Goal: Task Accomplishment & Management: Complete application form

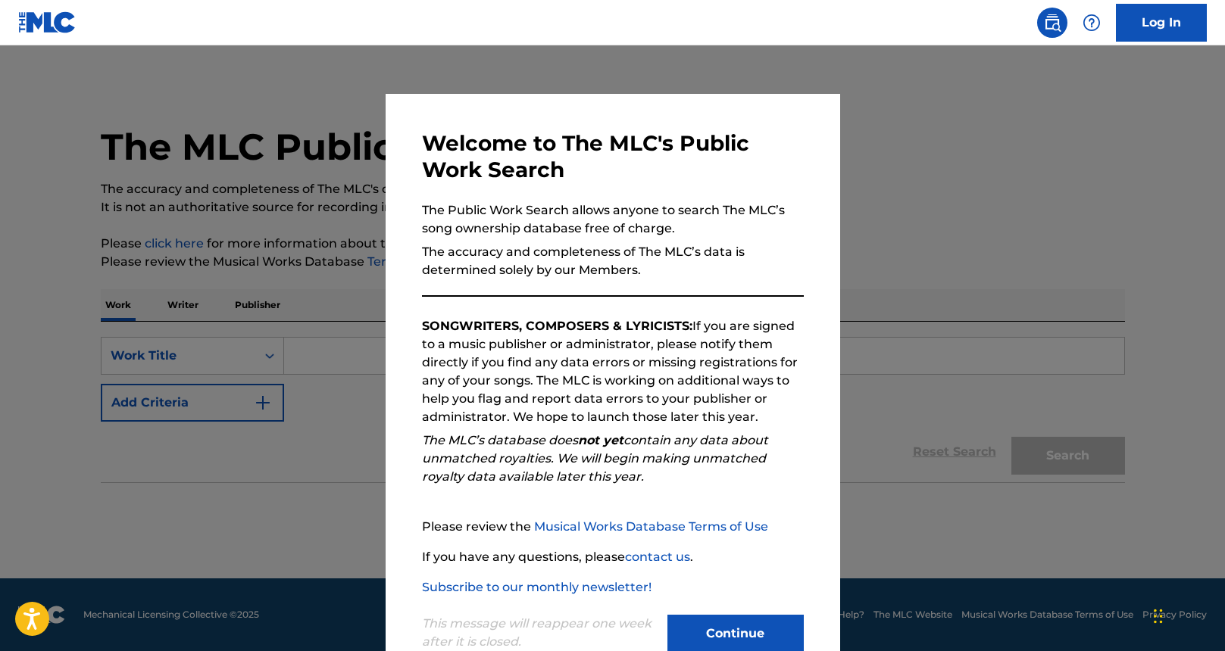
click at [704, 610] on div "This message will reappear one week after it is closed. Continue" at bounding box center [613, 627] width 382 height 60
click at [705, 625] on button "Continue" at bounding box center [735, 634] width 136 height 38
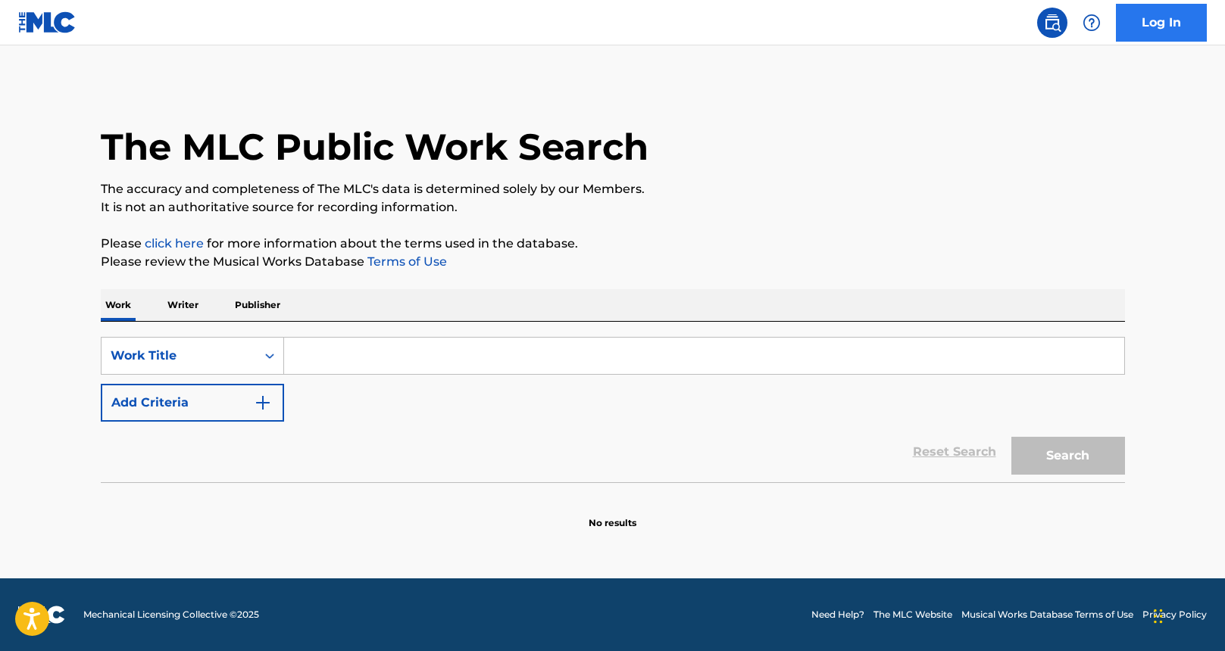
click at [1138, 30] on link "Log In" at bounding box center [1161, 23] width 91 height 38
click at [41, 23] on img at bounding box center [47, 22] width 58 height 22
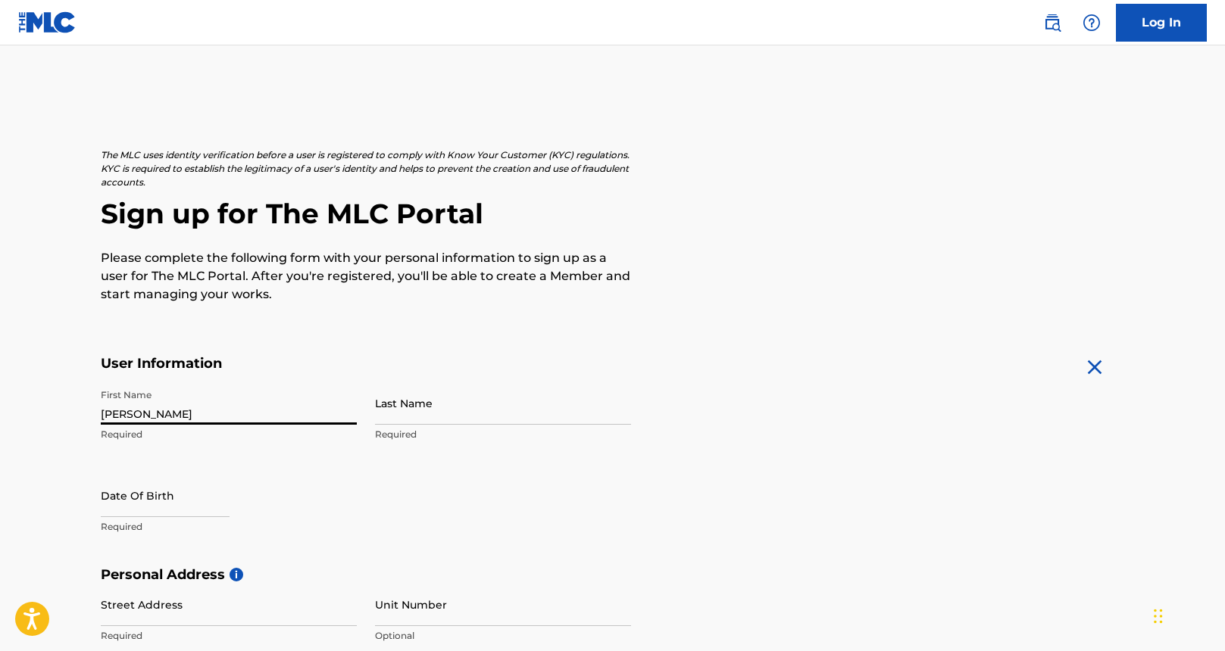
type input "DONNELL"
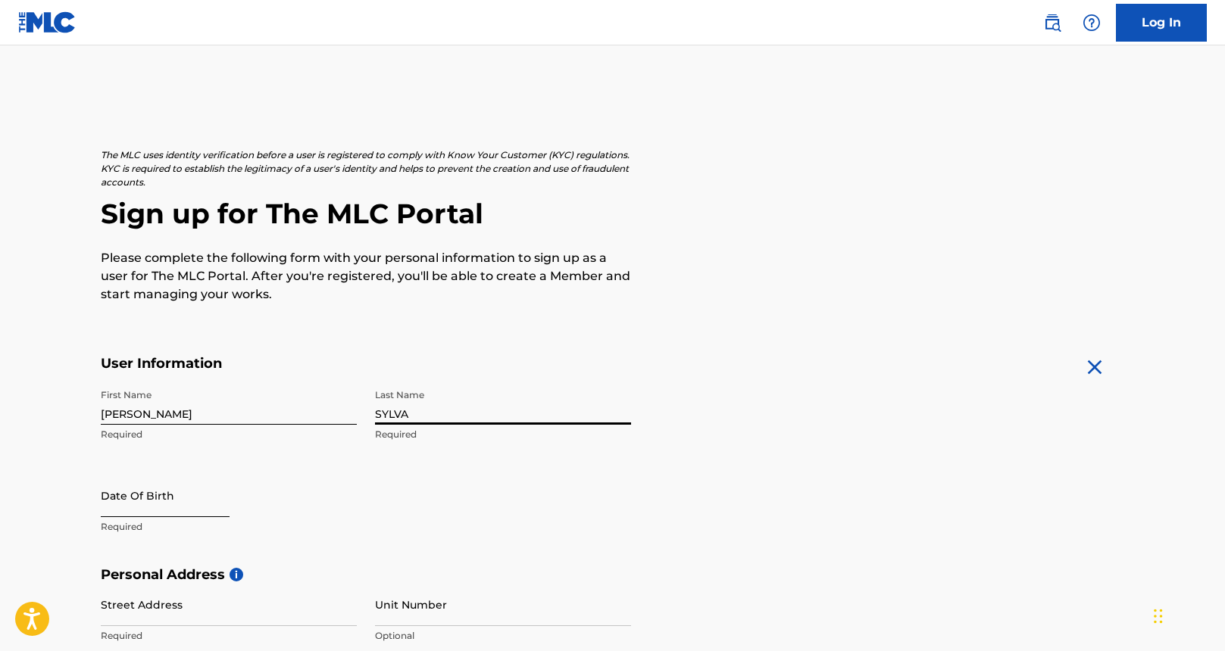
type input "SYLVA"
select select "8"
select select "2025"
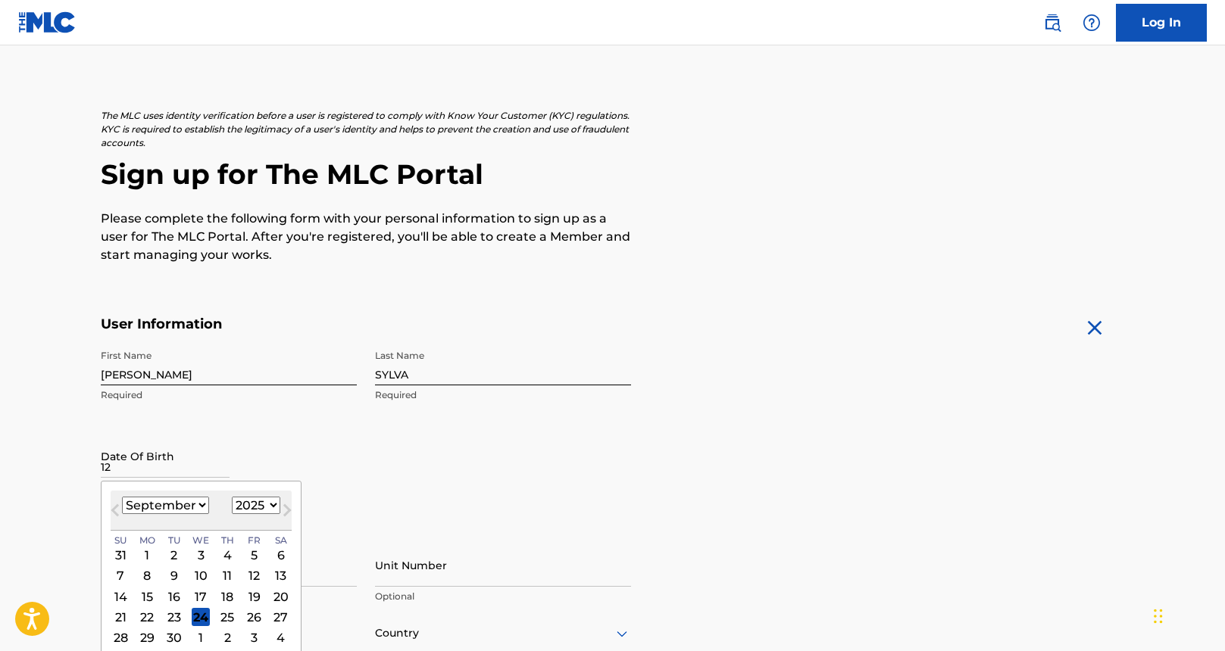
scroll to position [117, 0]
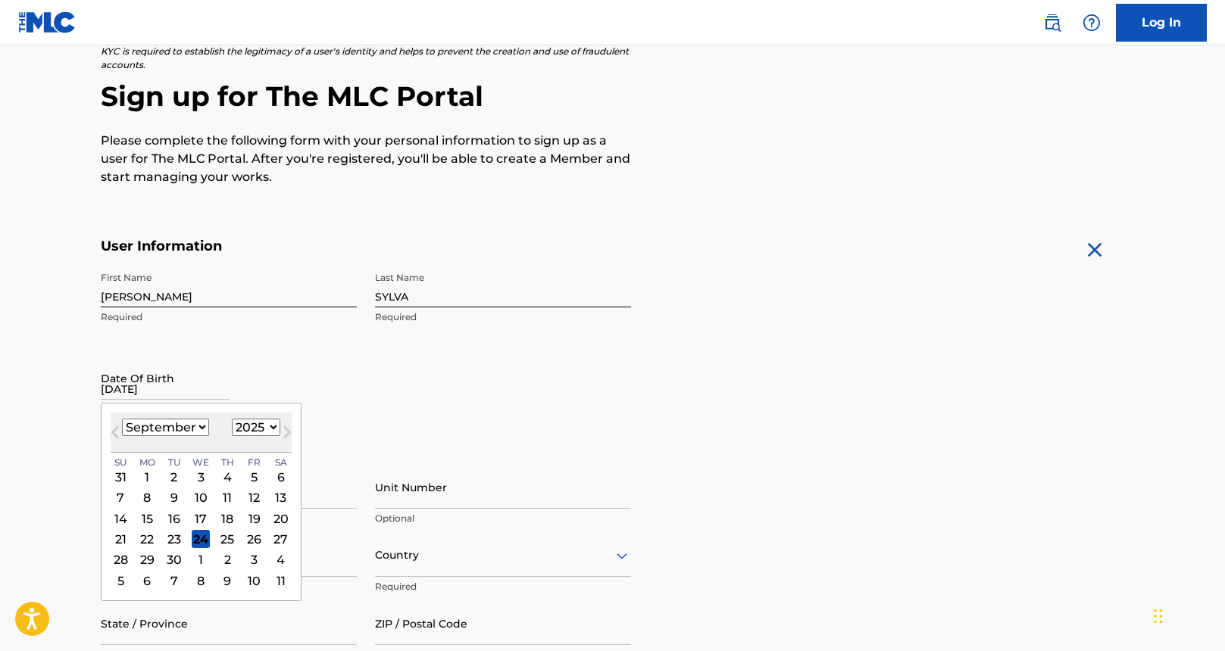
type input "12-30-1972"
select select "11"
select select "1972"
click at [272, 557] on div "30" at bounding box center [281, 560] width 18 height 18
type input "December 30 1972"
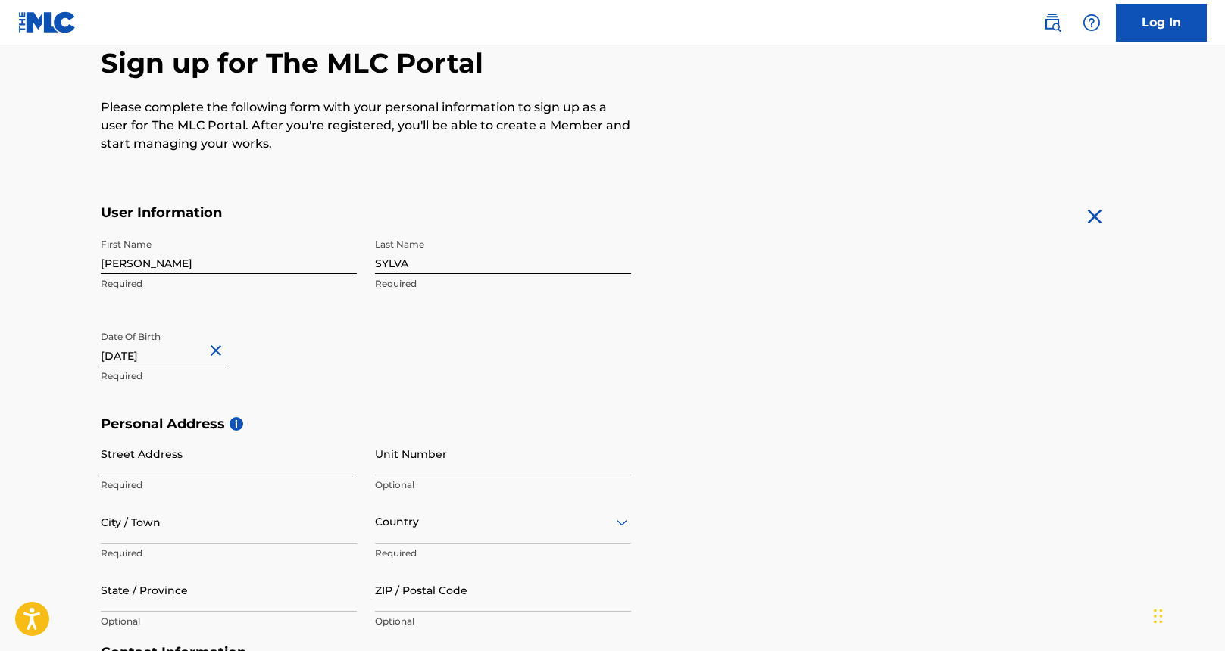
scroll to position [250, 0]
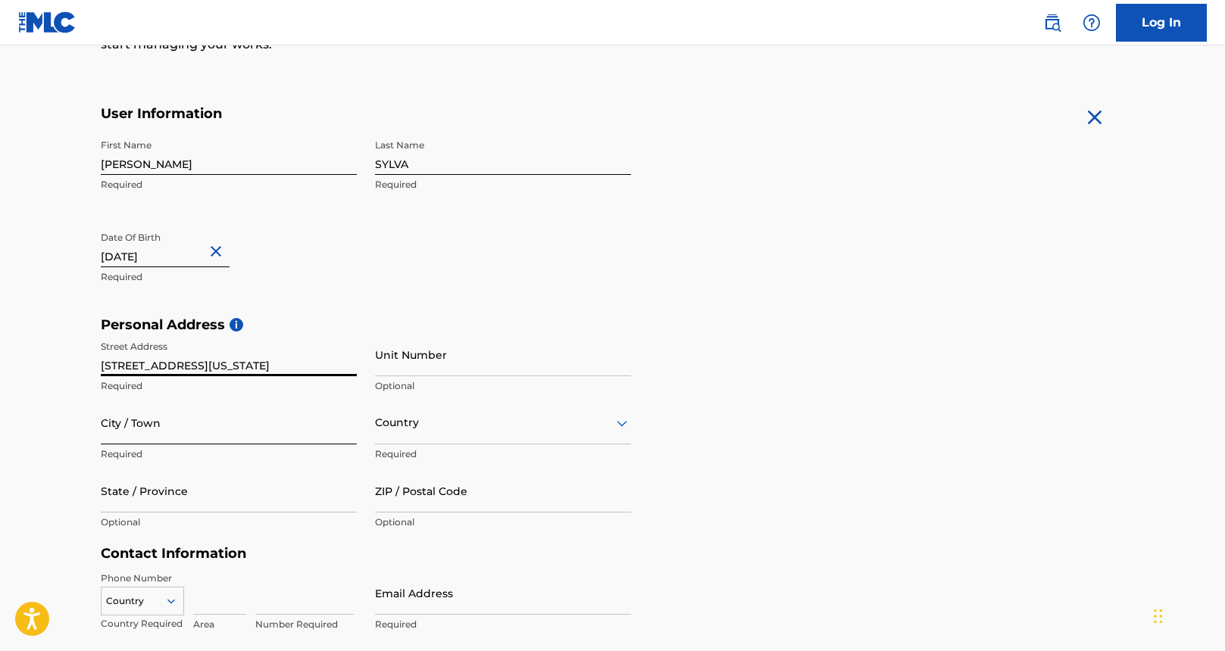
type input "3401 MARYLAND ST."
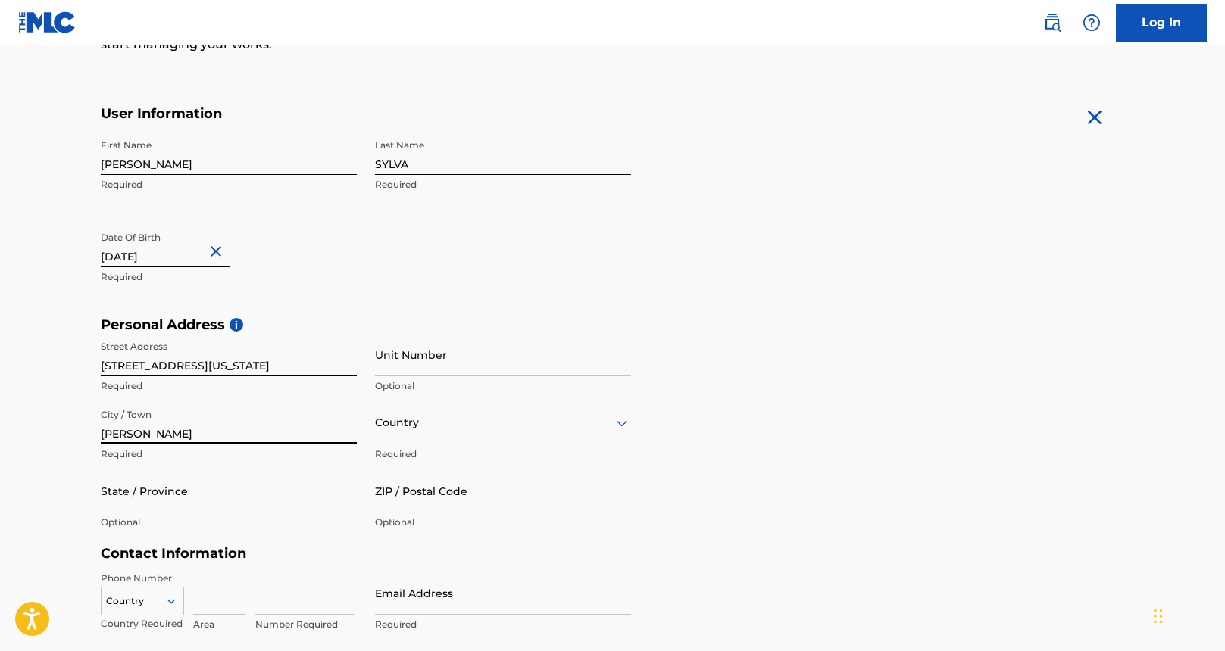
type input "GARY"
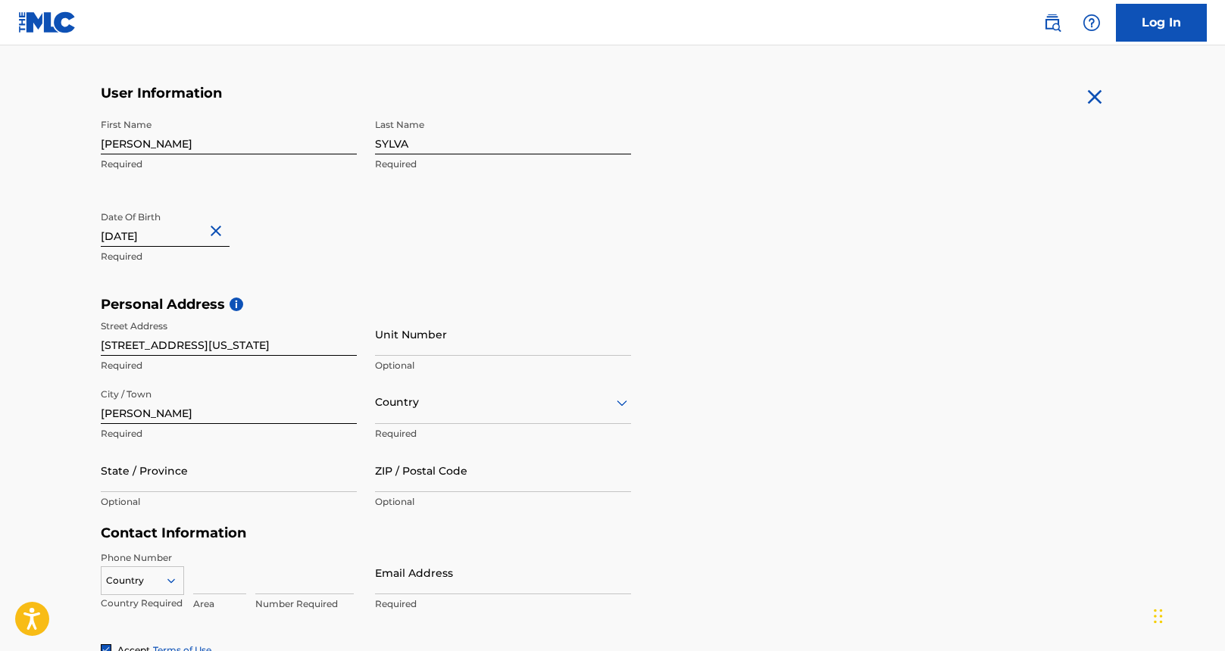
click at [410, 424] on div "option , selected. Select is focused ,type to refine list, press Down to open t…" at bounding box center [503, 402] width 256 height 43
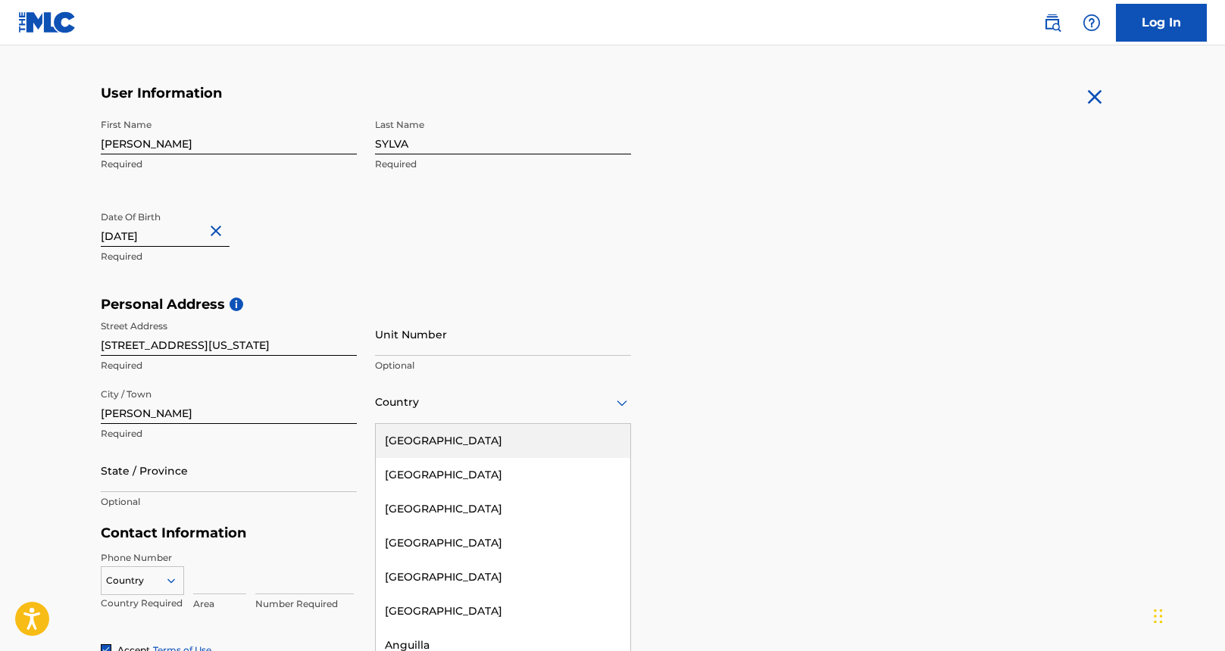
click at [424, 446] on div "United States" at bounding box center [503, 441] width 254 height 34
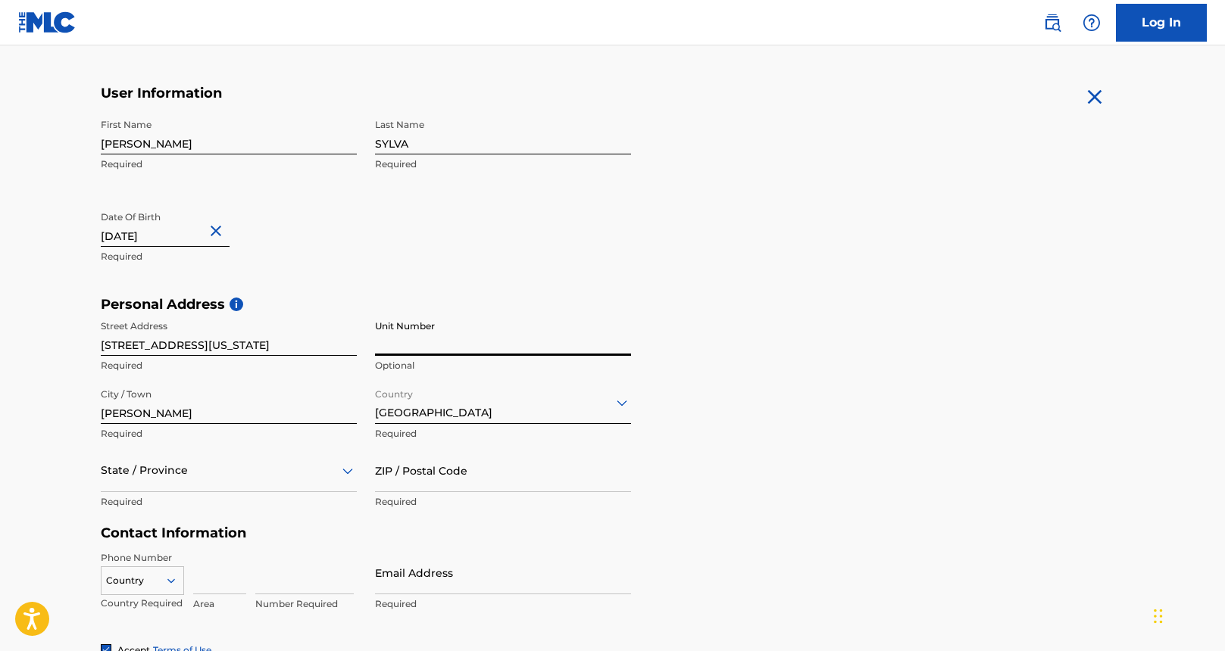
click at [465, 341] on input "Unit Number" at bounding box center [503, 334] width 256 height 43
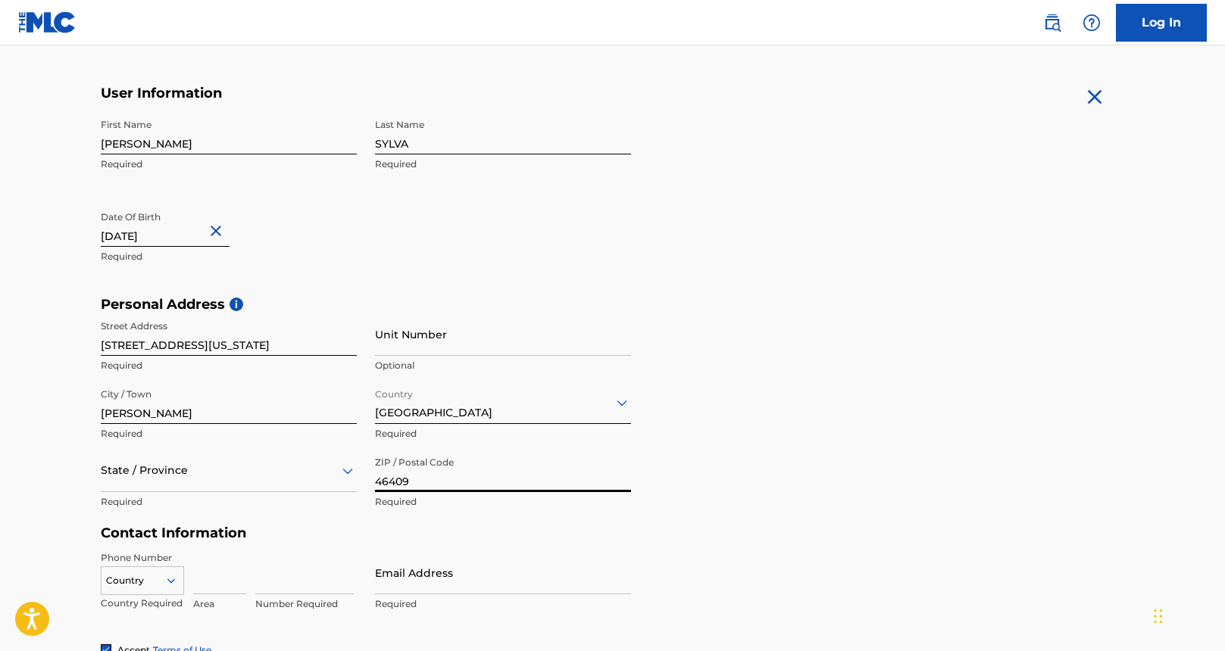
type input "46409"
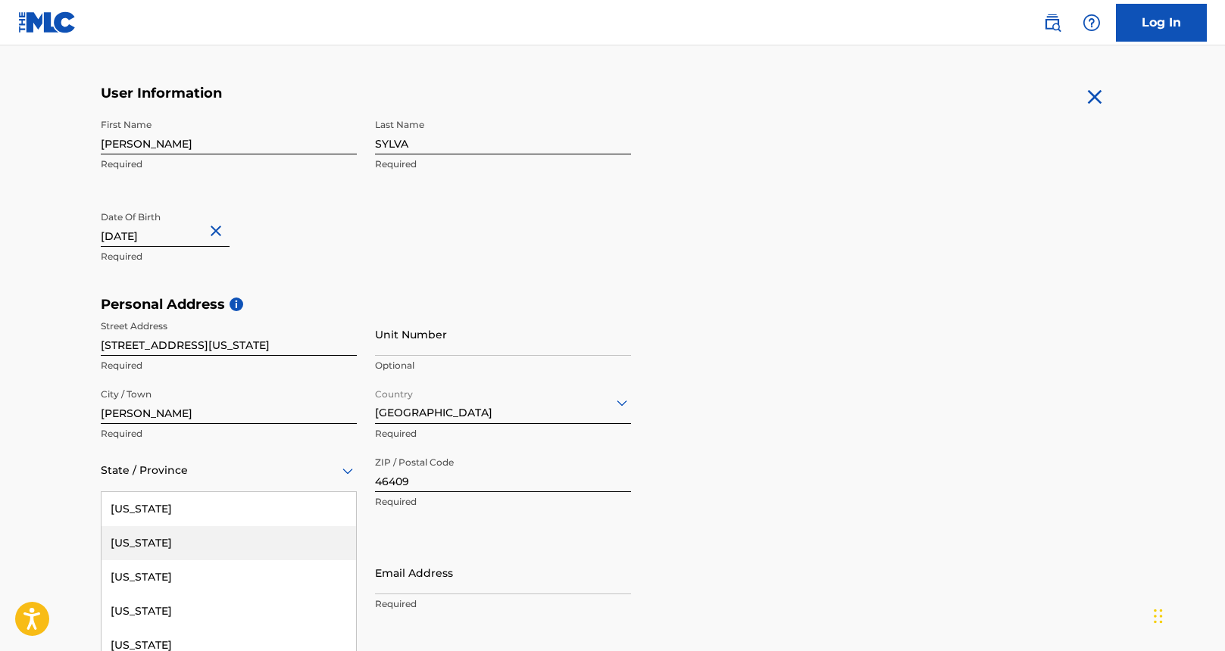
scroll to position [339, 0]
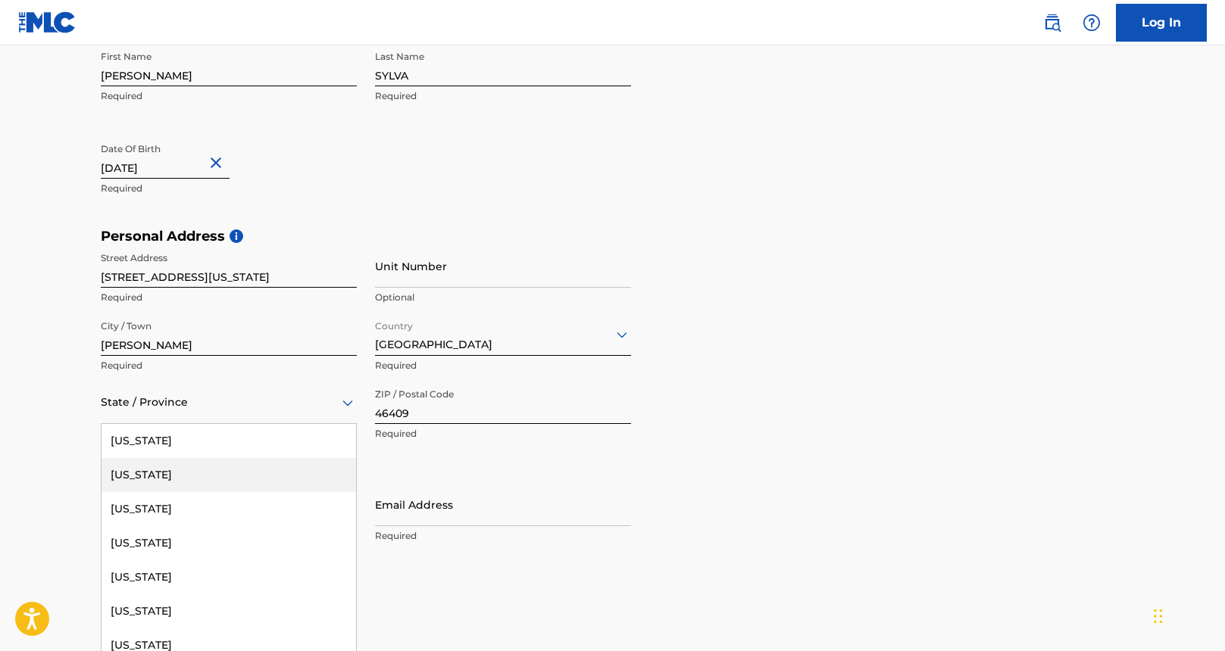
click at [288, 424] on div "Alaska, 2 of 57. 57 results available. Use Up and Down to choose options, press…" at bounding box center [229, 402] width 256 height 43
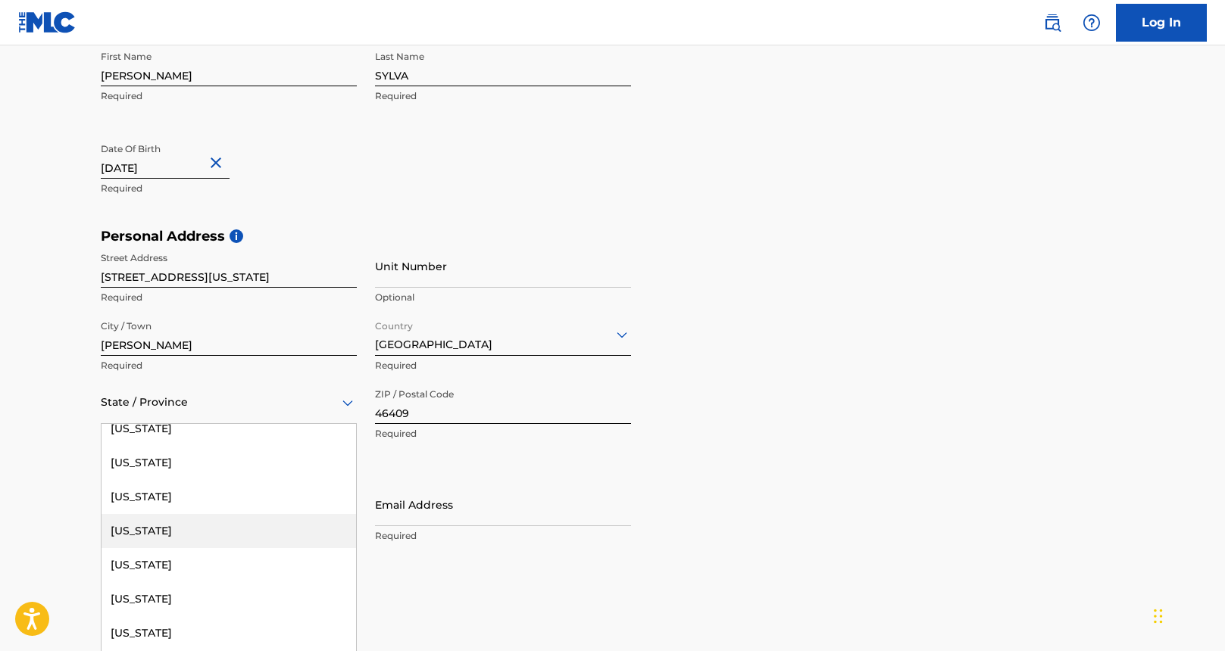
scroll to position [457, 0]
click at [262, 523] on div "Indiana" at bounding box center [228, 529] width 254 height 34
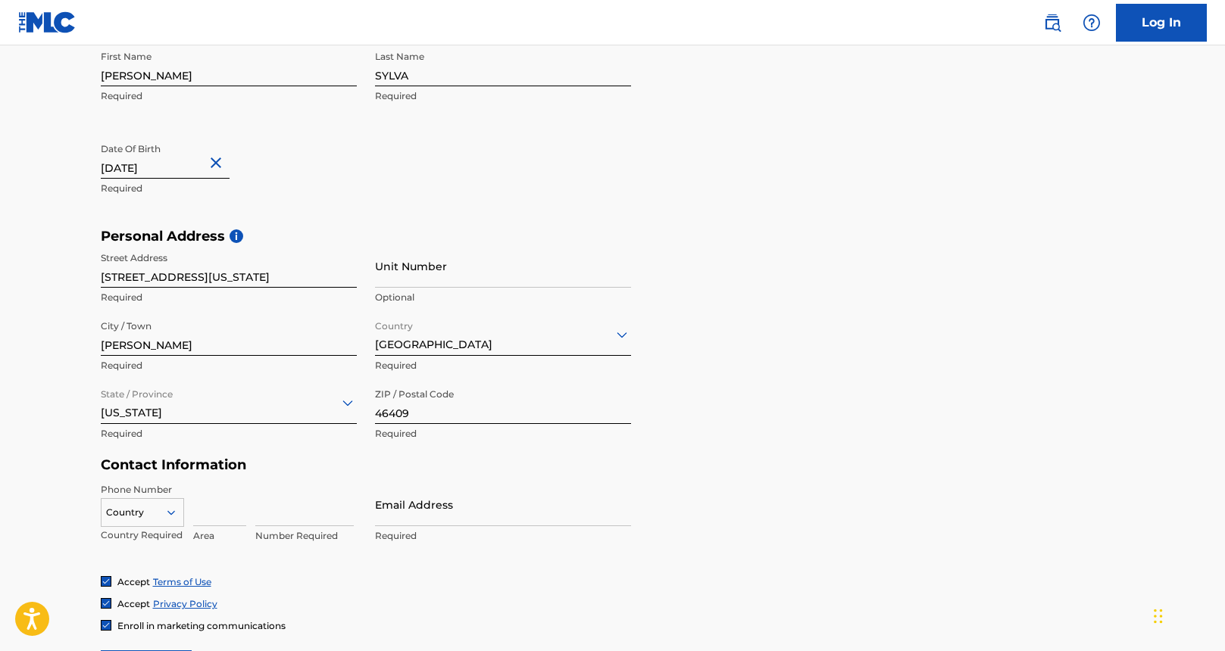
scroll to position [435, 0]
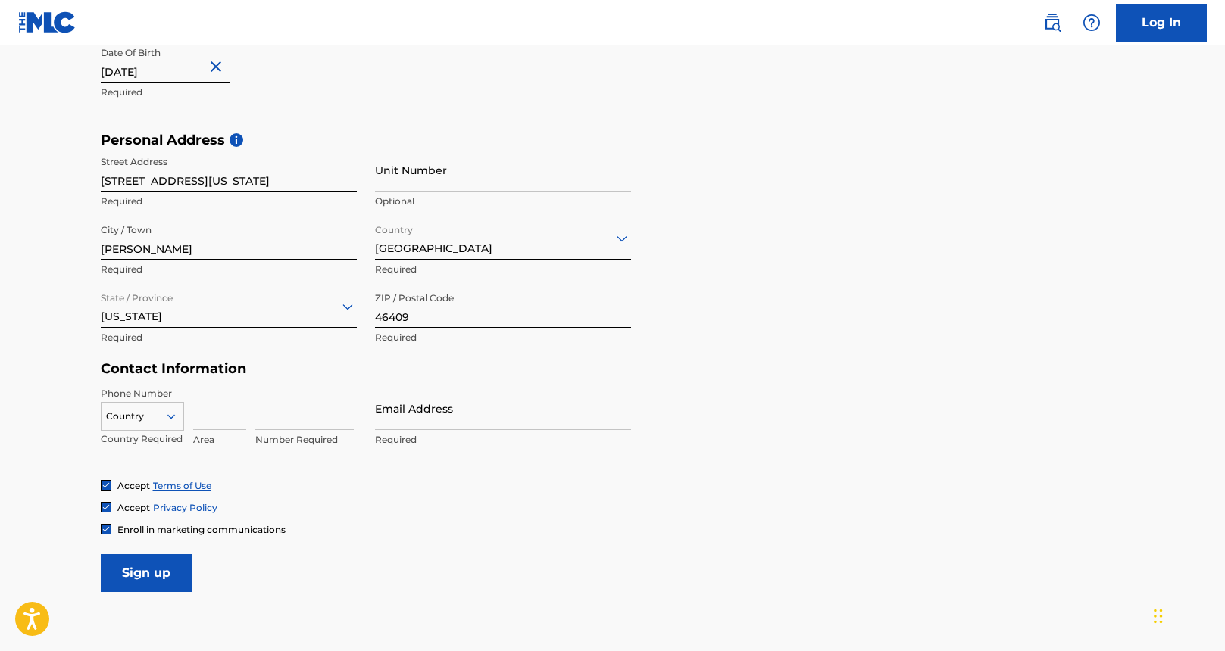
click at [170, 425] on div "Country" at bounding box center [142, 413] width 83 height 23
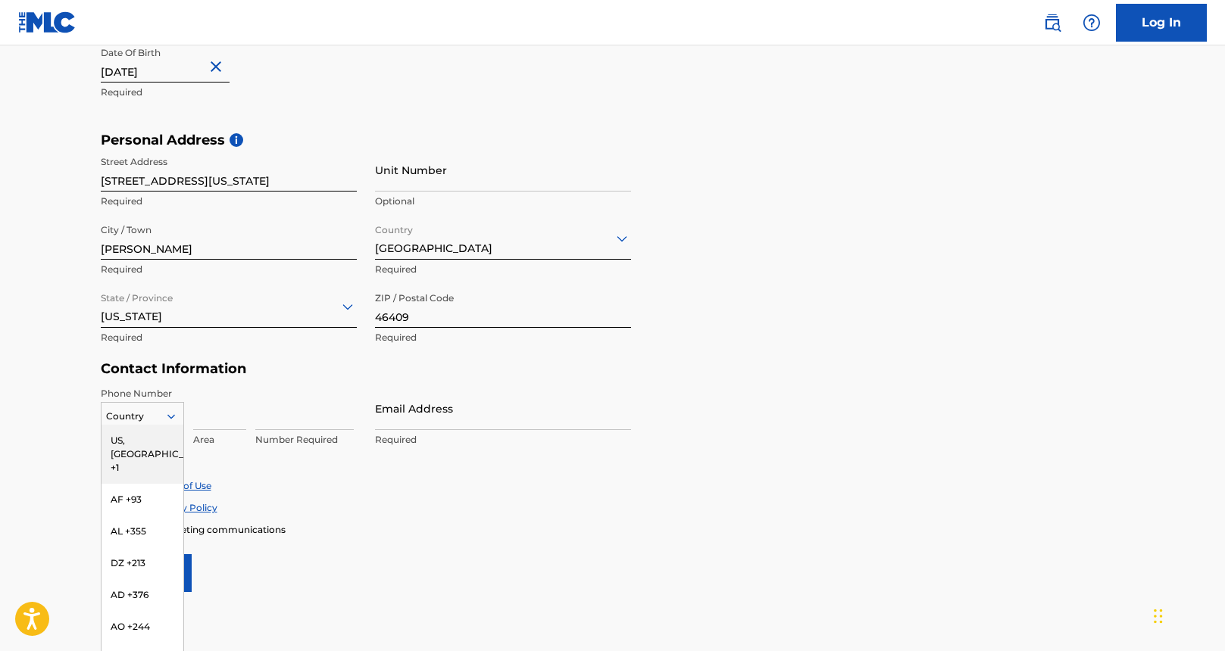
click at [147, 445] on div "US, CA +1" at bounding box center [142, 454] width 82 height 59
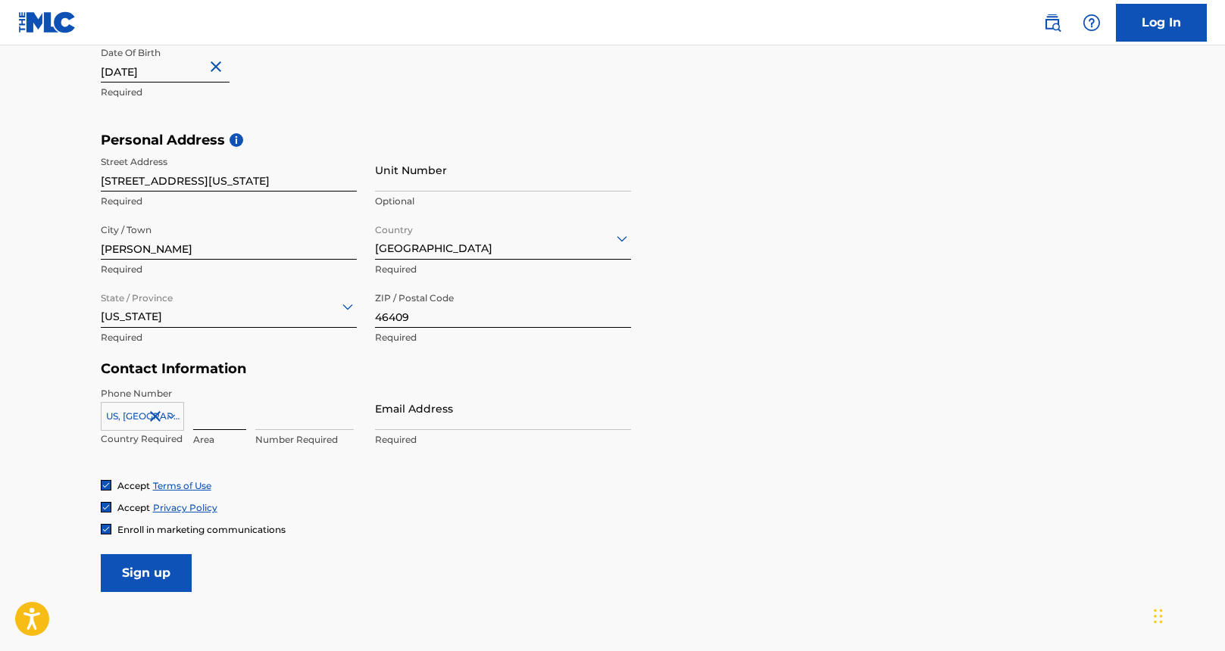
click at [227, 417] on input at bounding box center [219, 408] width 53 height 43
type input "708"
type input "3727210"
type input "I"
click at [535, 491] on div "Accept Terms of Use Accept Privacy Policy Enroll in marketing communications" at bounding box center [613, 507] width 1024 height 57
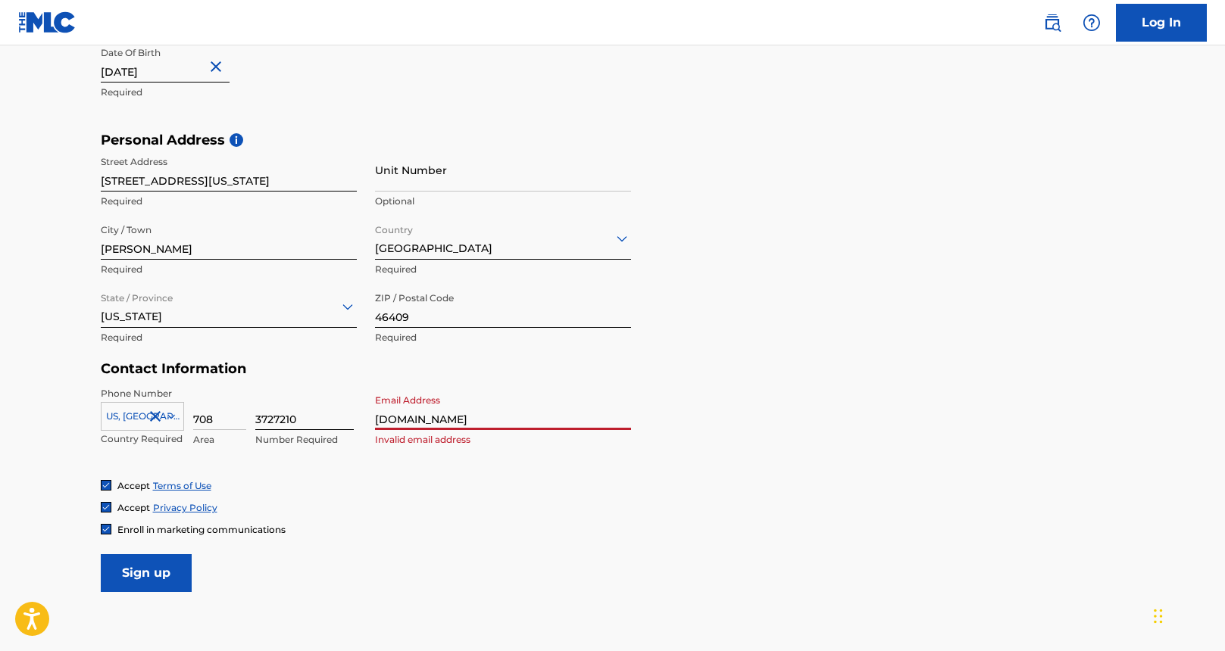
drag, startPoint x: 547, startPoint y: 414, endPoint x: 329, endPoint y: 414, distance: 217.4
click at [329, 414] on div "Phone Number US, CA +1 Country Required 708 Area 3727210 Number Required Email …" at bounding box center [366, 433] width 530 height 92
click at [467, 421] on input "SYLVADONNELL.GMAIL.COM" at bounding box center [503, 408] width 256 height 43
type input "SYLVADONNELL@GMAIL.COM"
click at [468, 495] on div "Accept Terms of Use Accept Privacy Policy Enroll in marketing communications" at bounding box center [613, 507] width 1024 height 57
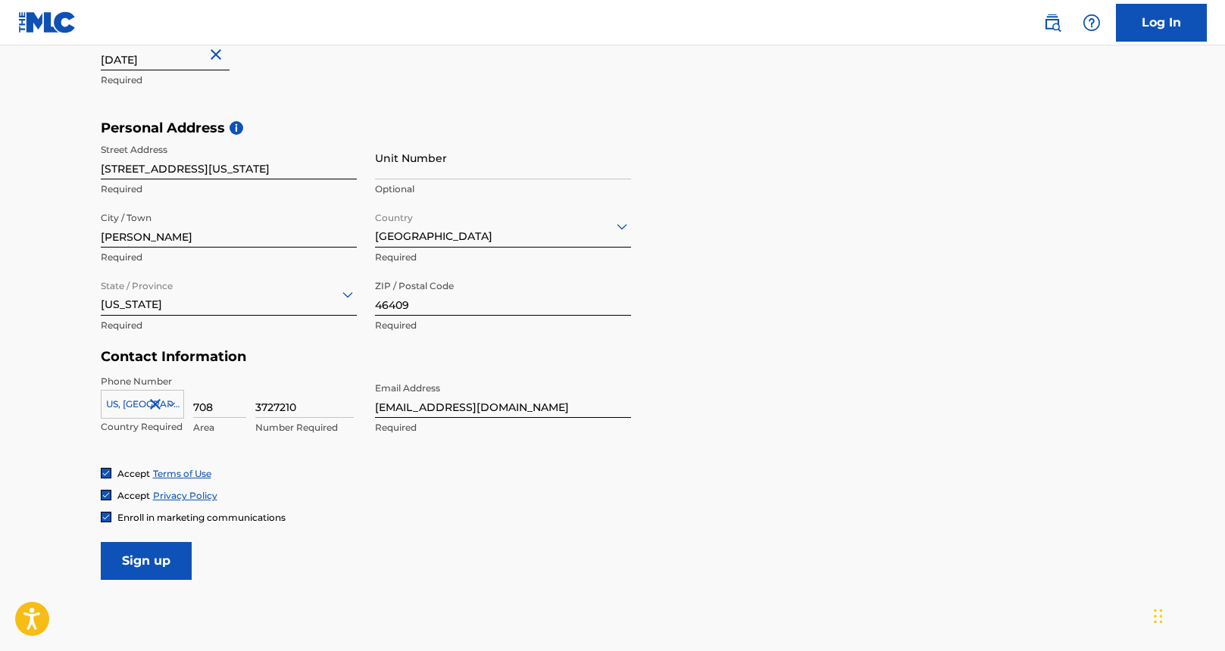
scroll to position [461, 0]
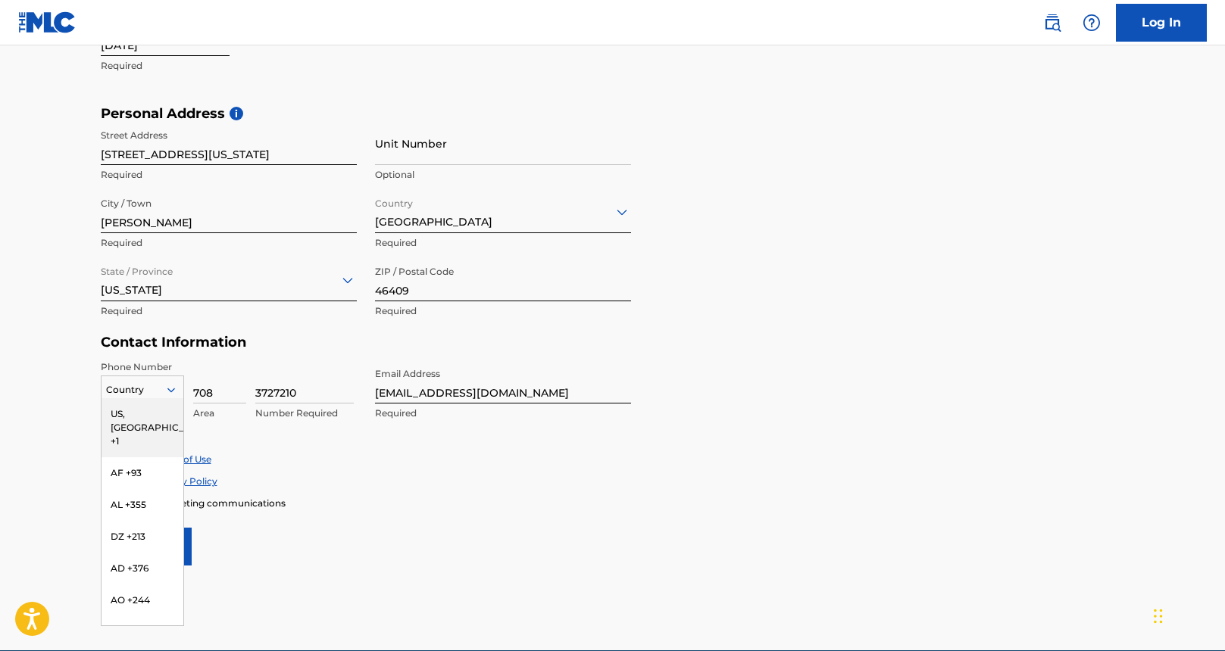
click at [153, 395] on div at bounding box center [142, 390] width 82 height 17
click at [119, 409] on div "US, CA +1" at bounding box center [142, 427] width 82 height 59
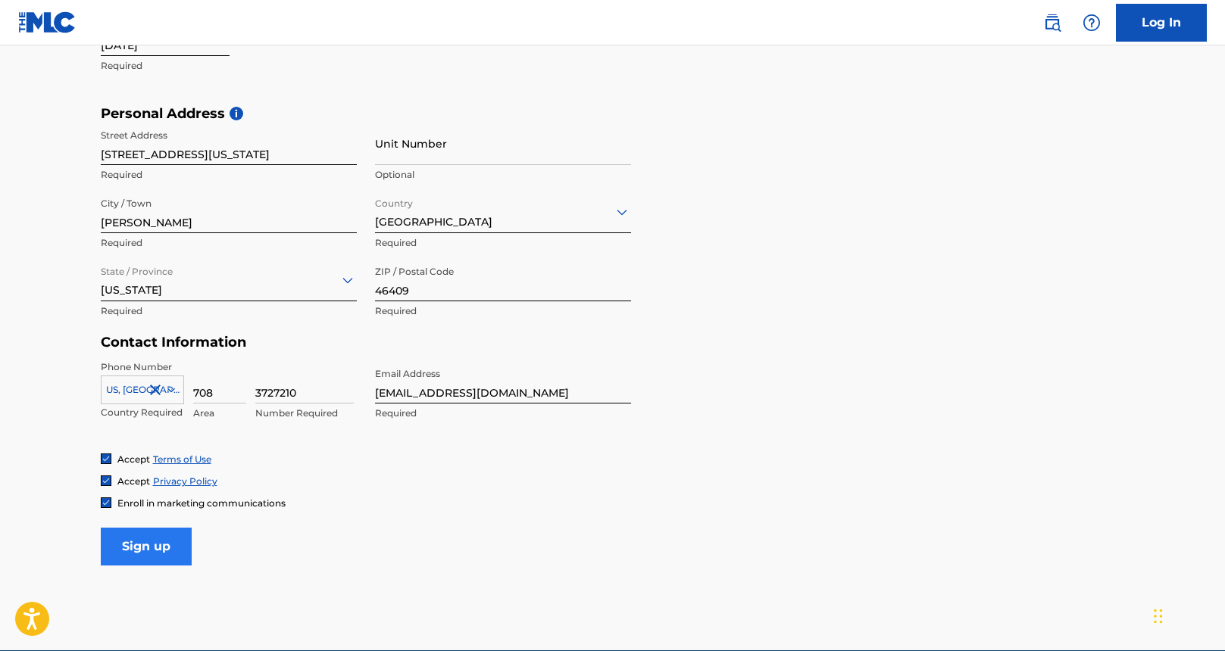
click at [144, 548] on input "Sign up" at bounding box center [146, 547] width 91 height 38
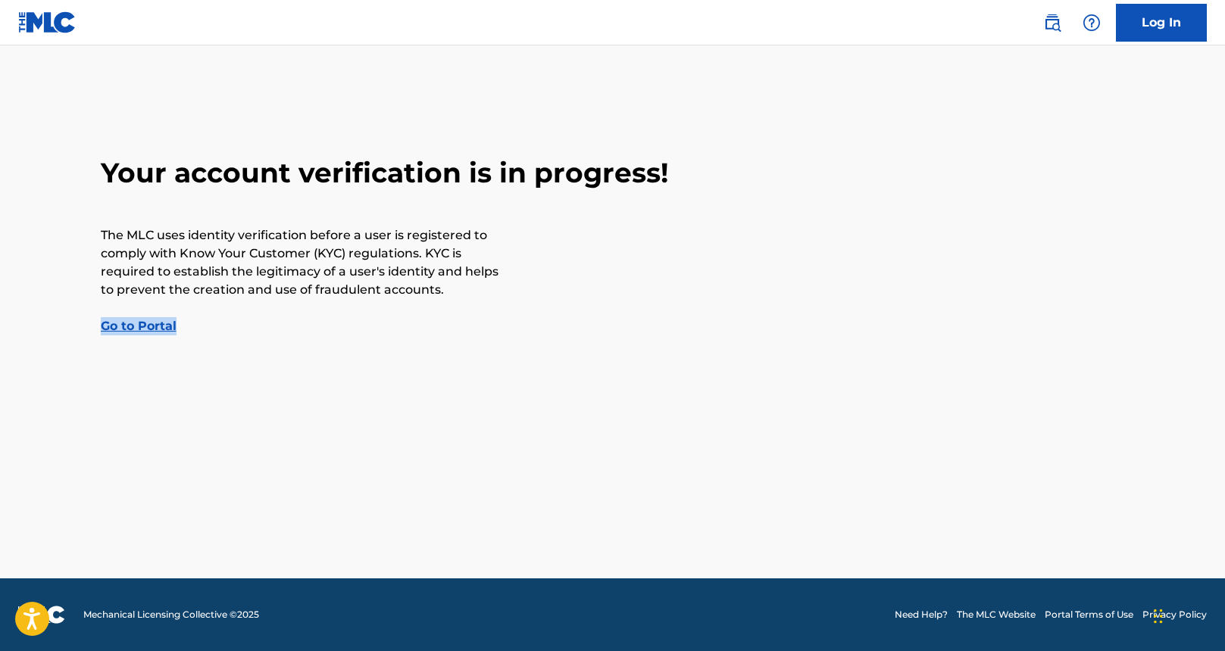
click at [167, 326] on link "Go to Portal" at bounding box center [139, 326] width 76 height 14
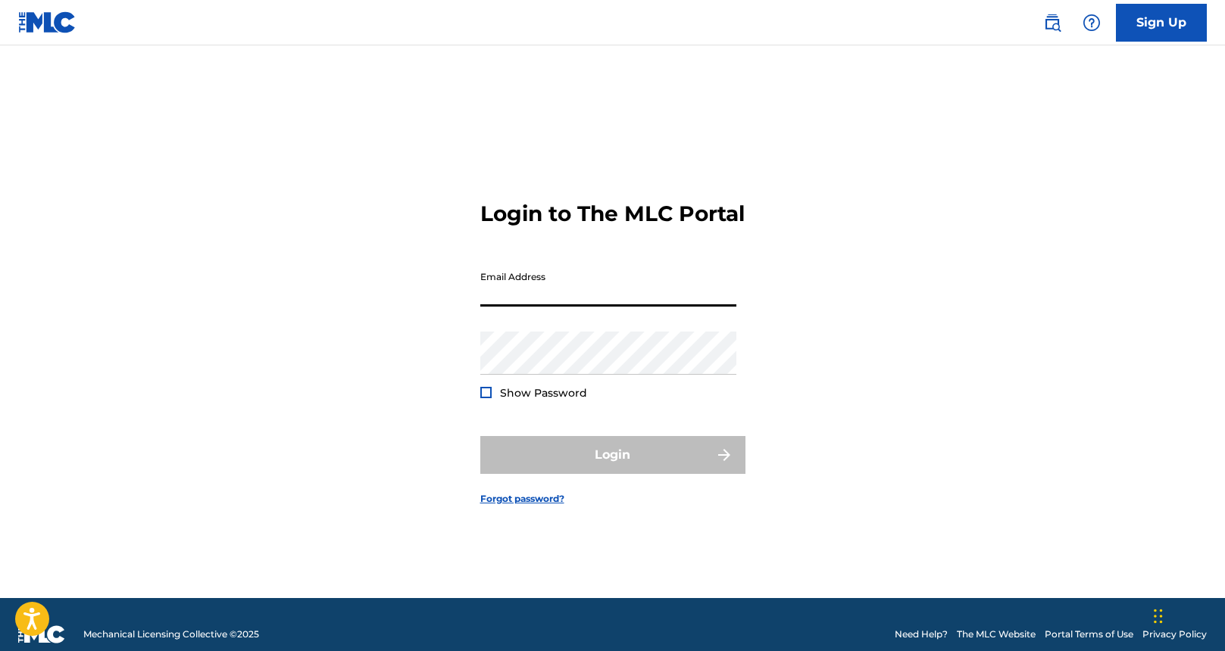
type input "M"
type input "sylvadonnell@gmail.com"
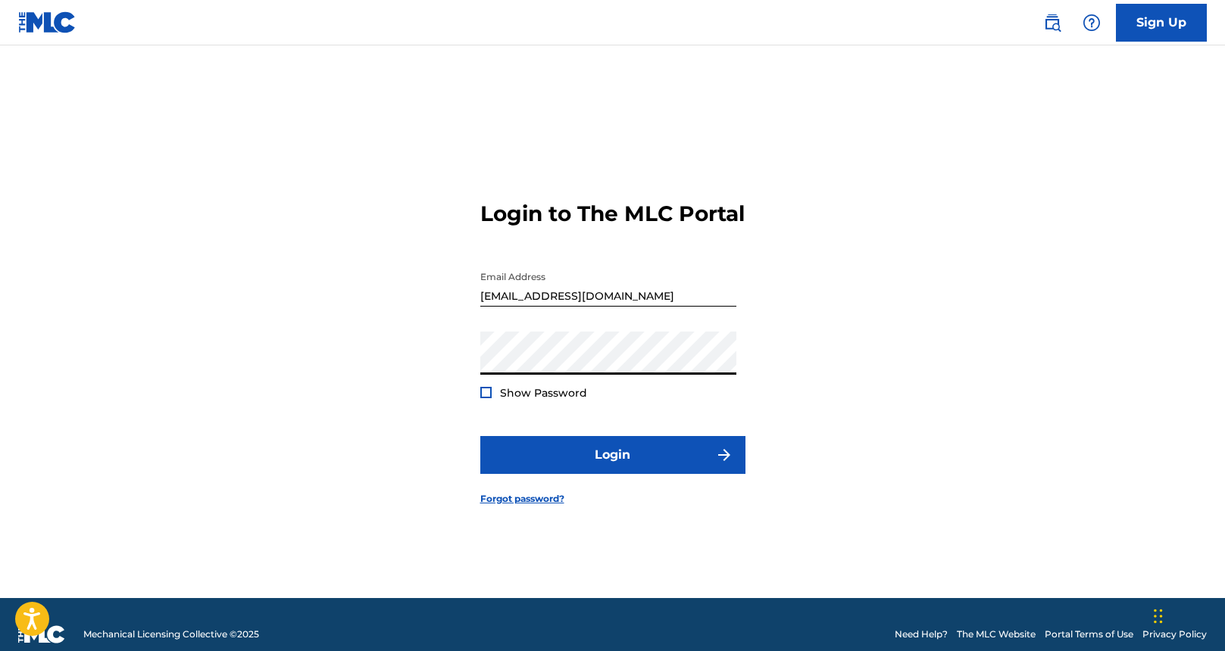
click at [560, 400] on span "Show Password" at bounding box center [543, 393] width 87 height 14
click at [488, 398] on div at bounding box center [485, 392] width 11 height 11
click at [488, 397] on img at bounding box center [486, 393] width 8 height 8
click at [489, 398] on div at bounding box center [485, 392] width 11 height 11
click at [489, 401] on div "Show Password" at bounding box center [533, 393] width 107 height 15
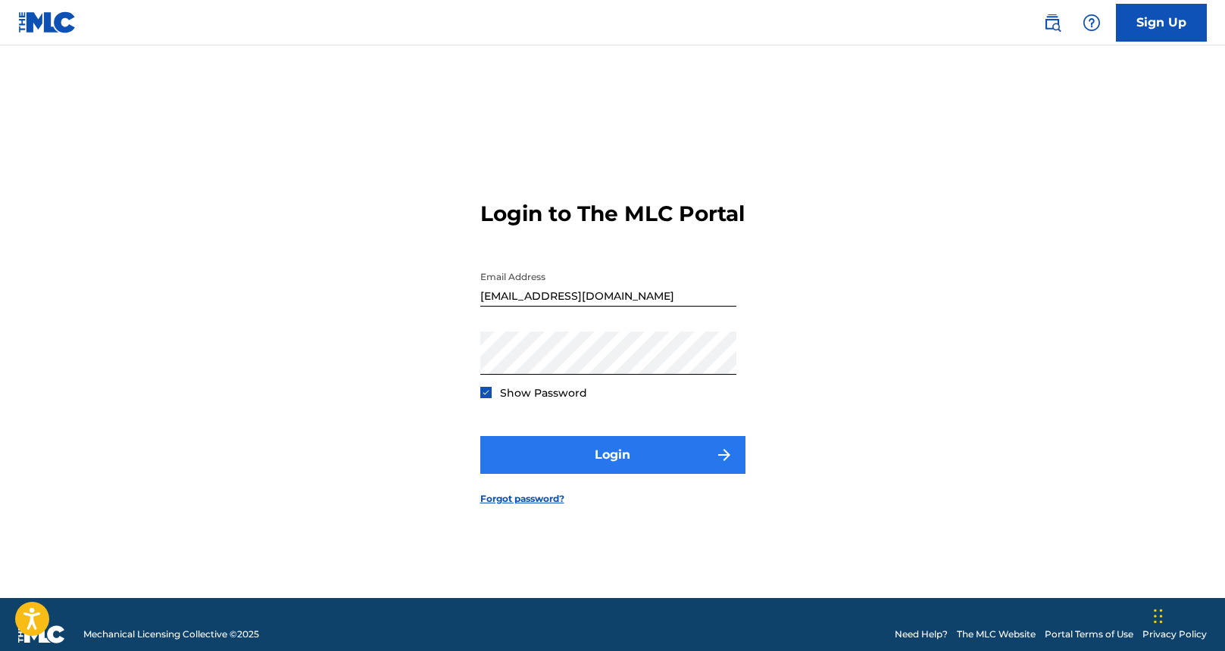
click at [528, 468] on button "Login" at bounding box center [612, 455] width 265 height 38
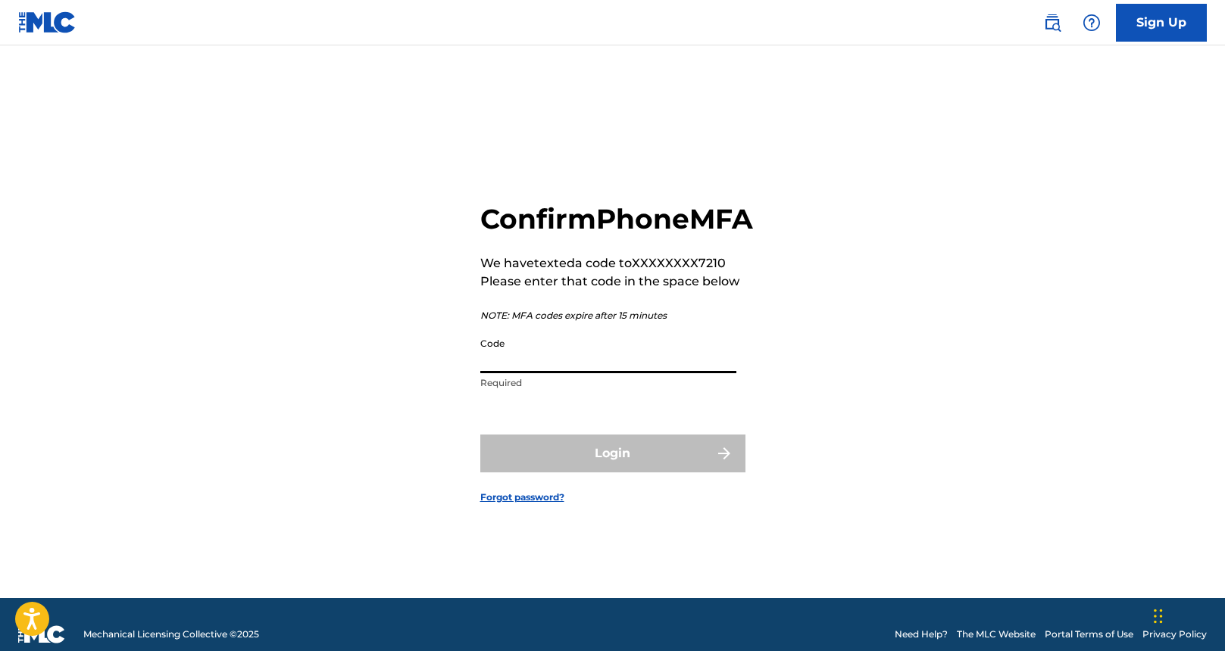
click at [562, 373] on input "Code" at bounding box center [608, 351] width 256 height 43
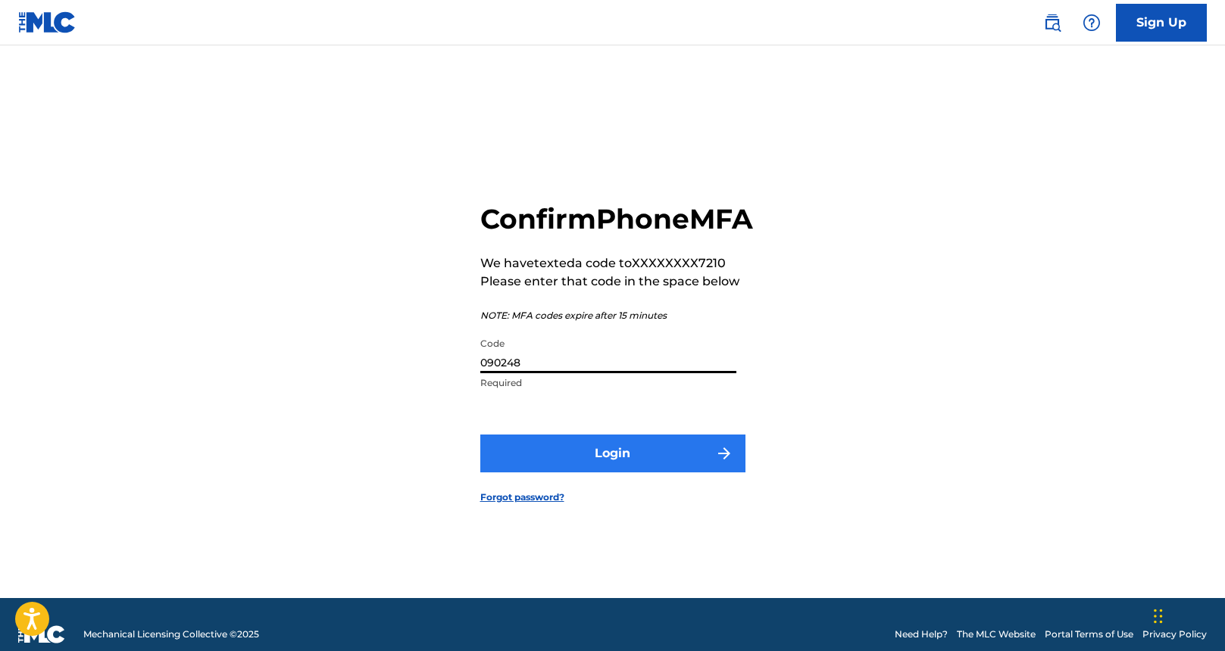
type input "090248"
click at [594, 470] on button "Login" at bounding box center [612, 454] width 265 height 38
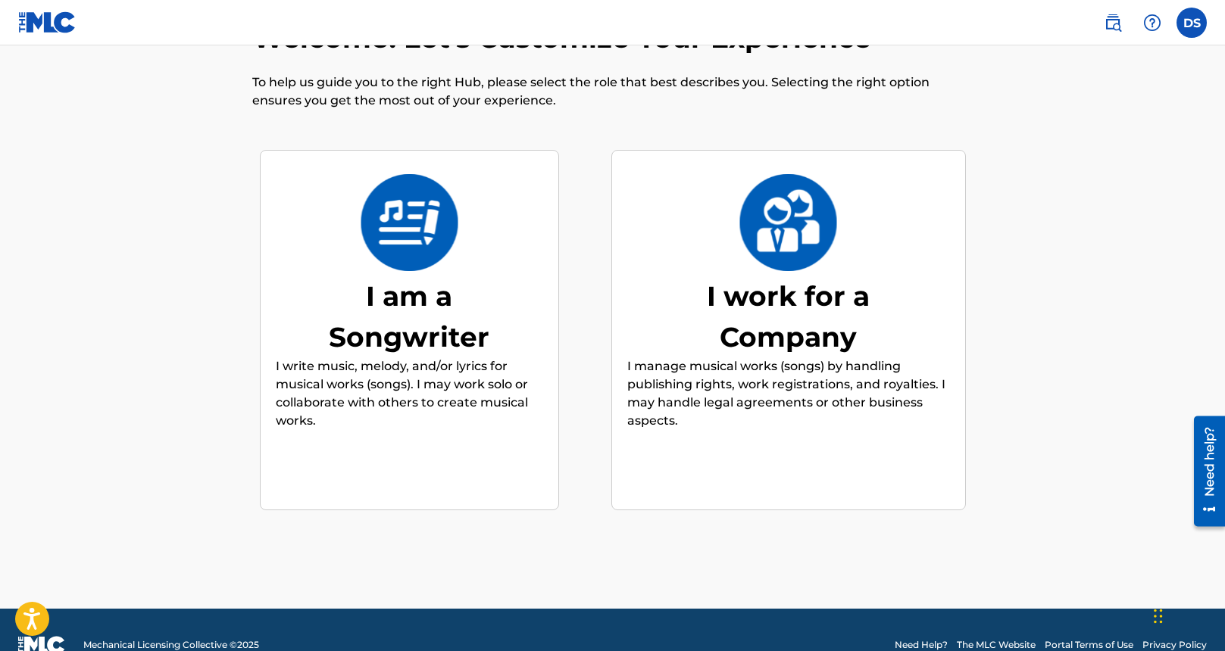
click at [423, 301] on div "I am a Songwriter" at bounding box center [408, 317] width 227 height 82
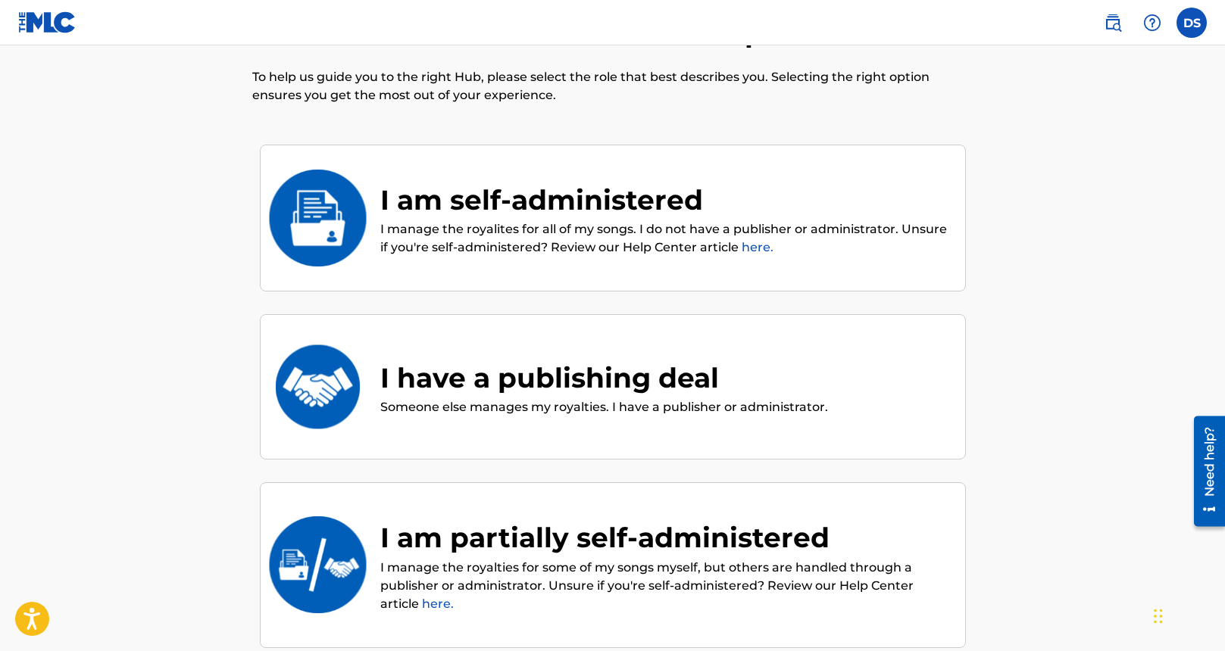
click at [466, 214] on div "I am self-administered" at bounding box center [665, 200] width 570 height 41
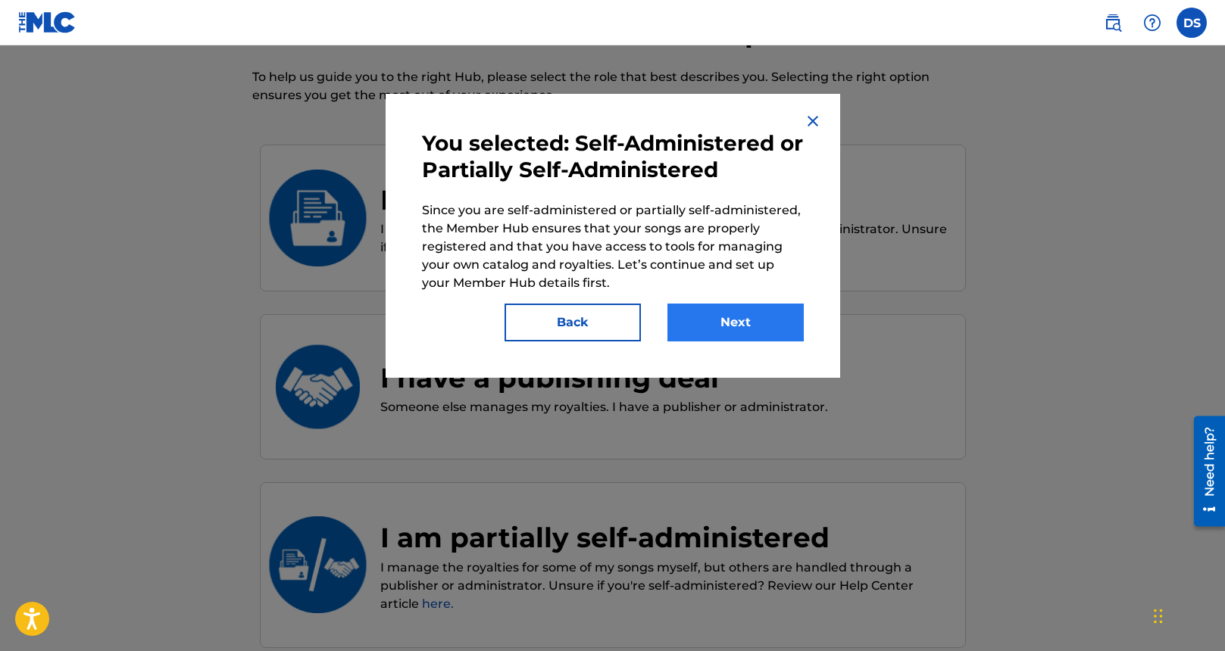
click at [725, 319] on button "Next" at bounding box center [735, 323] width 136 height 38
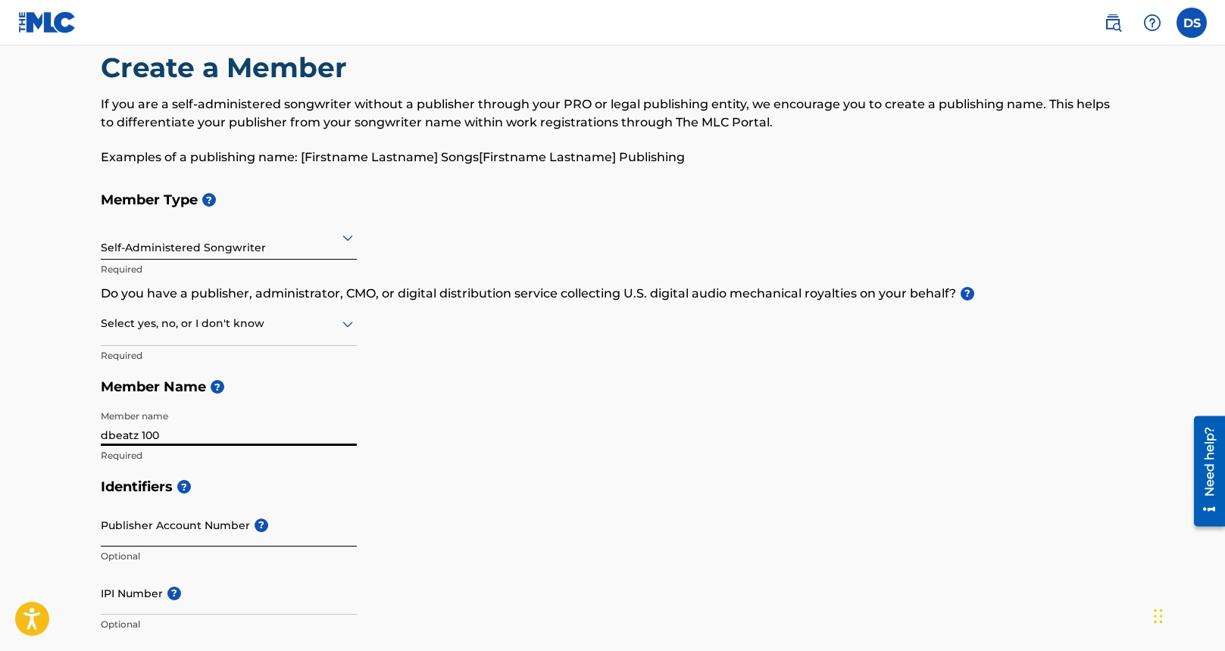
scroll to position [70, 0]
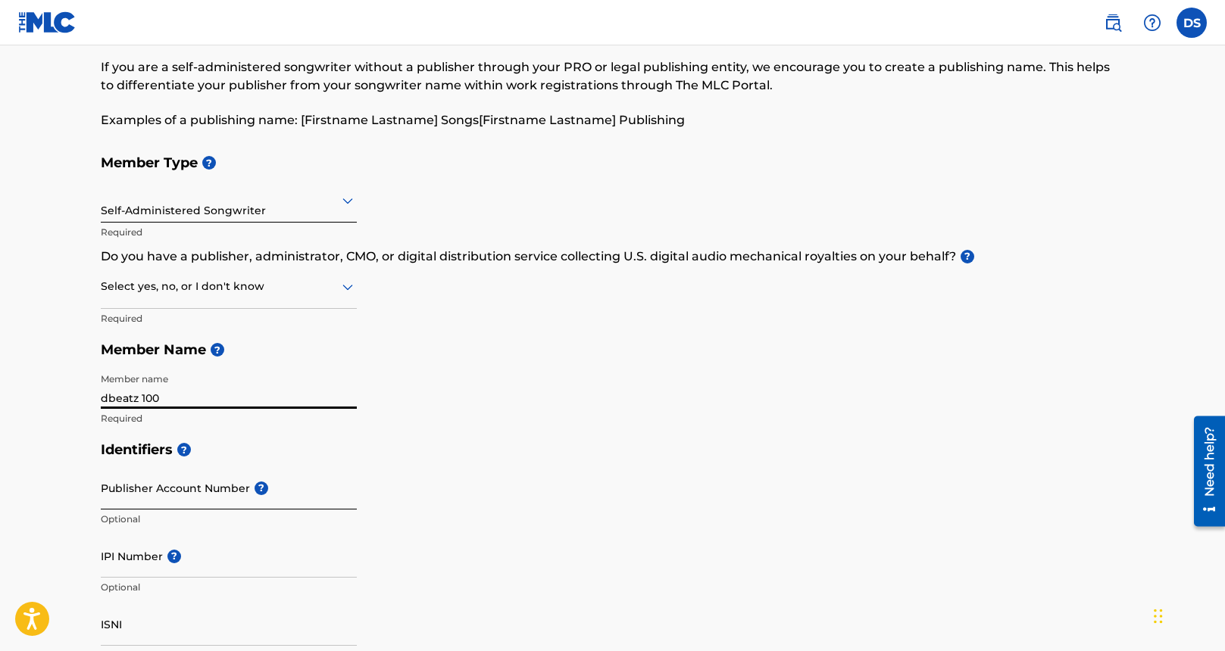
type input "dbeatz 100"
click at [177, 488] on input "Publisher Account Number ?" at bounding box center [229, 488] width 256 height 43
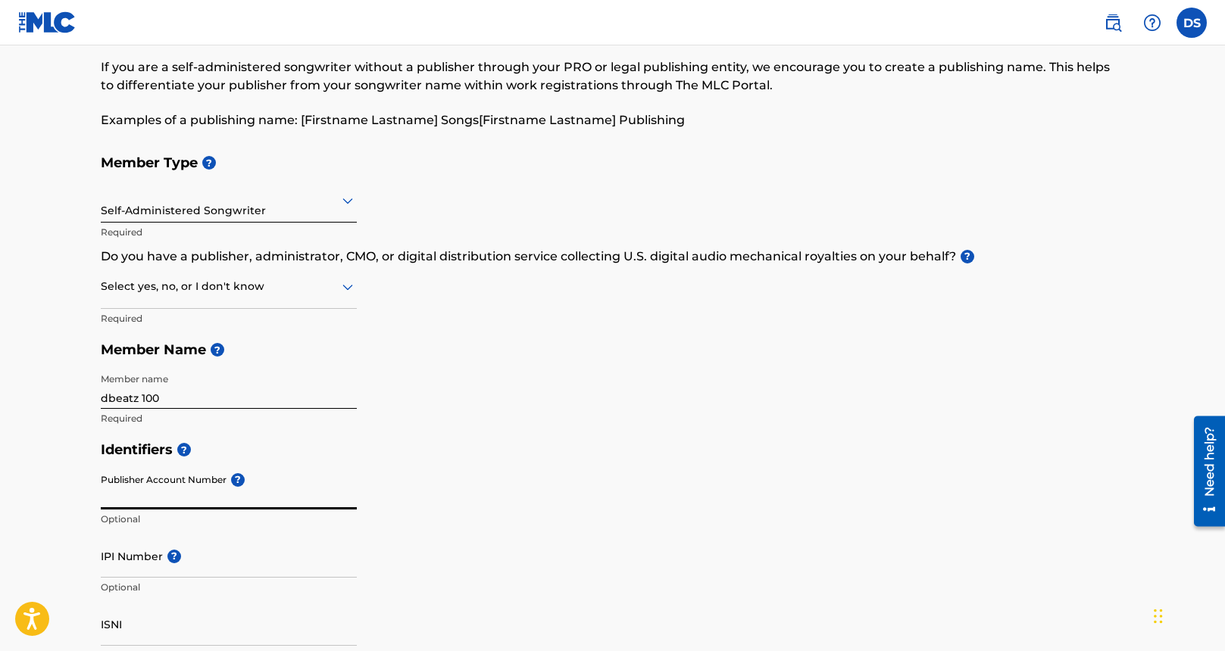
click at [177, 488] on input "Publisher Account Number ?" at bounding box center [229, 488] width 256 height 43
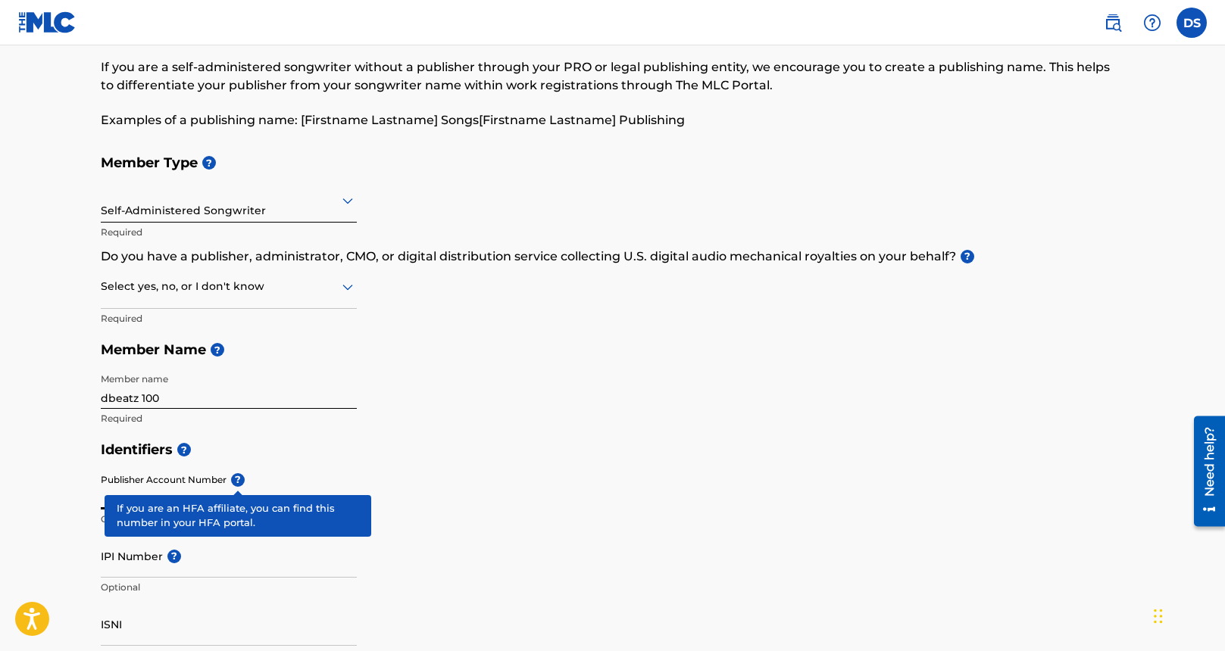
click at [233, 480] on div "Publisher Account Number ? Optional" at bounding box center [229, 501] width 256 height 68
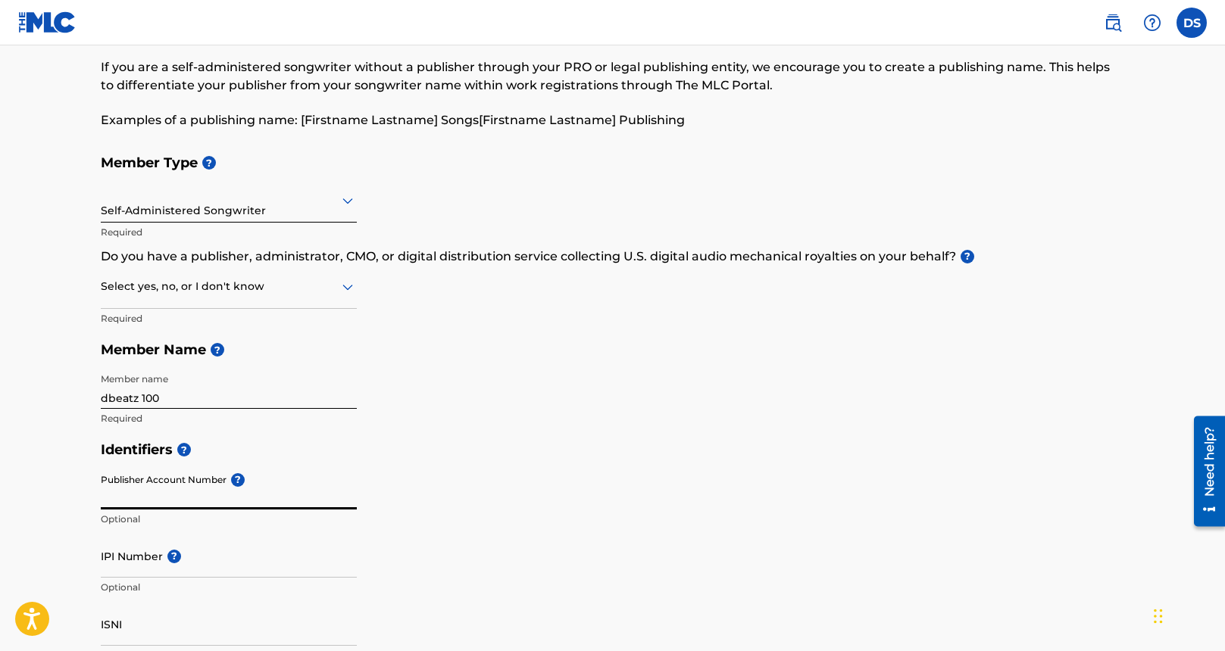
click at [233, 480] on div "Publisher Account Number ? Optional" at bounding box center [229, 501] width 256 height 68
click at [451, 468] on div "Identifiers ? Publisher Account Number ? Optional IPI Number ? Optional ISNI Op…" at bounding box center [613, 552] width 1024 height 237
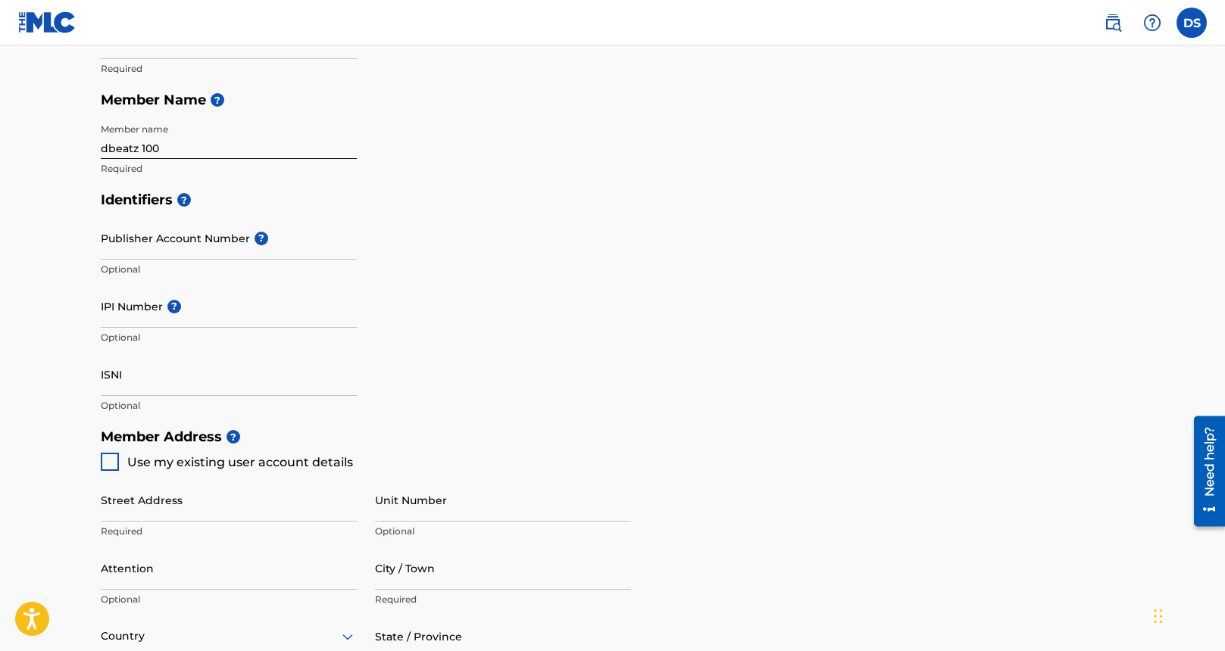
scroll to position [398, 0]
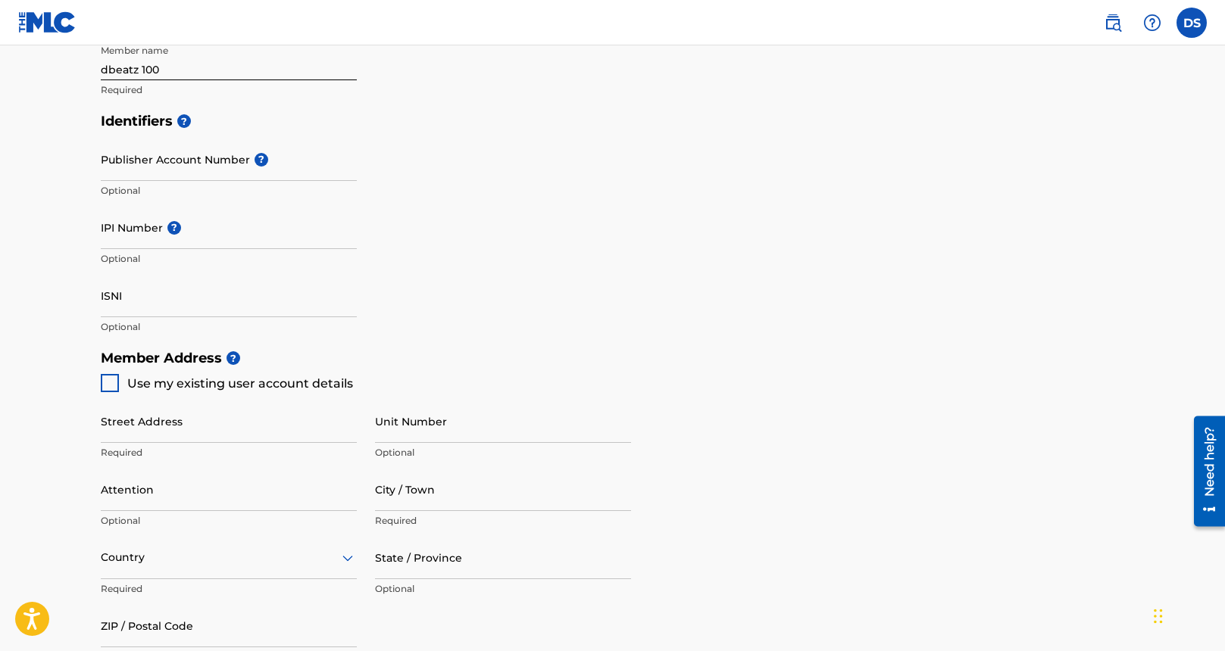
click at [110, 386] on div at bounding box center [110, 383] width 18 height 18
type input "3401 MARYLAND ST."
type input "GARY"
type input "46409"
type input "708"
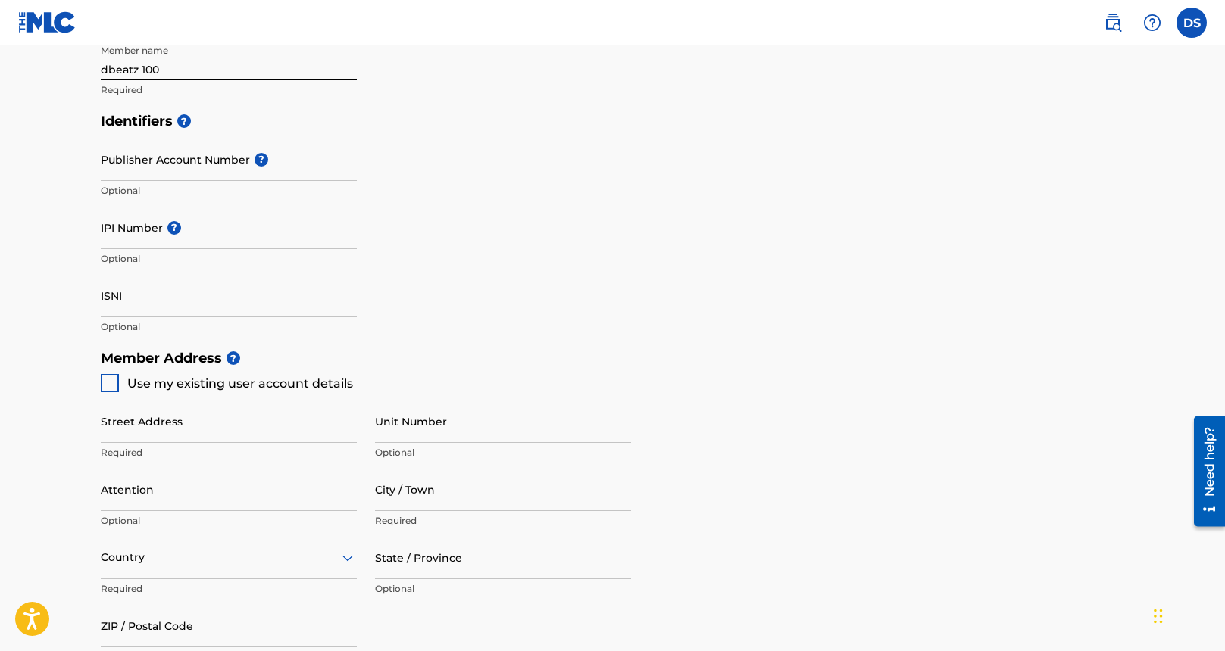
type input "372-7210"
type input "sylvadonnell@gmail.com"
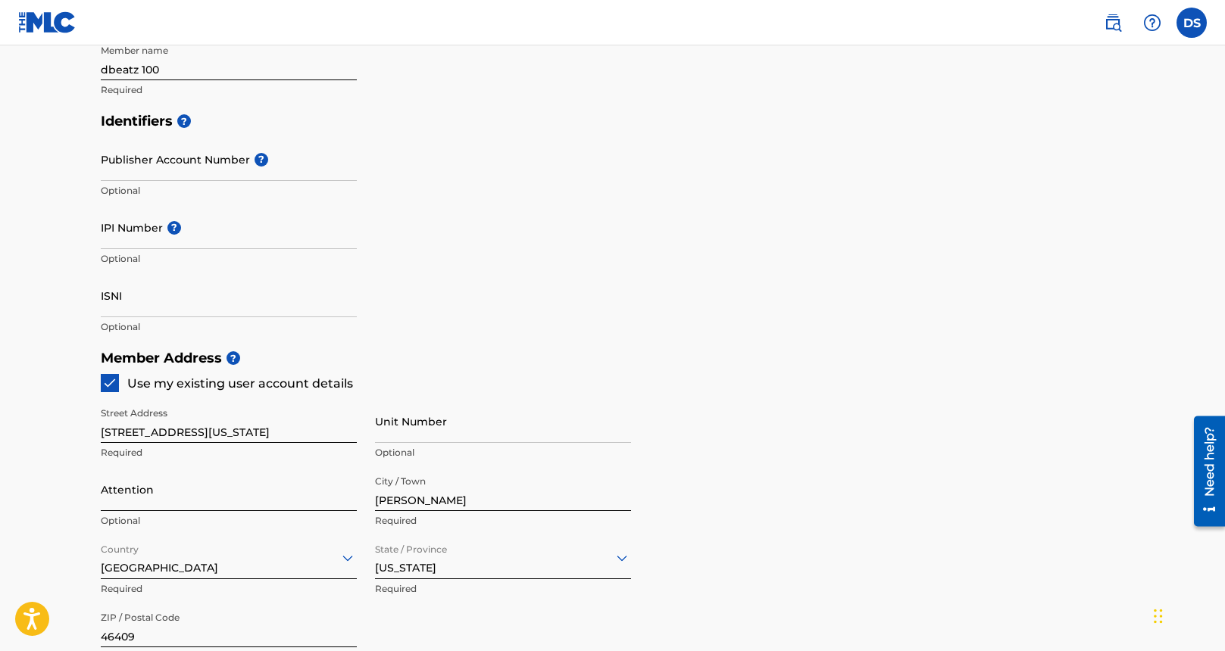
scroll to position [672, 0]
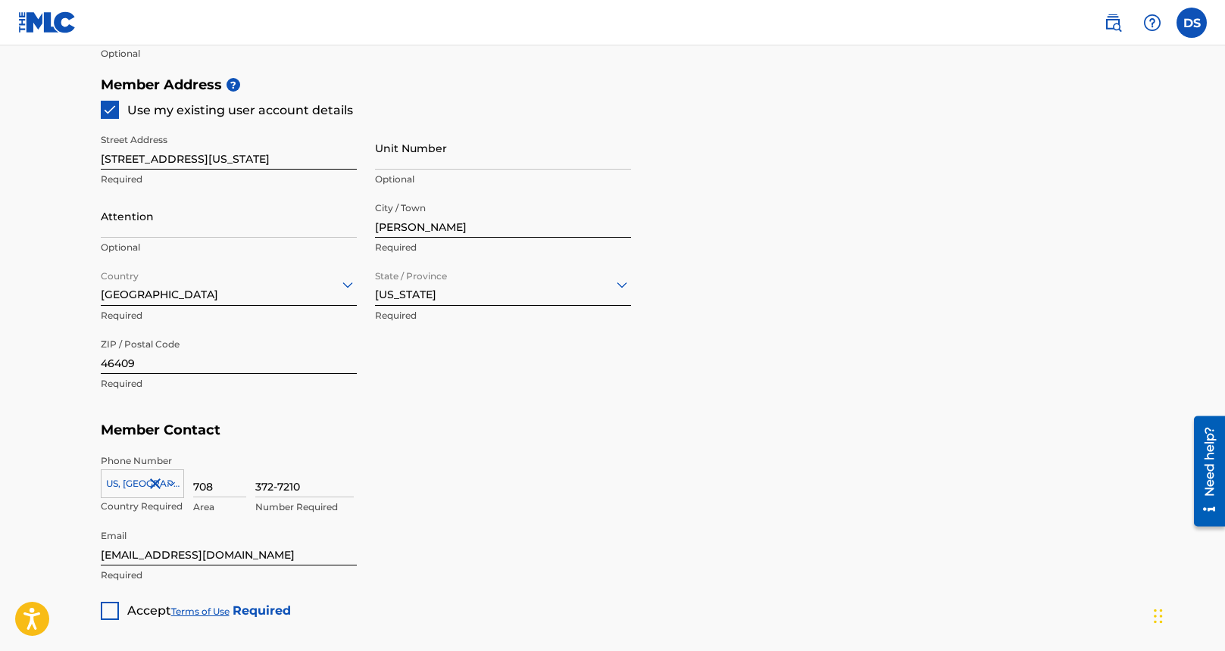
click at [111, 610] on div at bounding box center [110, 611] width 18 height 18
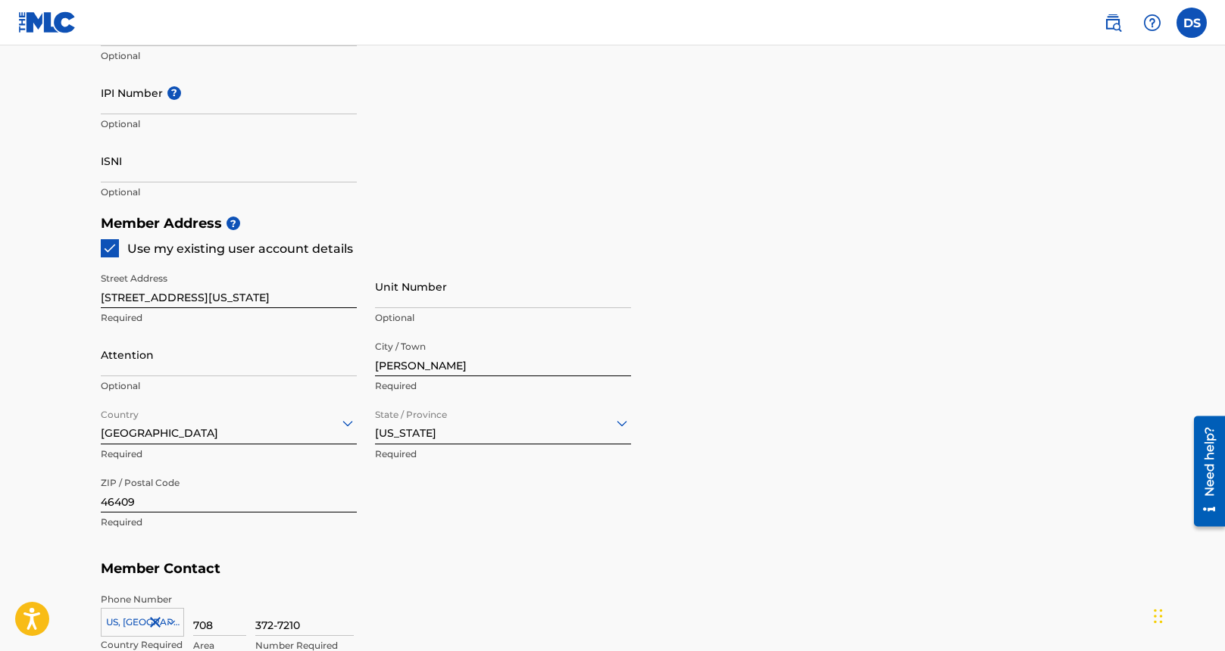
scroll to position [825, 0]
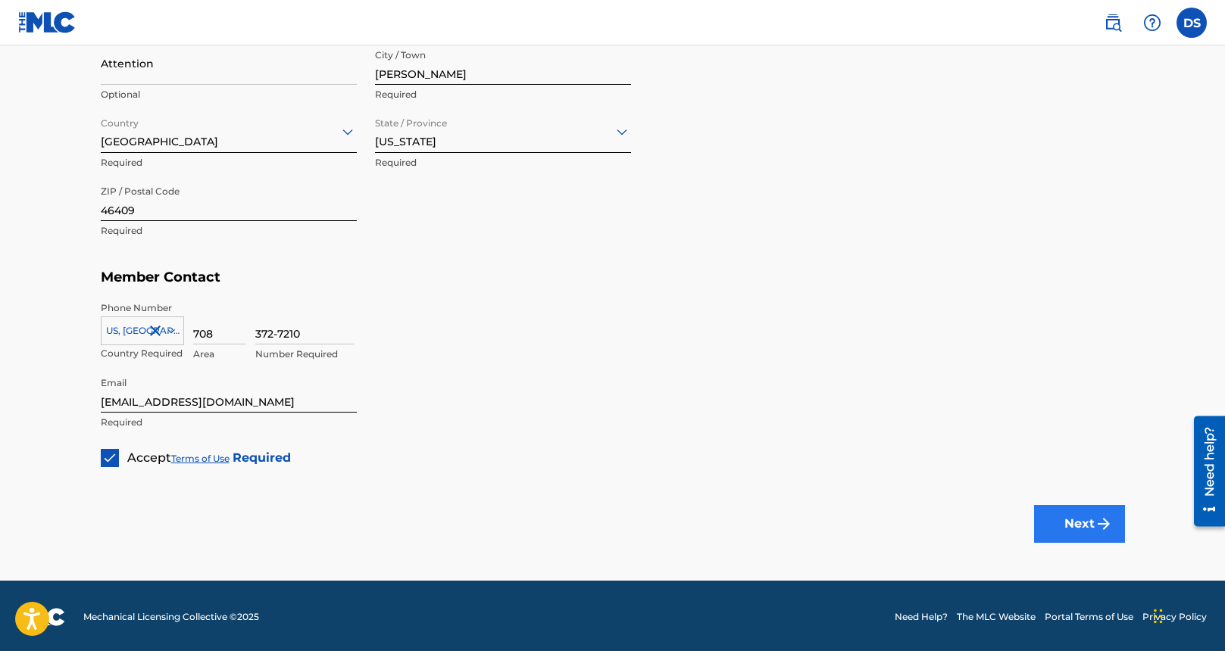
click at [1068, 521] on button "Next" at bounding box center [1079, 524] width 91 height 38
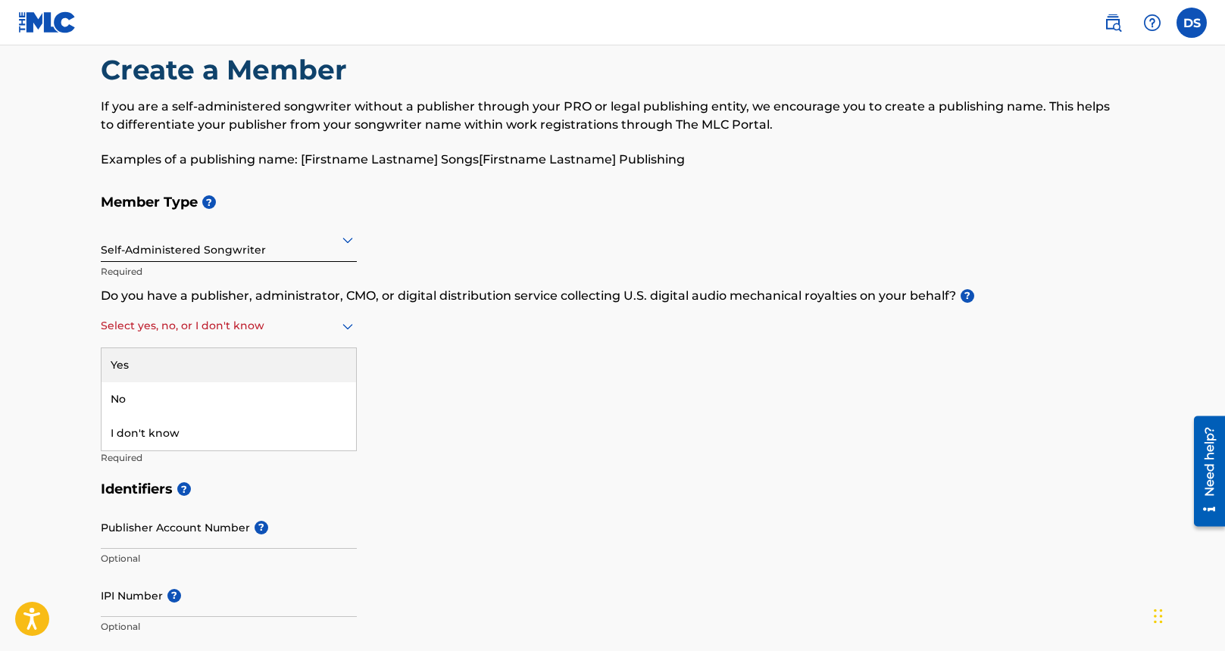
click at [202, 327] on div at bounding box center [229, 326] width 256 height 19
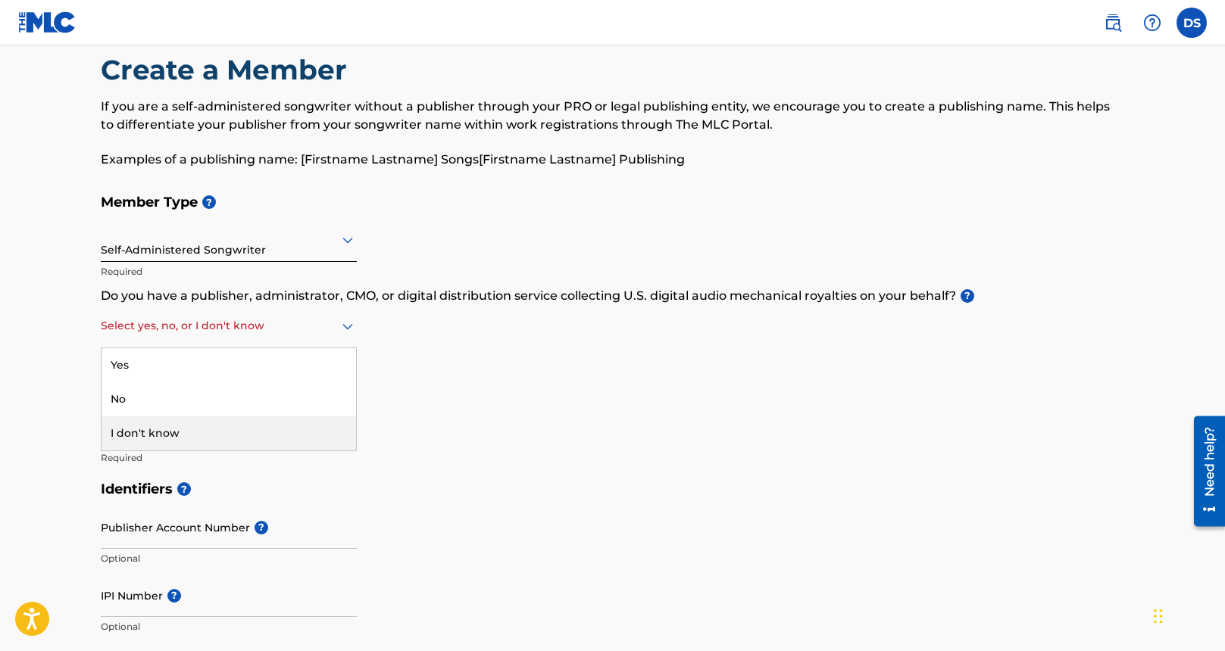
click at [197, 431] on div "I don't know" at bounding box center [228, 434] width 254 height 34
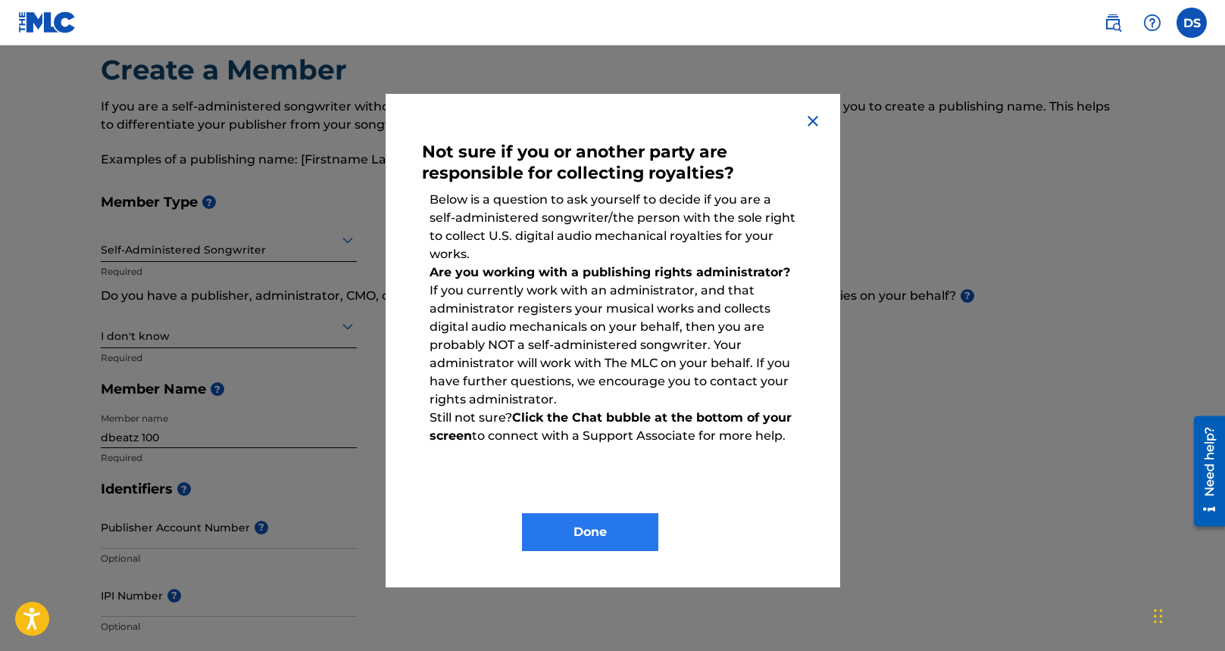
click at [603, 532] on button "Done" at bounding box center [590, 533] width 136 height 38
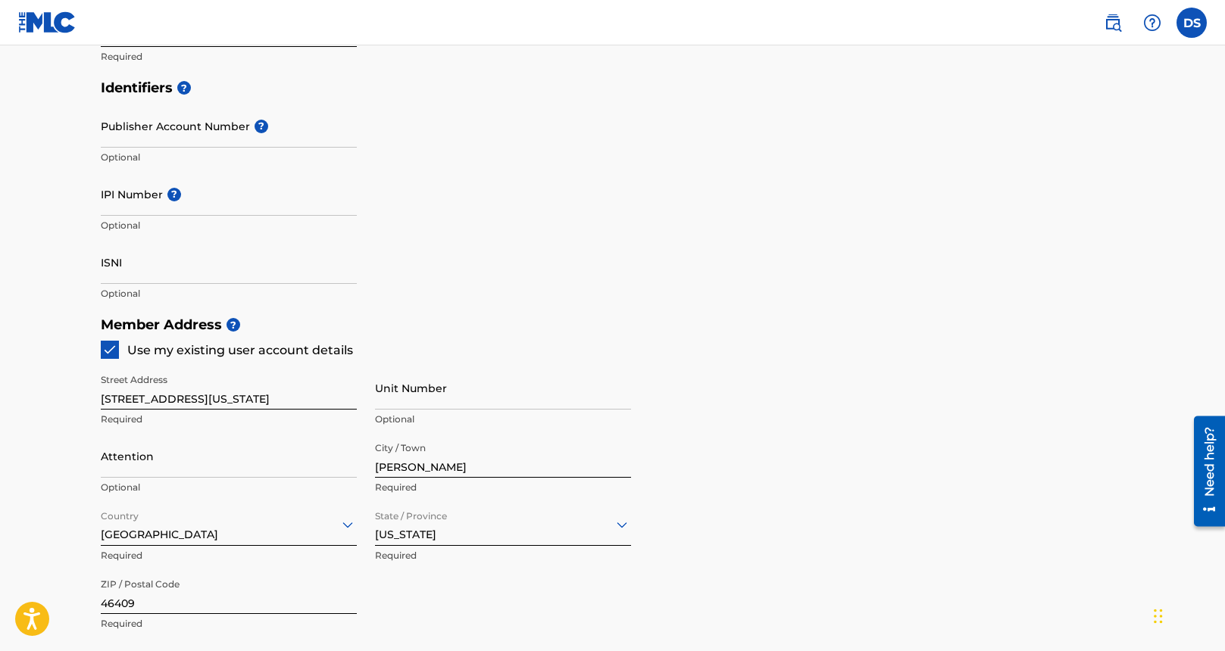
scroll to position [825, 0]
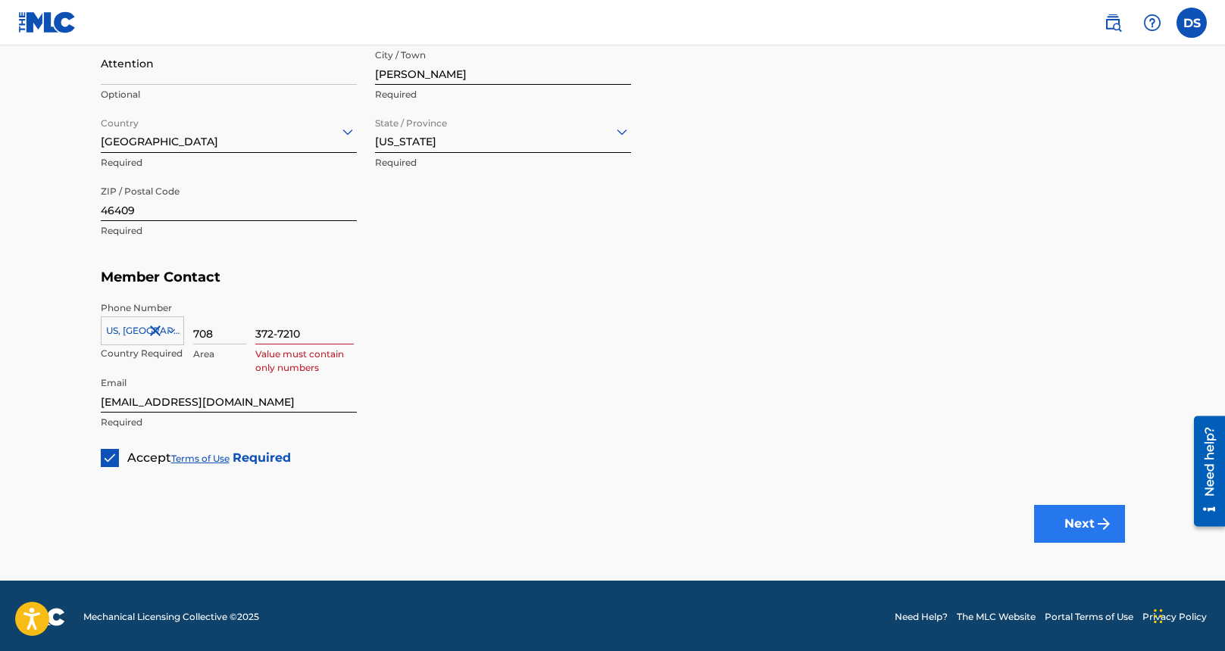
click at [1082, 516] on button "Next" at bounding box center [1079, 524] width 91 height 38
drag, startPoint x: 276, startPoint y: 330, endPoint x: 281, endPoint y: 346, distance: 16.5
click at [276, 330] on input "372-7210" at bounding box center [304, 322] width 98 height 43
type input "3727210"
click at [1067, 524] on button "Next" at bounding box center [1079, 524] width 91 height 38
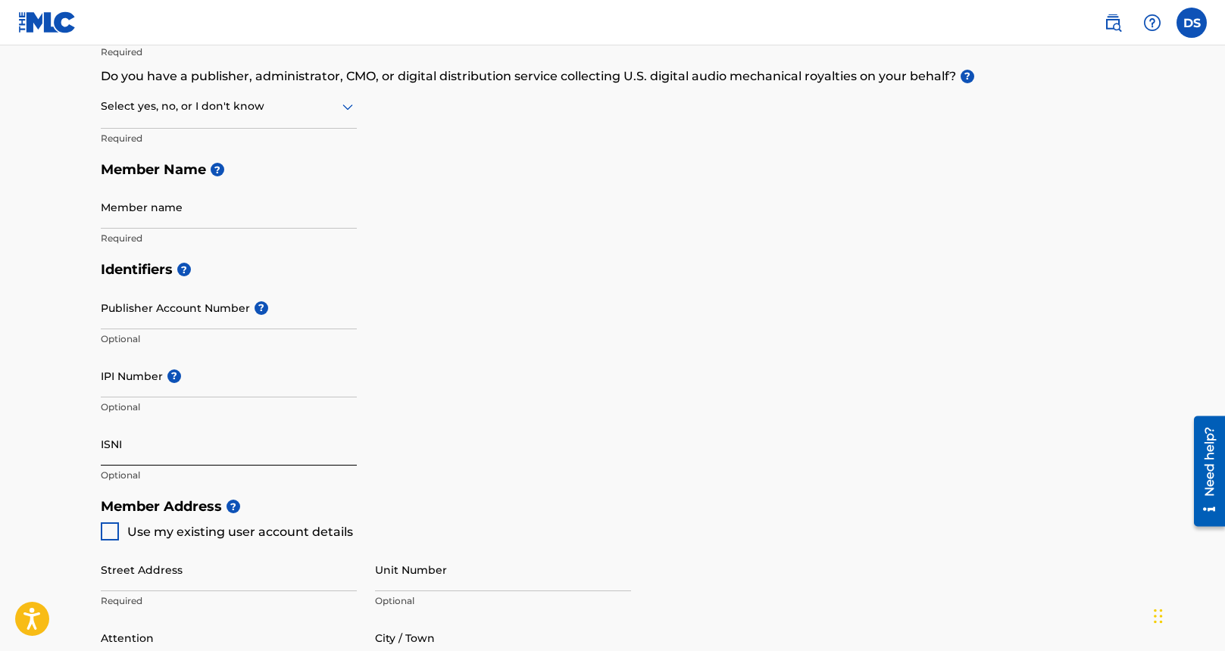
scroll to position [342, 0]
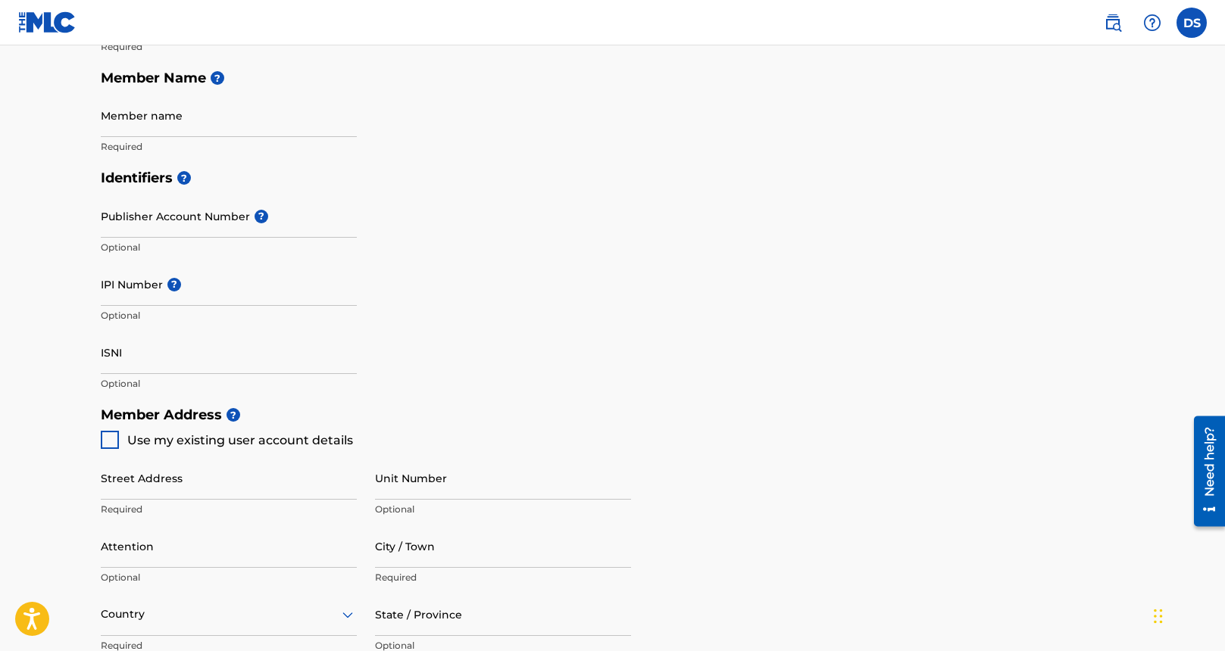
click at [237, 449] on div "Street Address Required Unit Number Optional Attention Optional City / Town Req…" at bounding box center [366, 593] width 530 height 288
click at [116, 439] on div at bounding box center [110, 440] width 18 height 18
type input "3401 MARYLAND ST."
type input "GARY"
type input "46409"
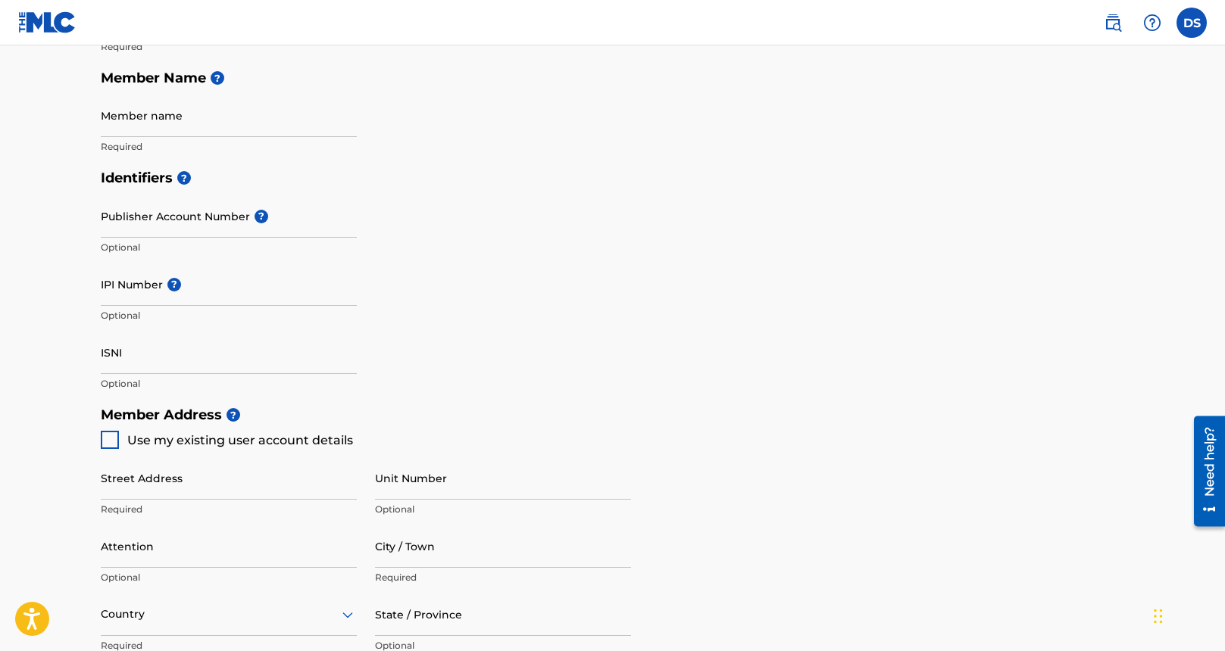
type input "708"
type input "372-7210"
type input "sylvadonnell@gmail.com"
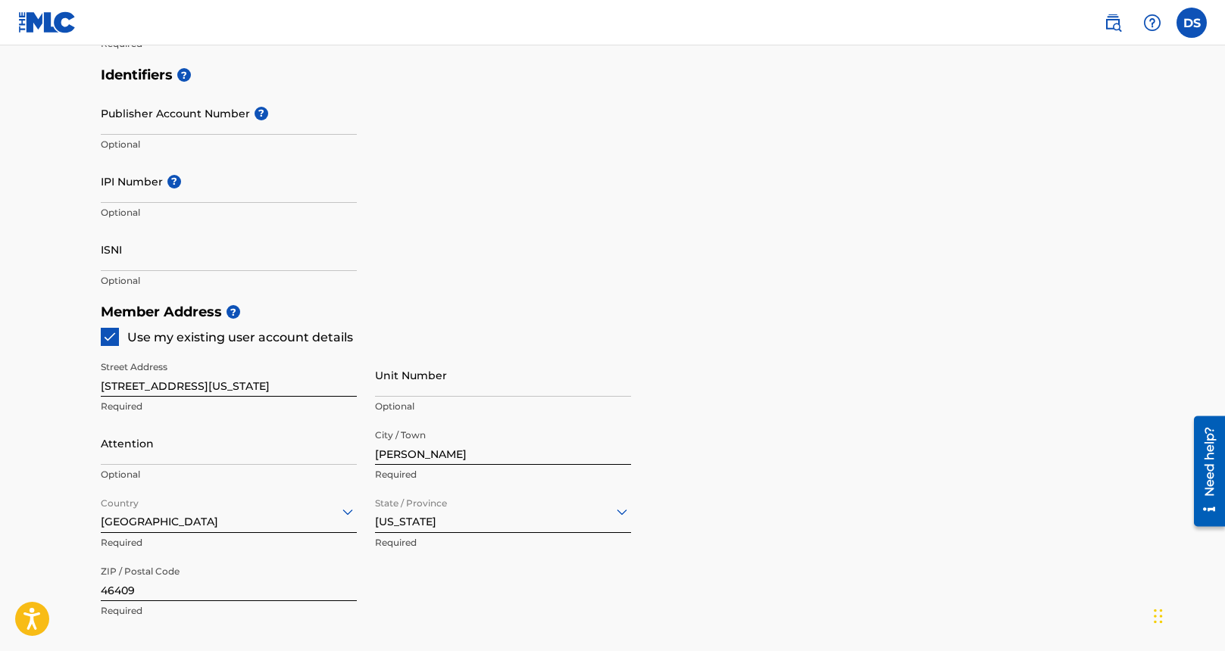
scroll to position [738, 0]
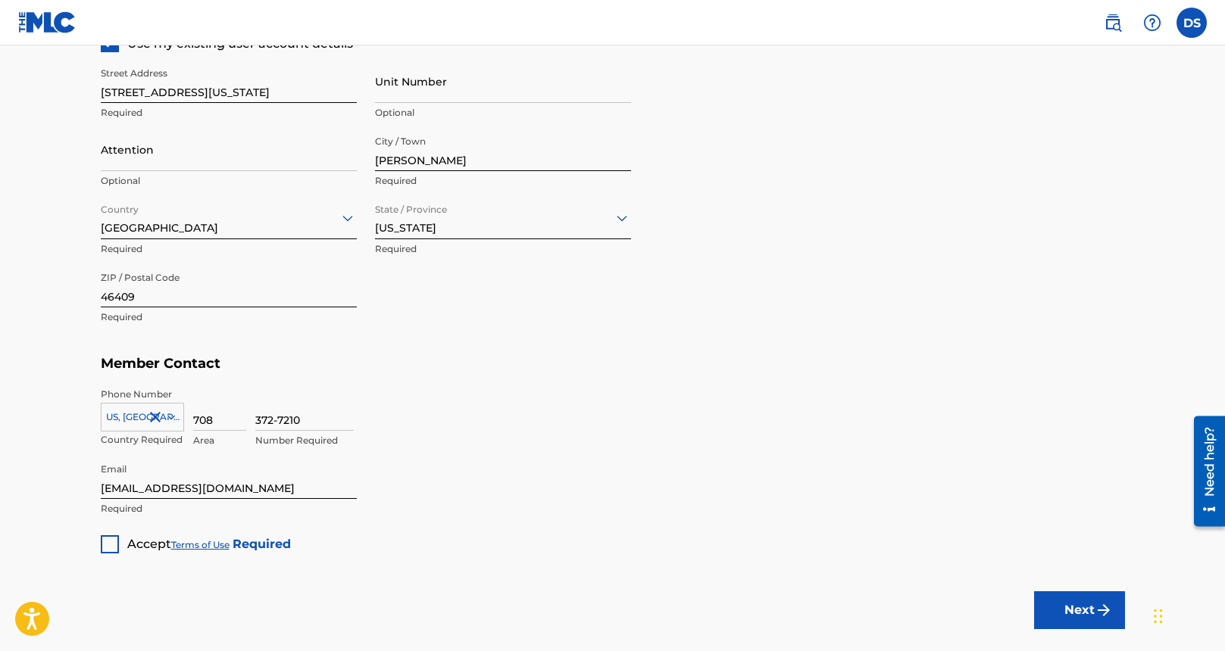
click at [111, 545] on div at bounding box center [110, 544] width 18 height 18
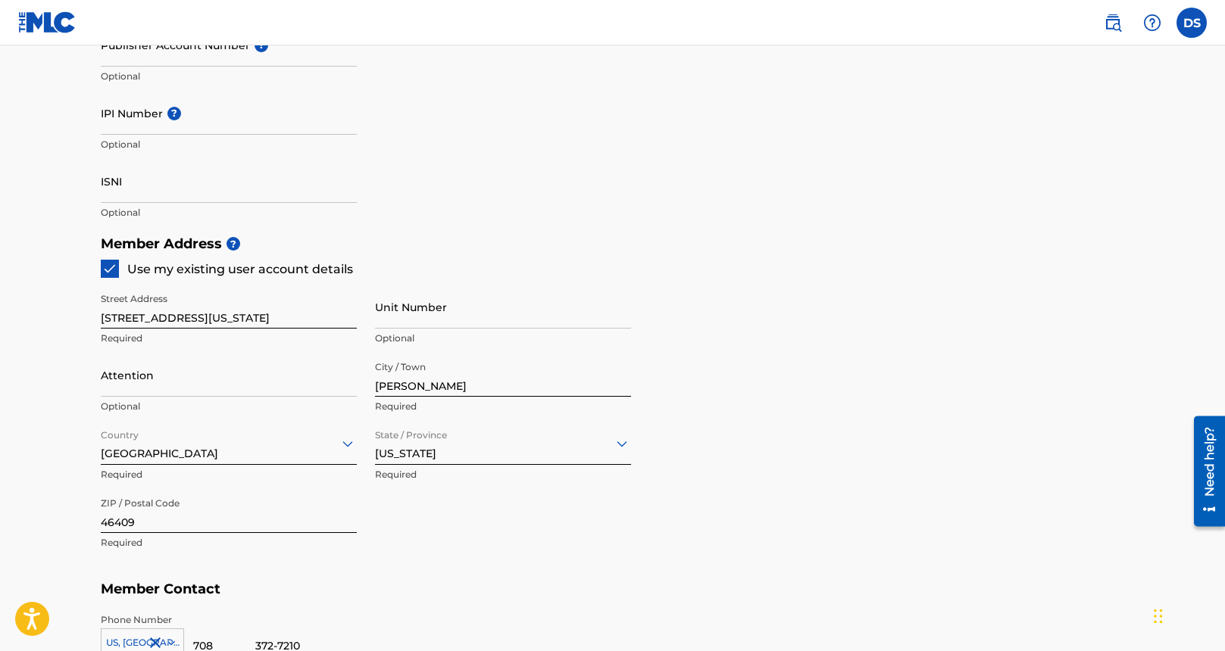
scroll to position [825, 0]
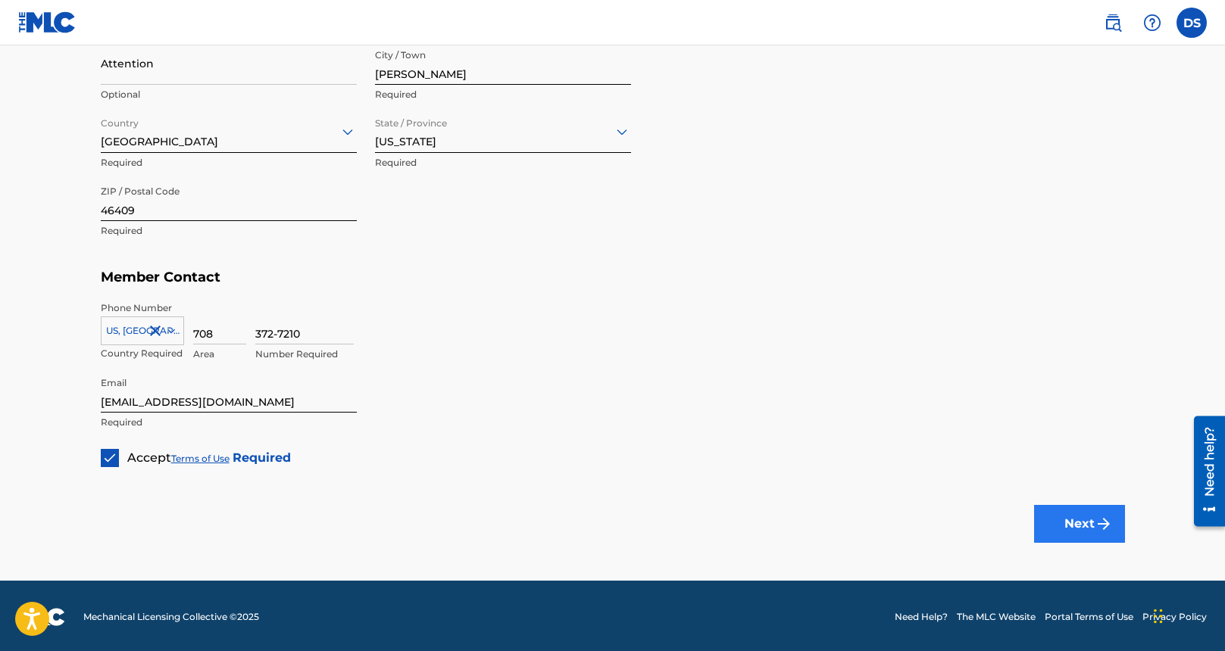
click at [1048, 514] on button "Next" at bounding box center [1079, 524] width 91 height 38
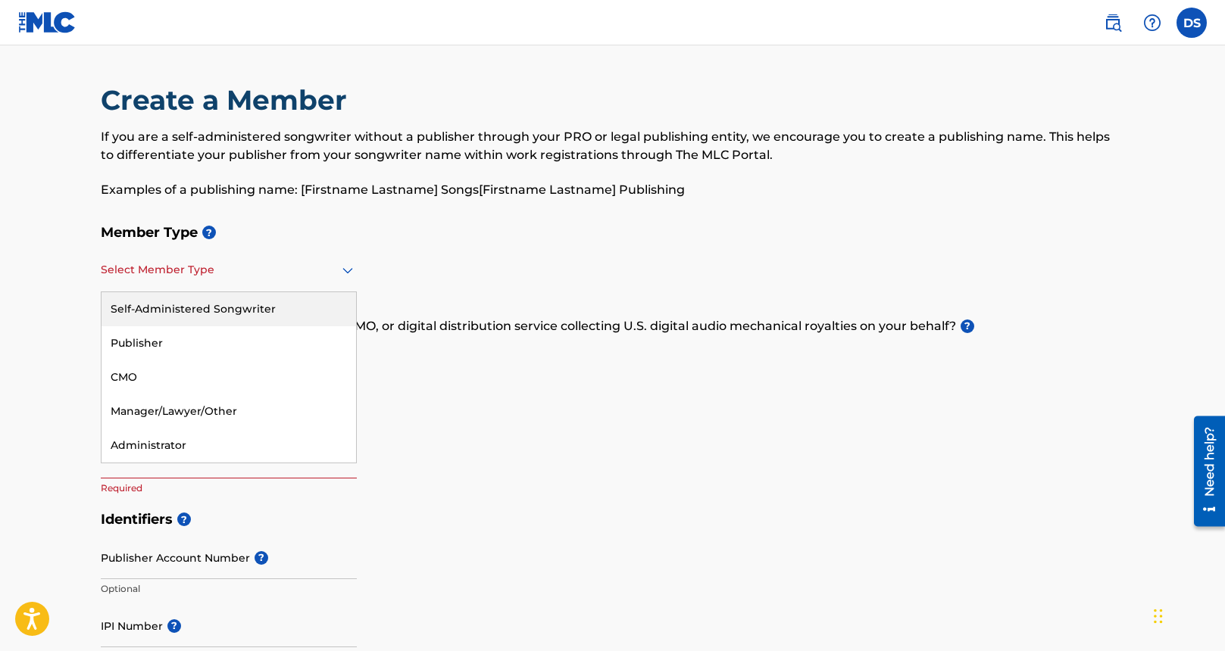
click at [201, 275] on div at bounding box center [229, 270] width 256 height 19
click at [201, 309] on div "Self-Administered Songwriter" at bounding box center [228, 309] width 254 height 34
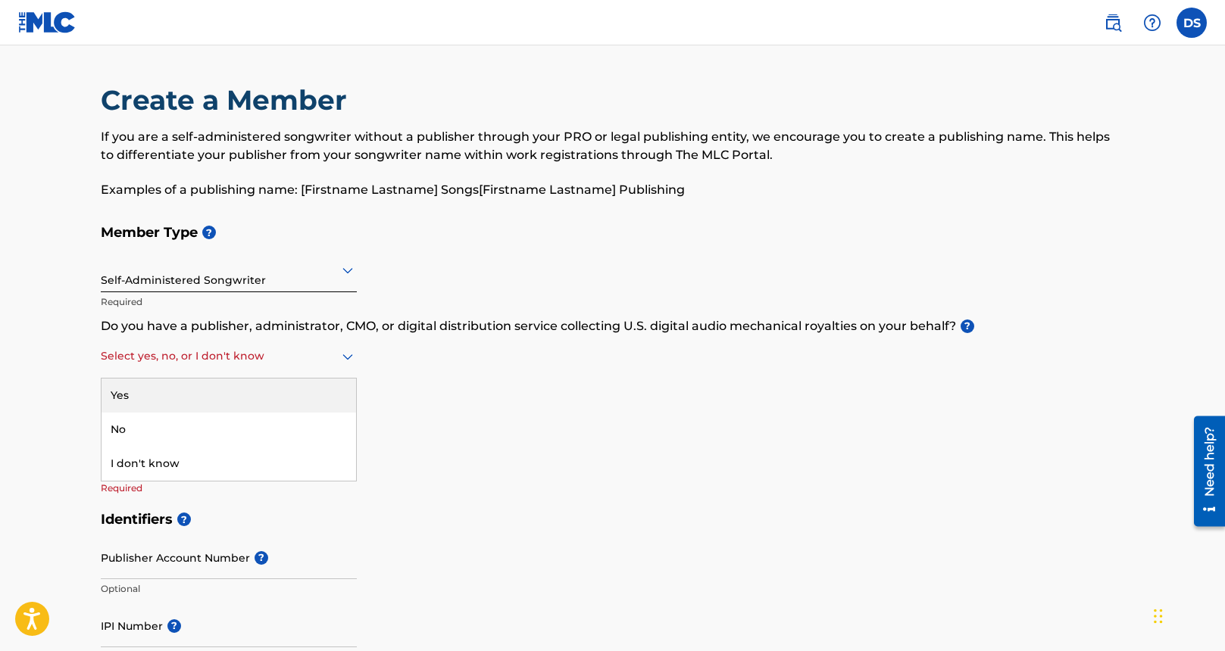
click at [221, 358] on div at bounding box center [229, 356] width 256 height 19
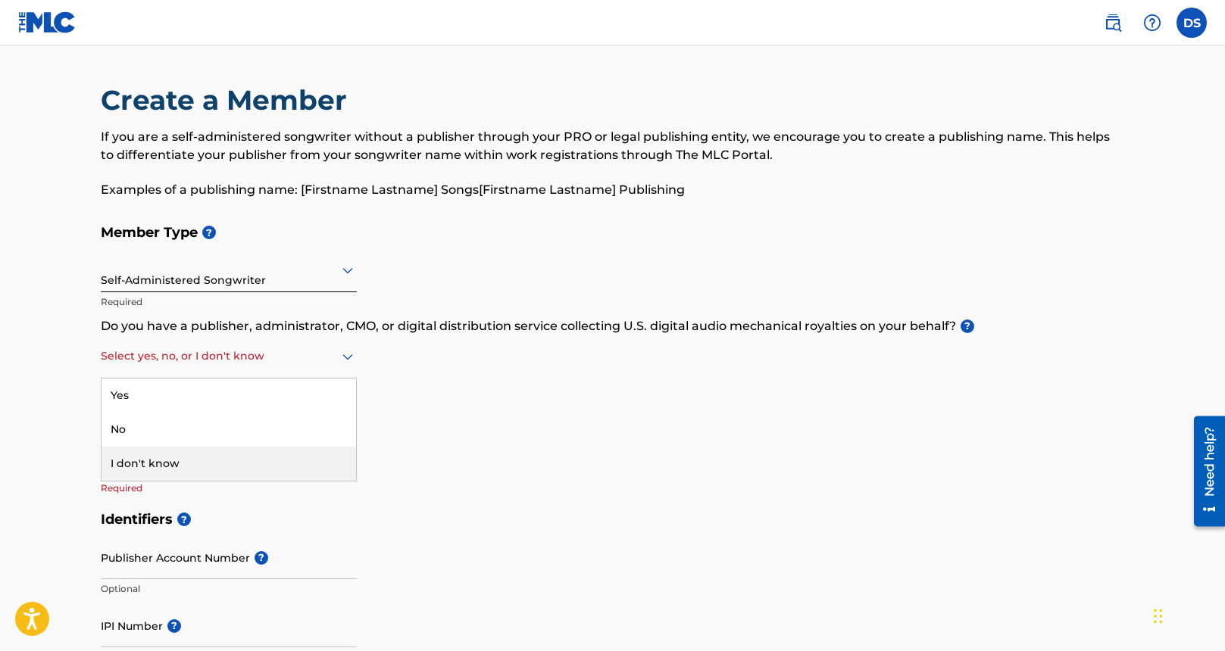
click at [221, 460] on div "I don't know" at bounding box center [228, 464] width 254 height 34
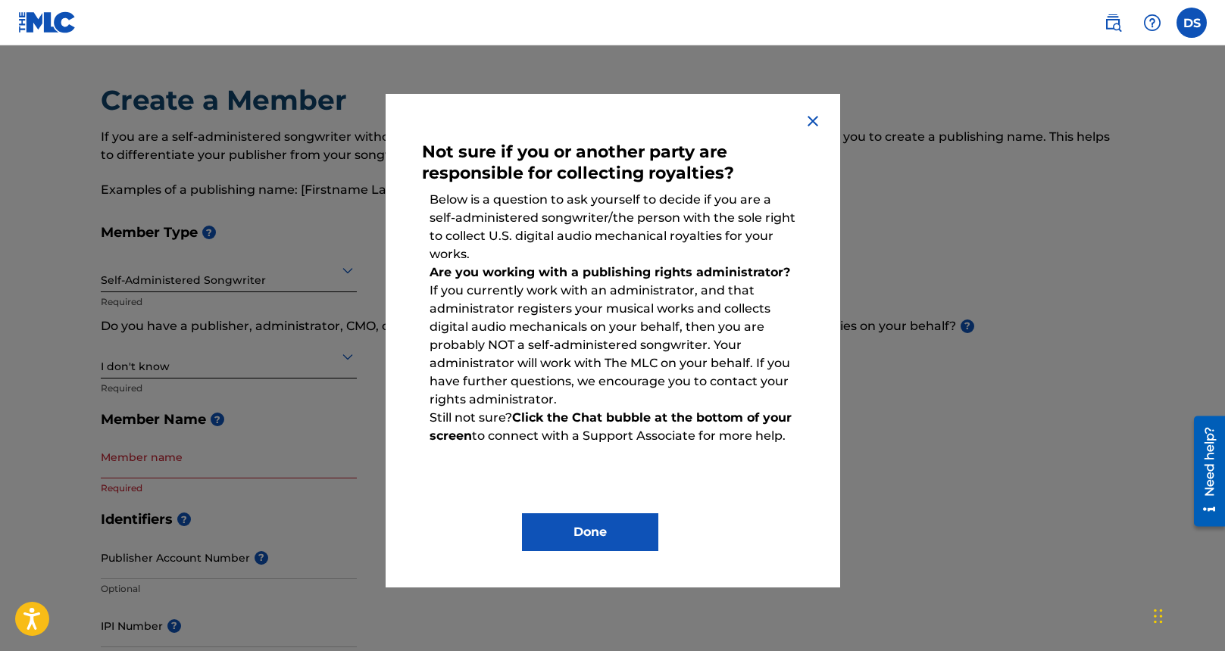
click at [626, 552] on div "Not sure if you or another party are responsible for collecting royalties? Belo…" at bounding box center [613, 341] width 454 height 494
click at [599, 544] on button "Done" at bounding box center [590, 533] width 136 height 38
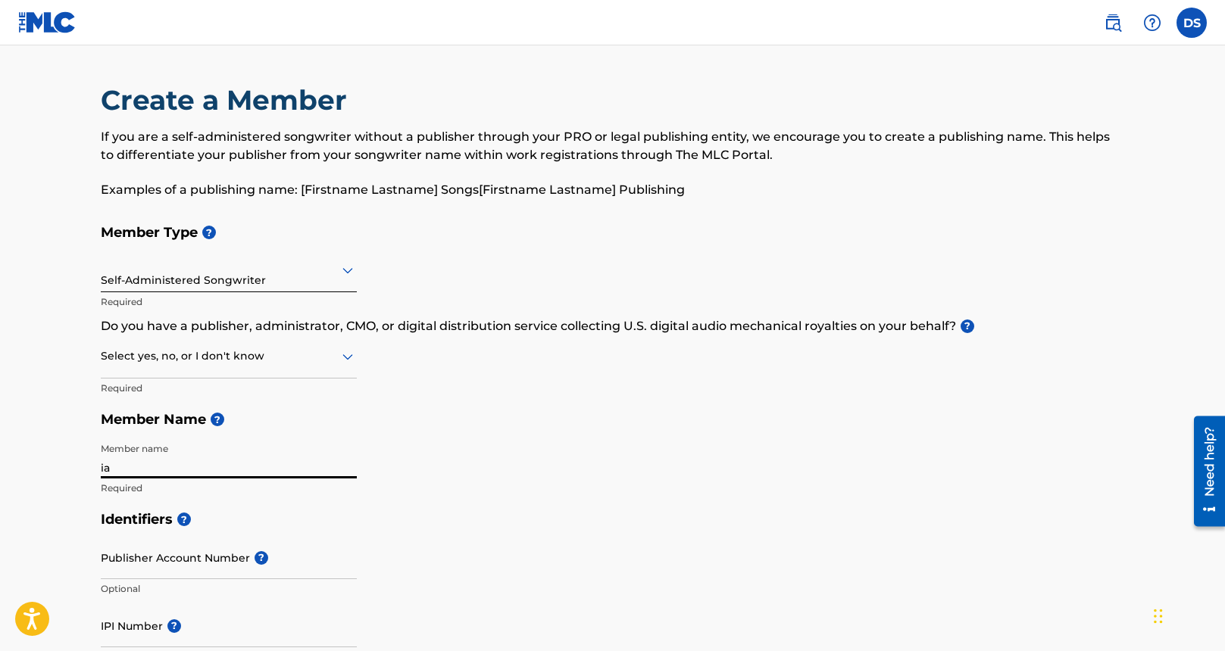
type input "i"
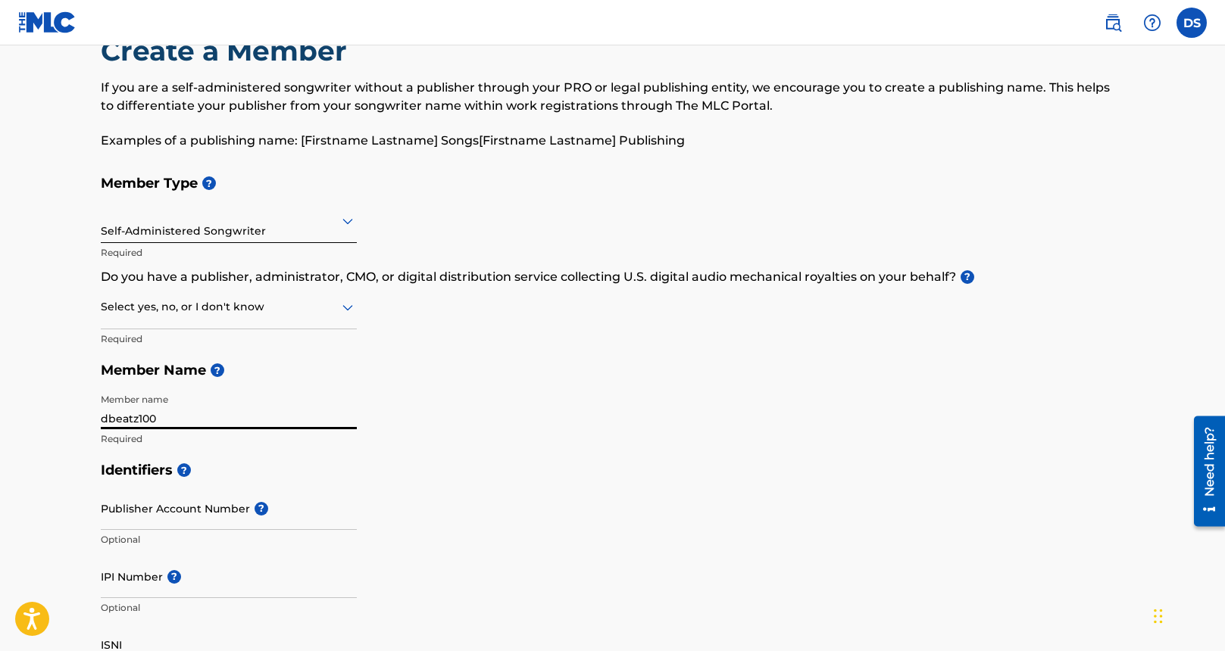
scroll to position [52, 0]
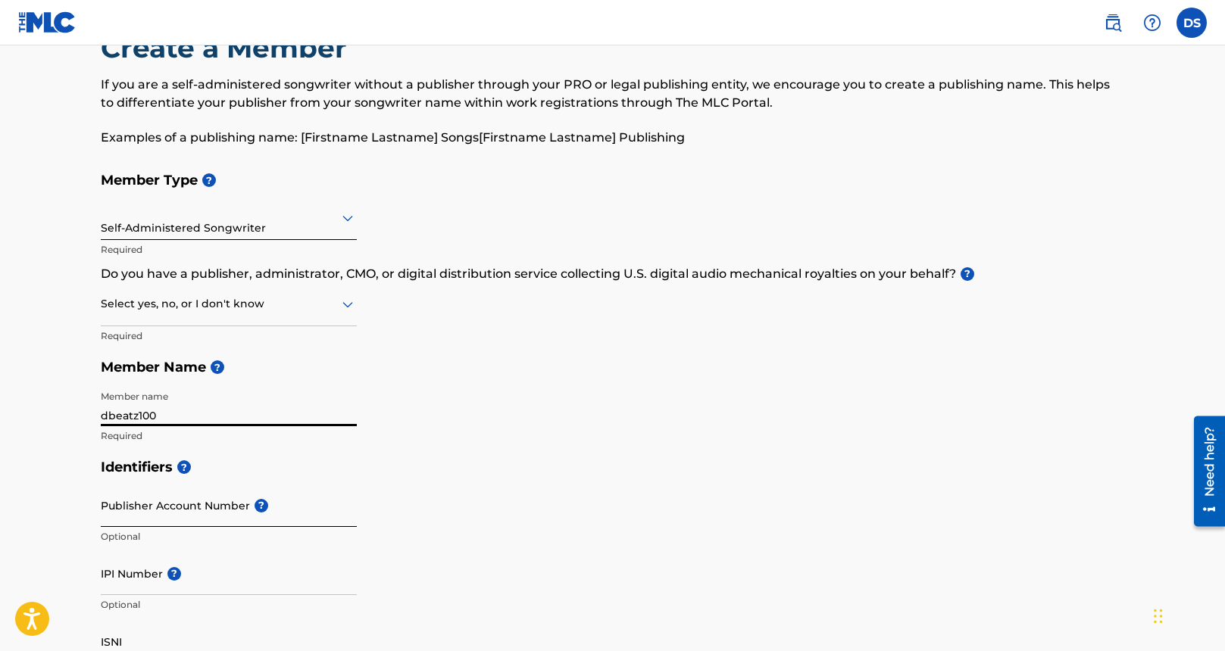
type input "dbeatz100"
click at [191, 513] on input "Publisher Account Number ?" at bounding box center [229, 505] width 256 height 43
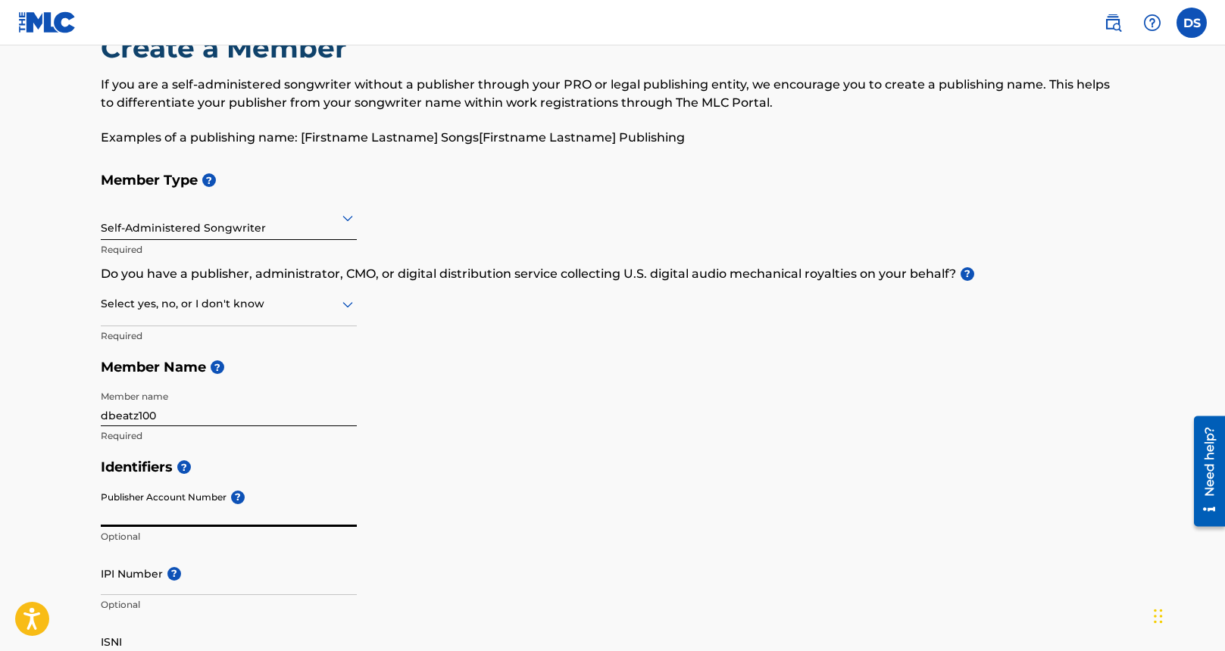
click at [170, 508] on input "Publisher Account Number ?" at bounding box center [229, 505] width 256 height 43
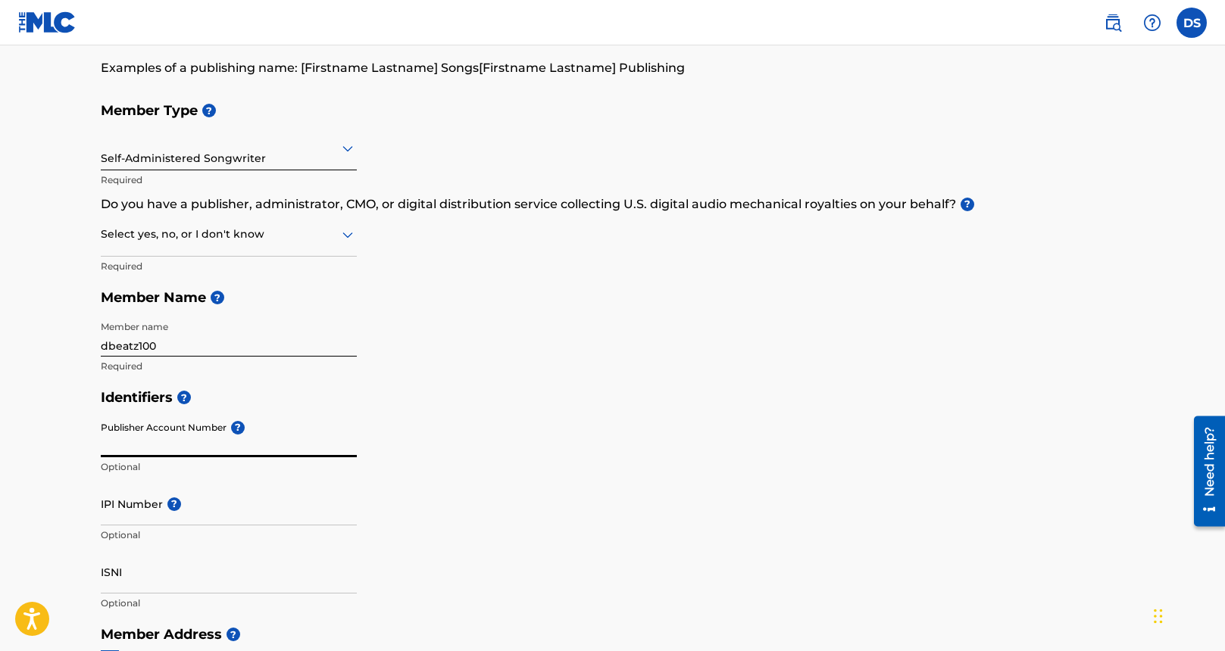
scroll to position [226, 0]
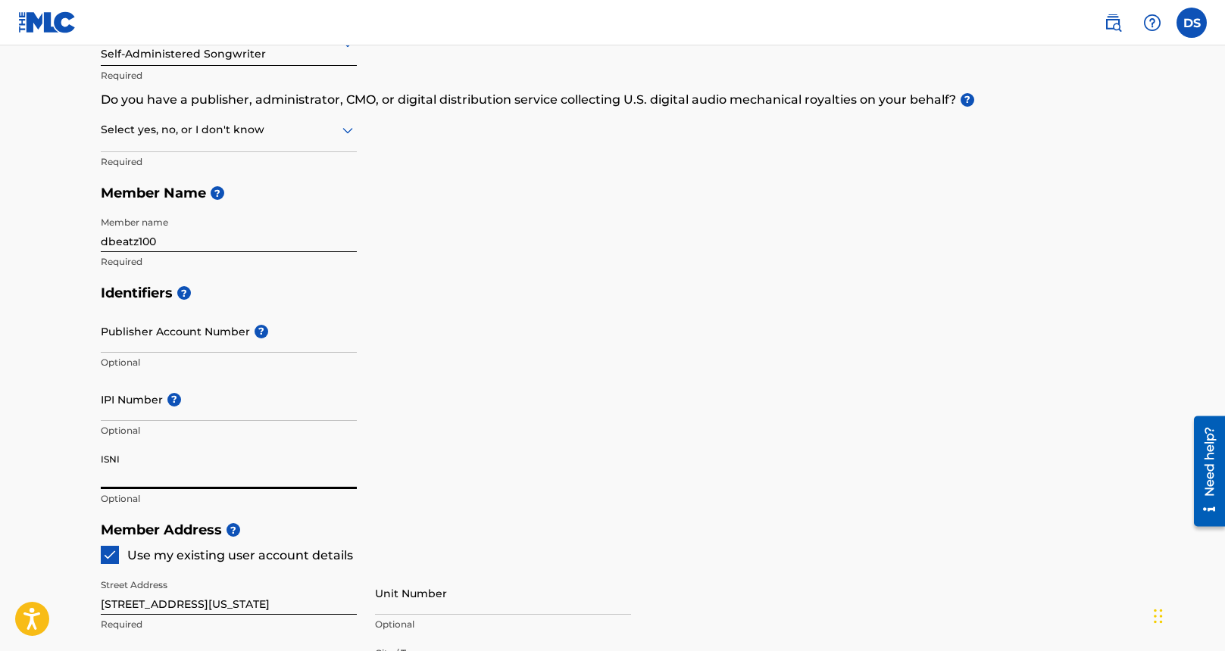
click at [167, 469] on input "ISNI" at bounding box center [229, 467] width 256 height 43
click at [163, 329] on input "Publisher Account Number ?" at bounding box center [229, 331] width 256 height 43
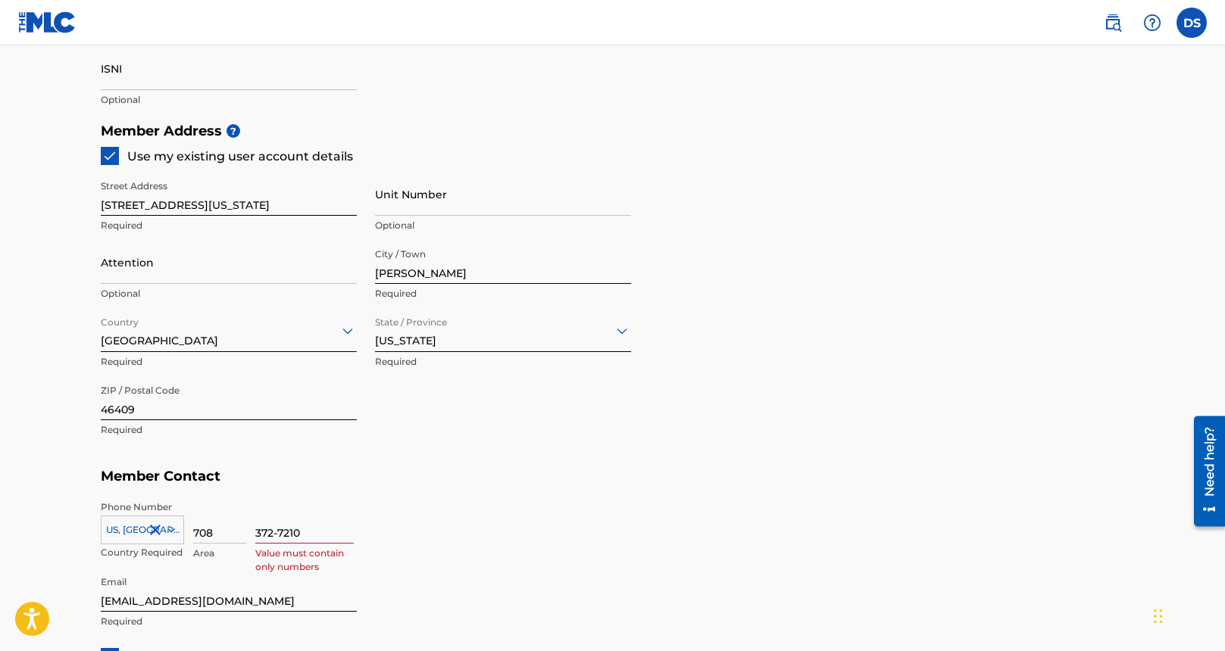
scroll to position [730, 0]
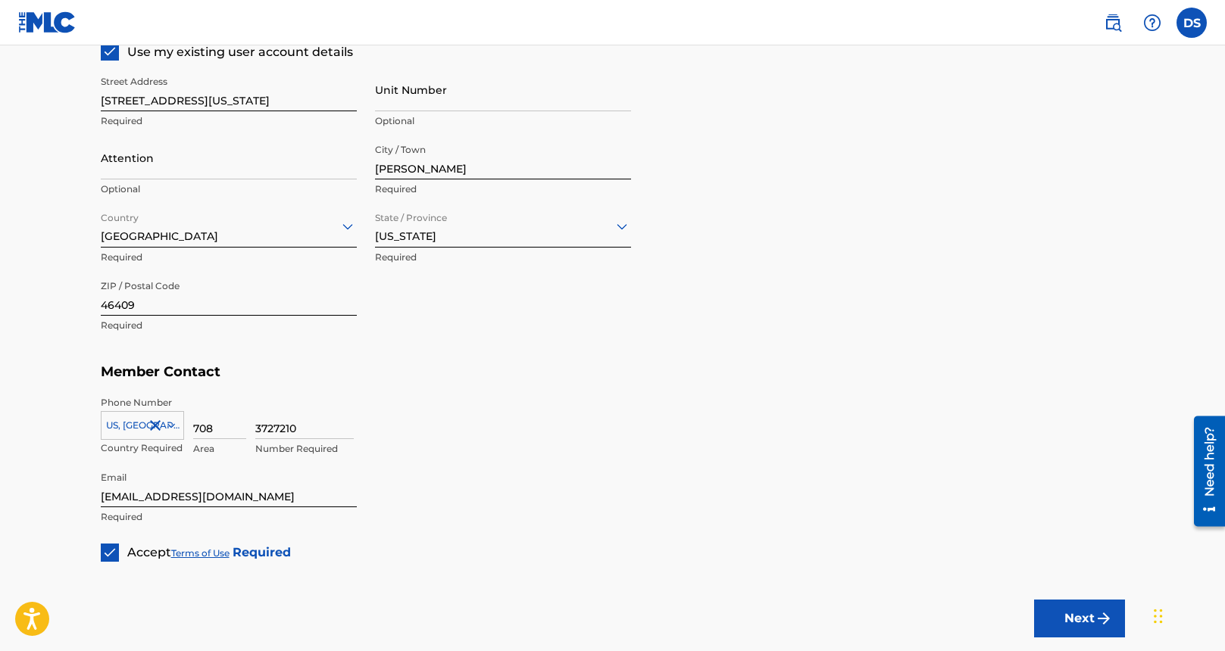
type input "3727210"
click at [1075, 624] on button "Next" at bounding box center [1079, 619] width 91 height 38
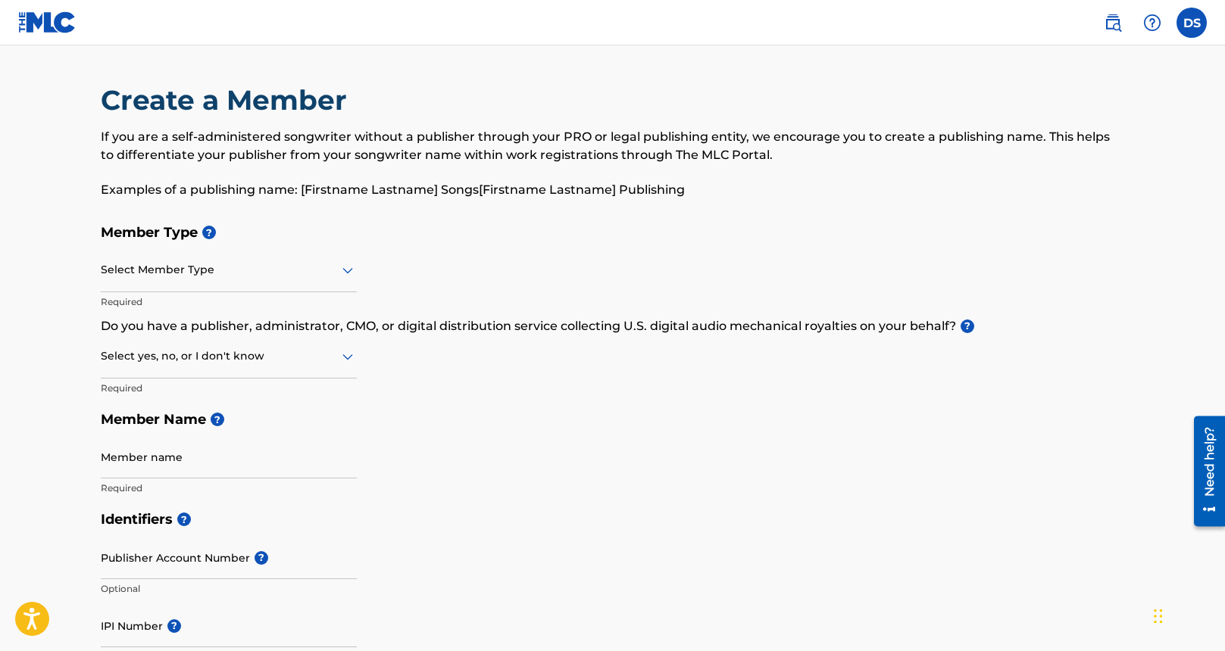
scroll to position [488, 0]
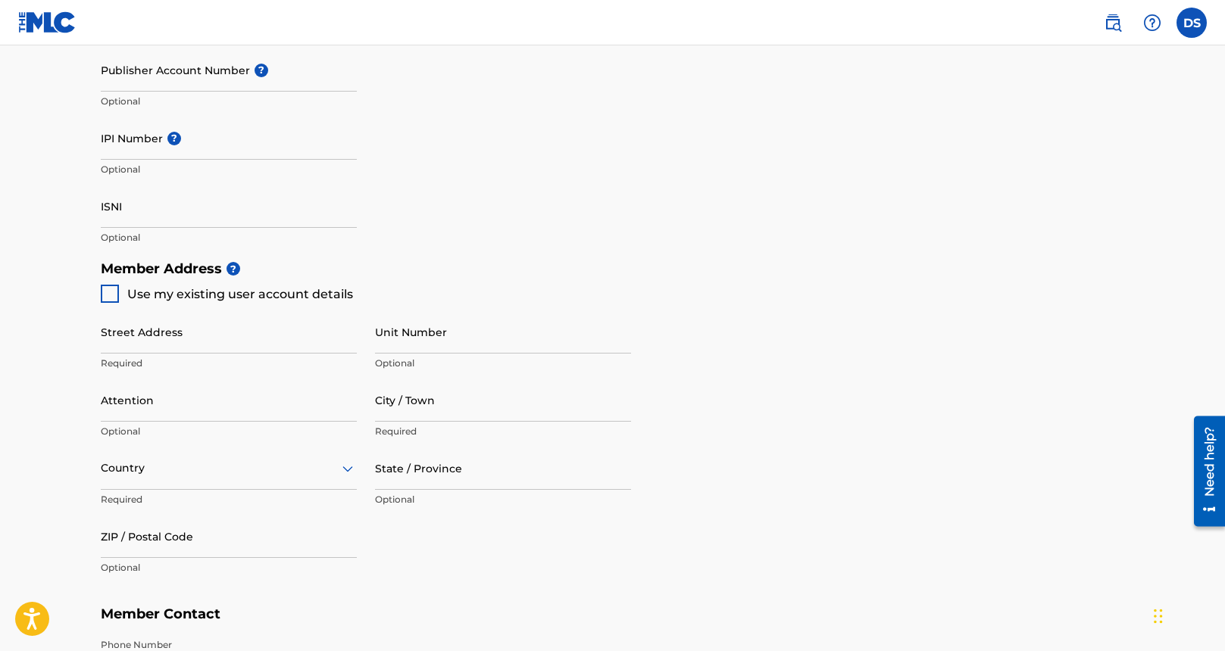
click at [108, 283] on h5 "Member Address ?" at bounding box center [613, 269] width 1024 height 33
click at [111, 291] on div at bounding box center [110, 294] width 18 height 18
type input "3401 MARYLAND ST."
type input "GARY"
type input "46409"
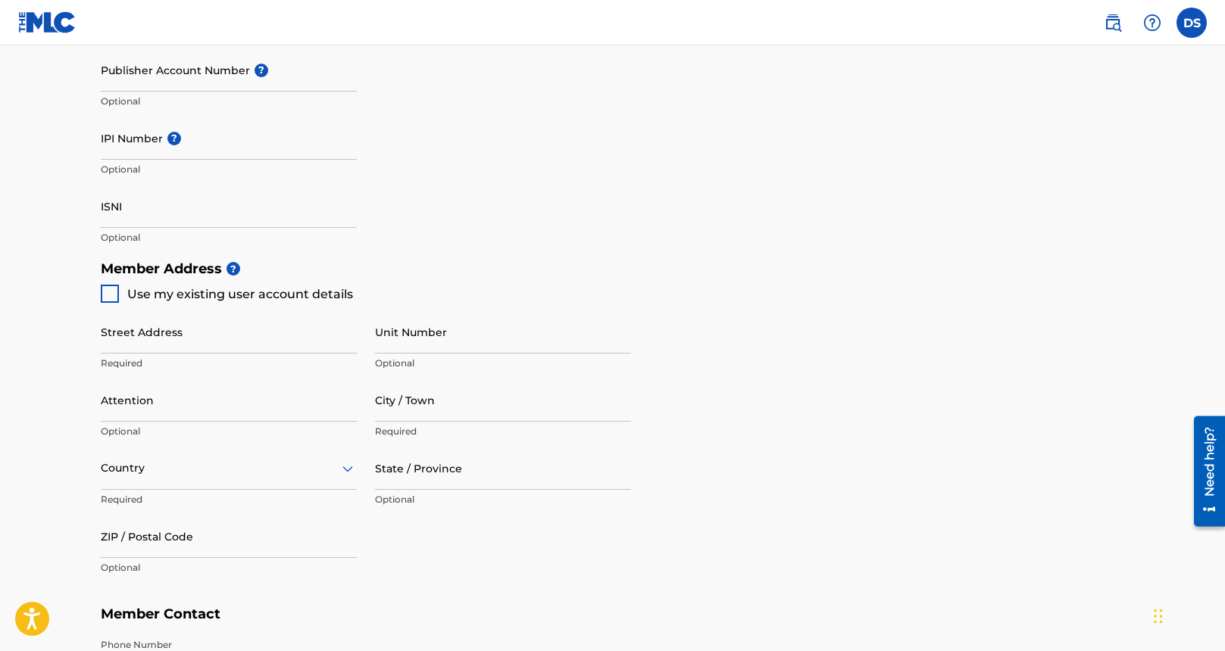
type input "708"
type input "372-7210"
type input "sylvadonnell@gmail.com"
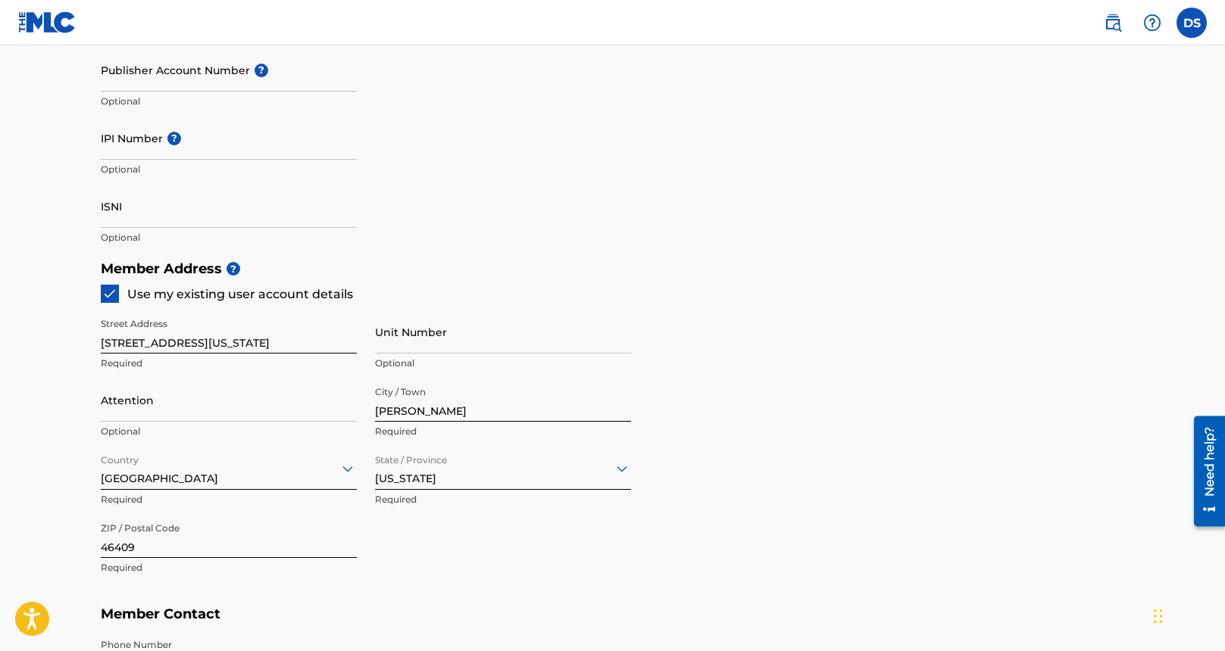
scroll to position [709, 0]
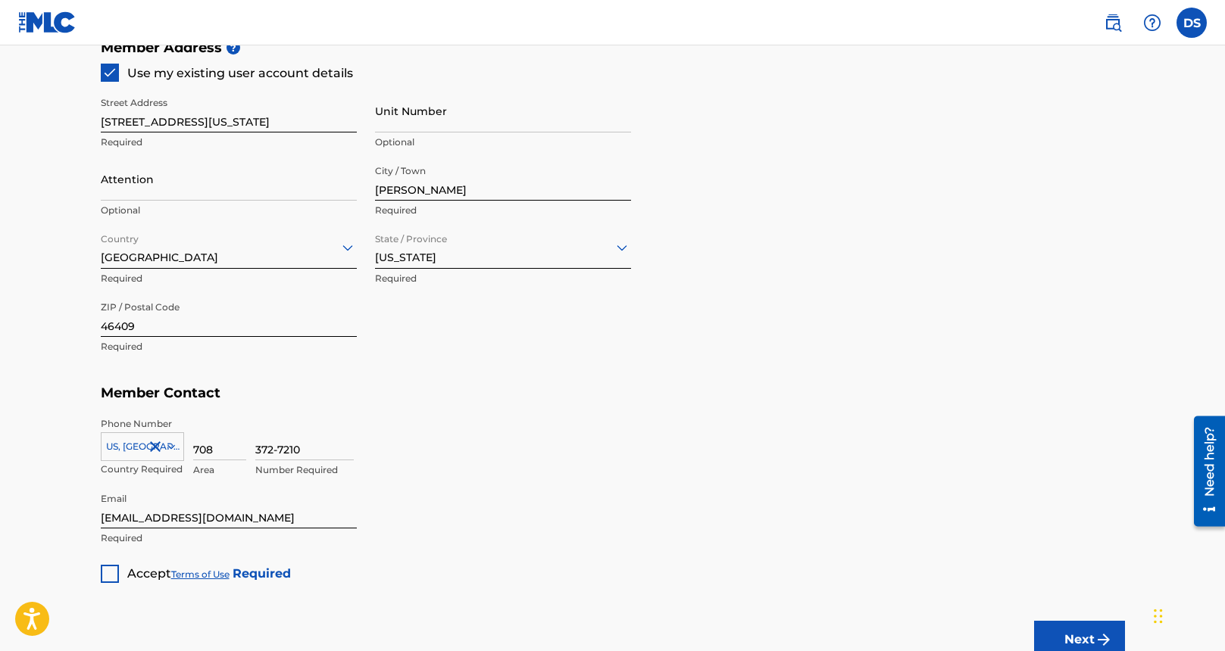
click at [111, 569] on div at bounding box center [110, 574] width 18 height 18
type input "3727210"
click at [513, 519] on div "Member Type ? Select Member Type Required Do you have a publisher, administrato…" at bounding box center [613, 45] width 1024 height 1075
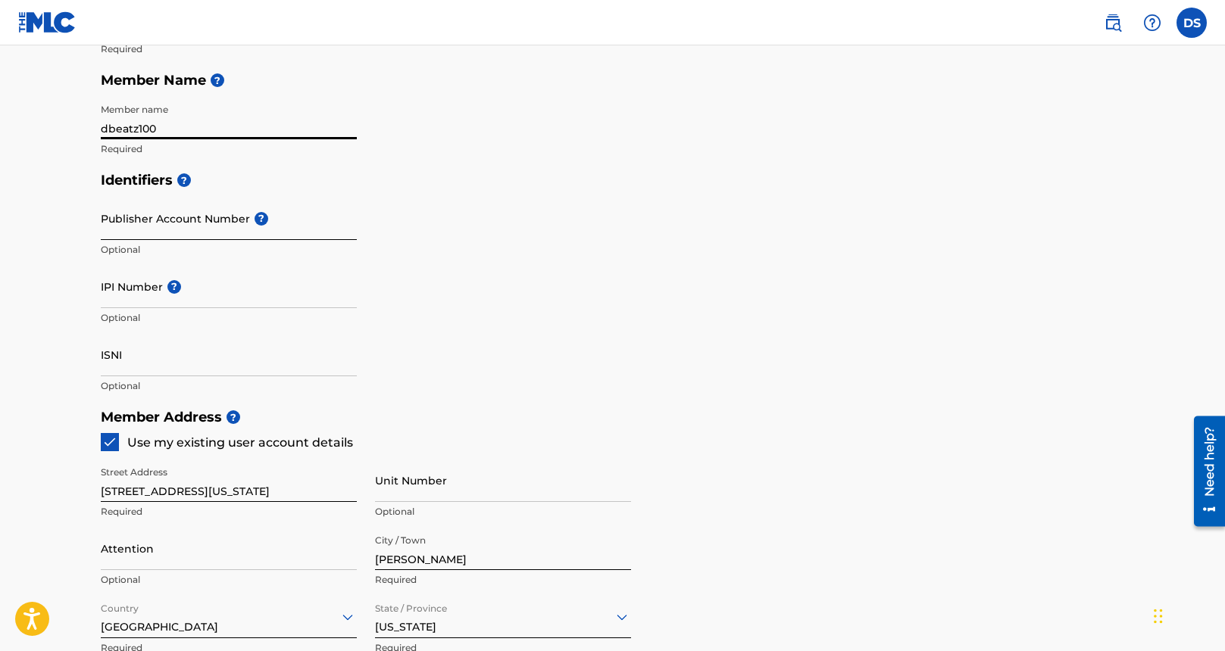
scroll to position [300, 0]
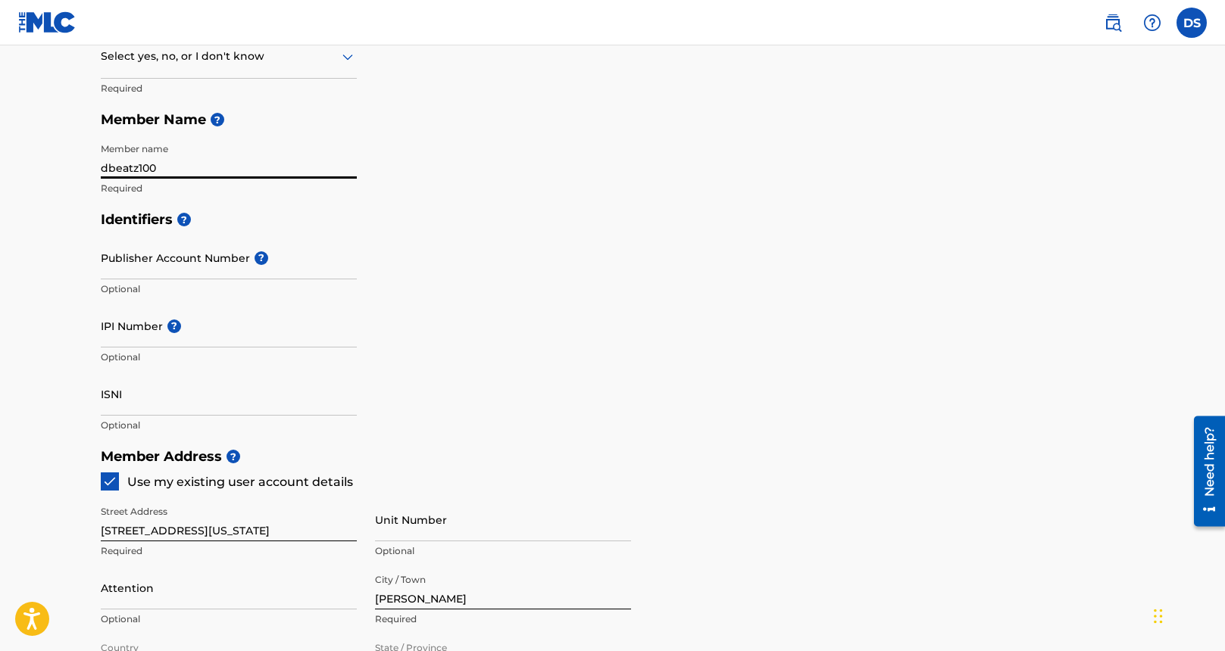
type input "dbeatz100"
click at [526, 154] on div "Member Type ? Select Member Type Required Do you have a publisher, administrato…" at bounding box center [613, 60] width 1024 height 287
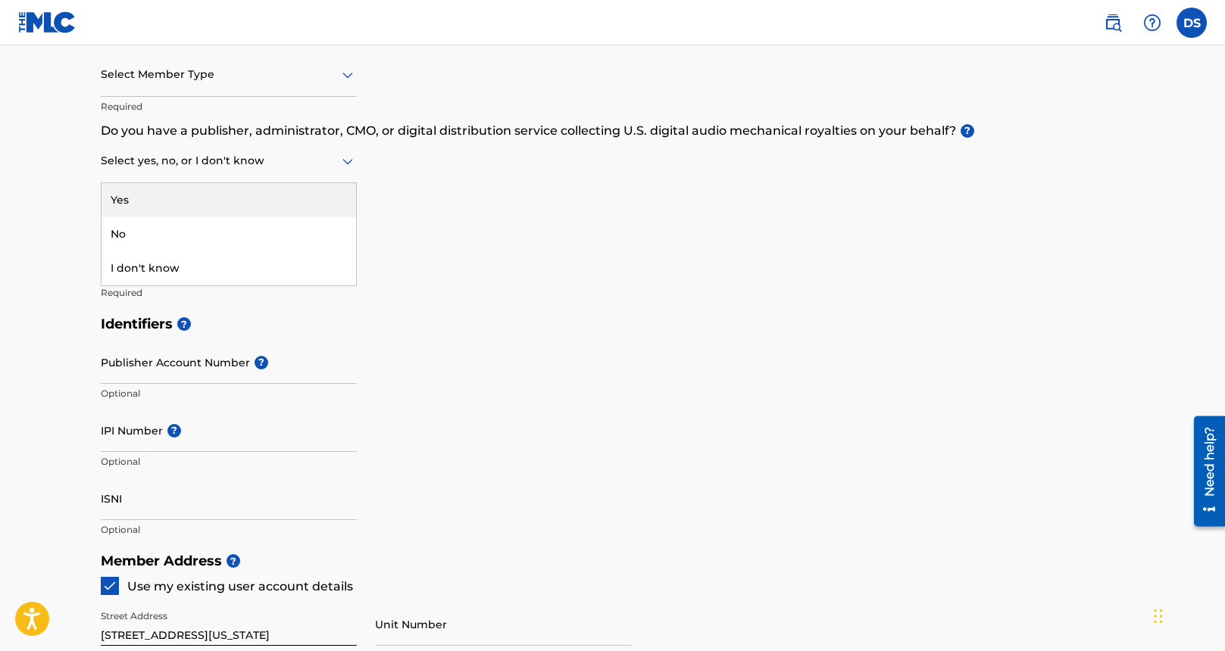
click at [280, 164] on div at bounding box center [229, 160] width 256 height 19
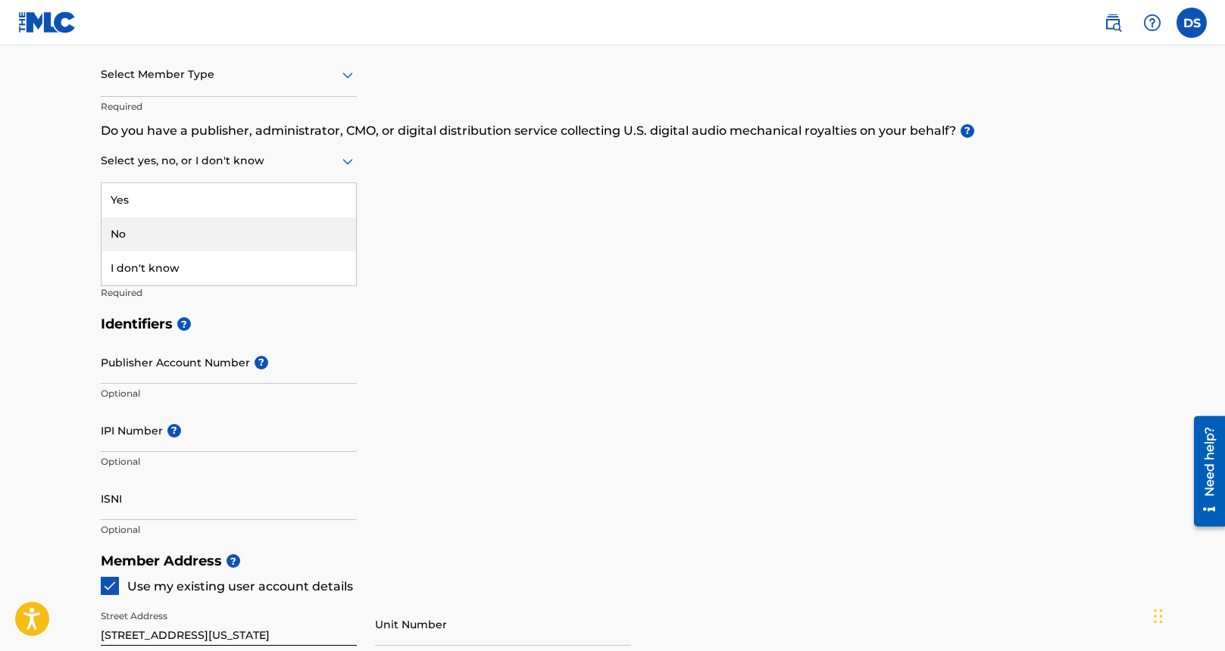
click at [189, 223] on div "No" at bounding box center [228, 234] width 254 height 34
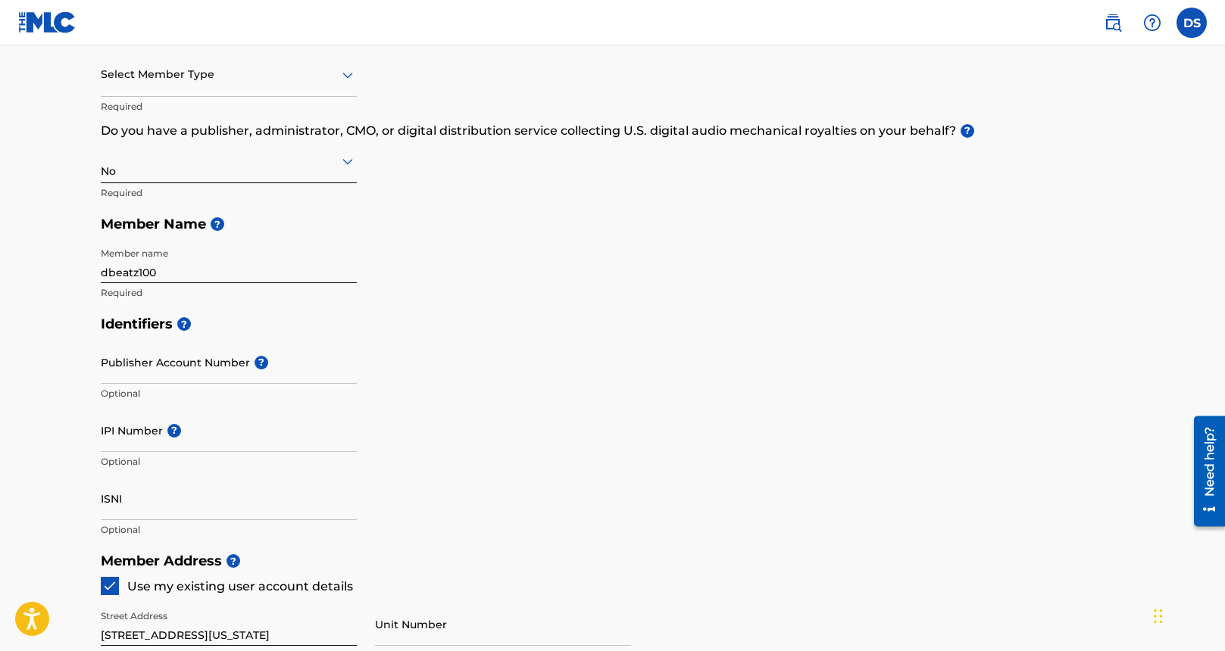
click at [207, 173] on div "No" at bounding box center [229, 160] width 256 height 37
click at [137, 202] on div "Yes" at bounding box center [228, 200] width 254 height 34
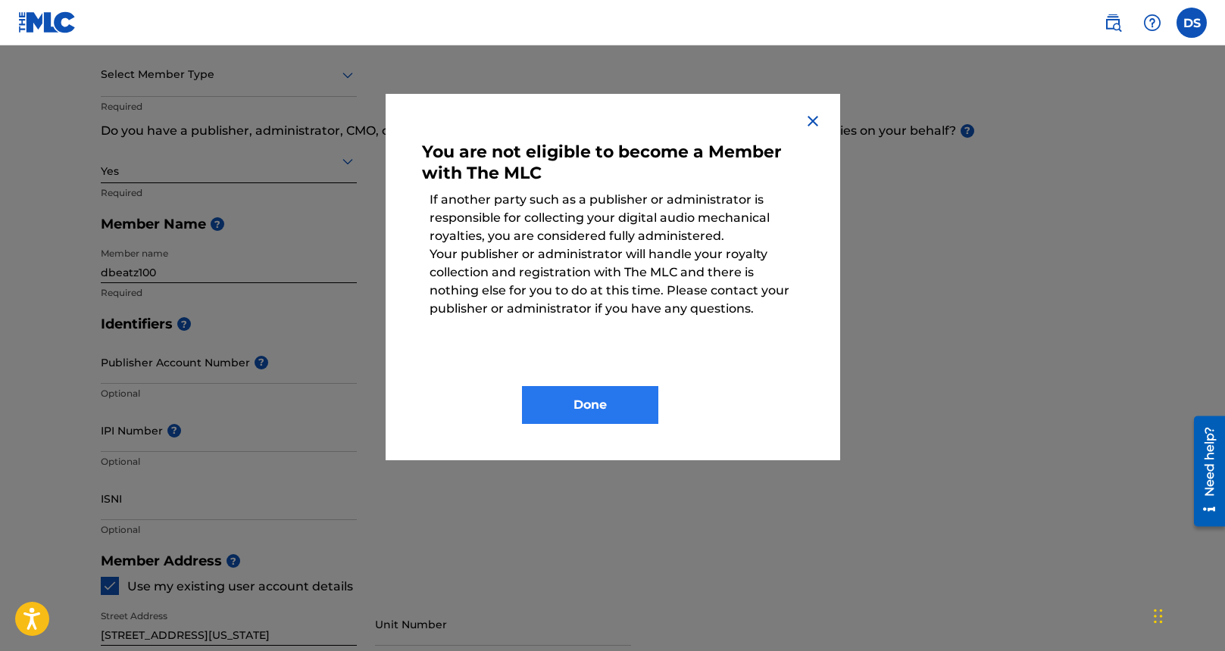
click at [560, 389] on button "Done" at bounding box center [590, 405] width 136 height 38
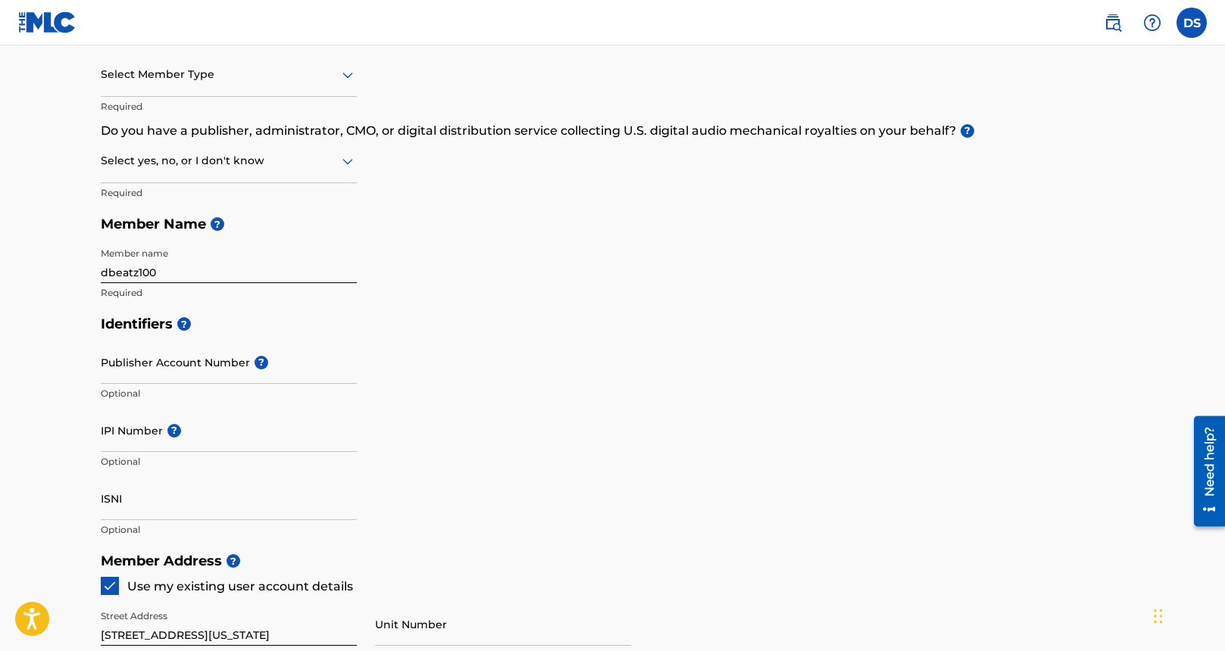
click at [171, 162] on div at bounding box center [229, 160] width 256 height 19
click at [581, 291] on div "Member Type ? Select Member Type Required Do you have a publisher, administrato…" at bounding box center [613, 164] width 1024 height 287
click at [345, 161] on icon at bounding box center [347, 162] width 11 height 6
click at [120, 201] on div "Yes" at bounding box center [228, 200] width 254 height 34
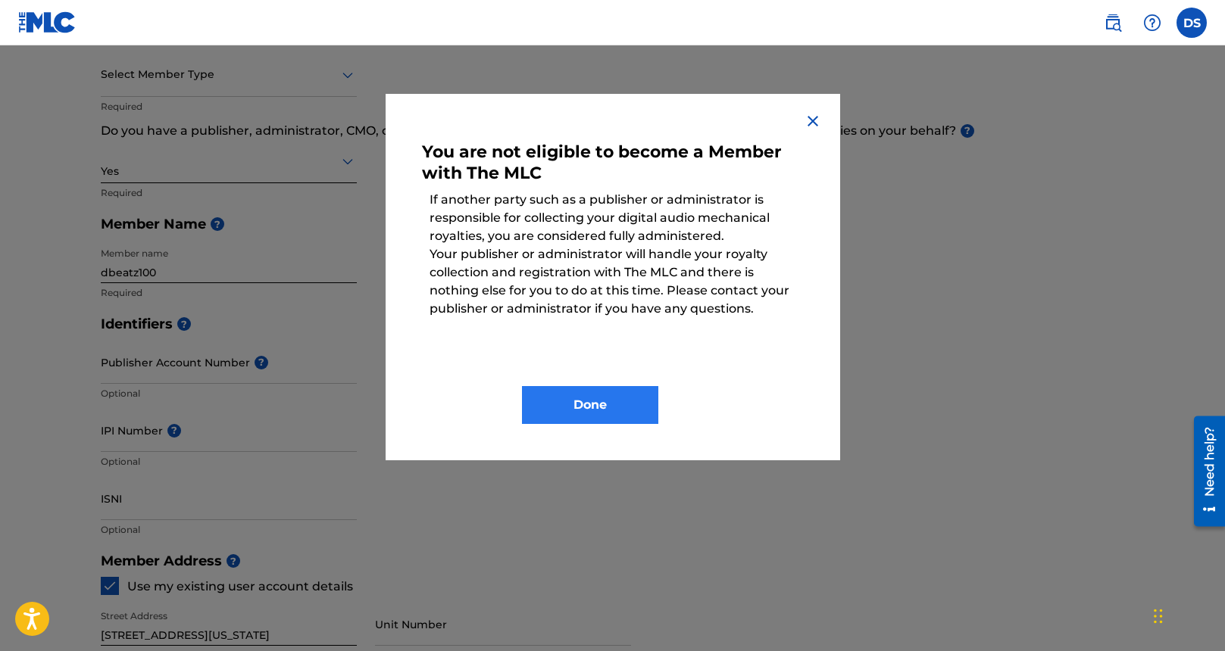
click at [585, 407] on button "Done" at bounding box center [590, 405] width 136 height 38
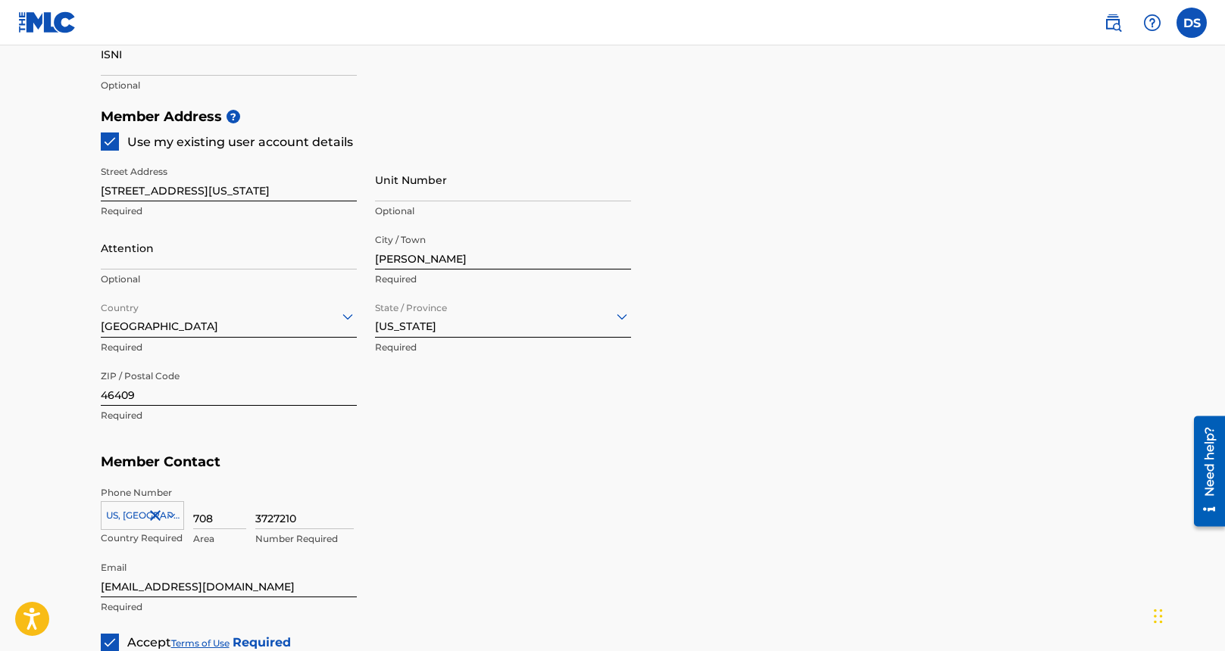
scroll to position [825, 0]
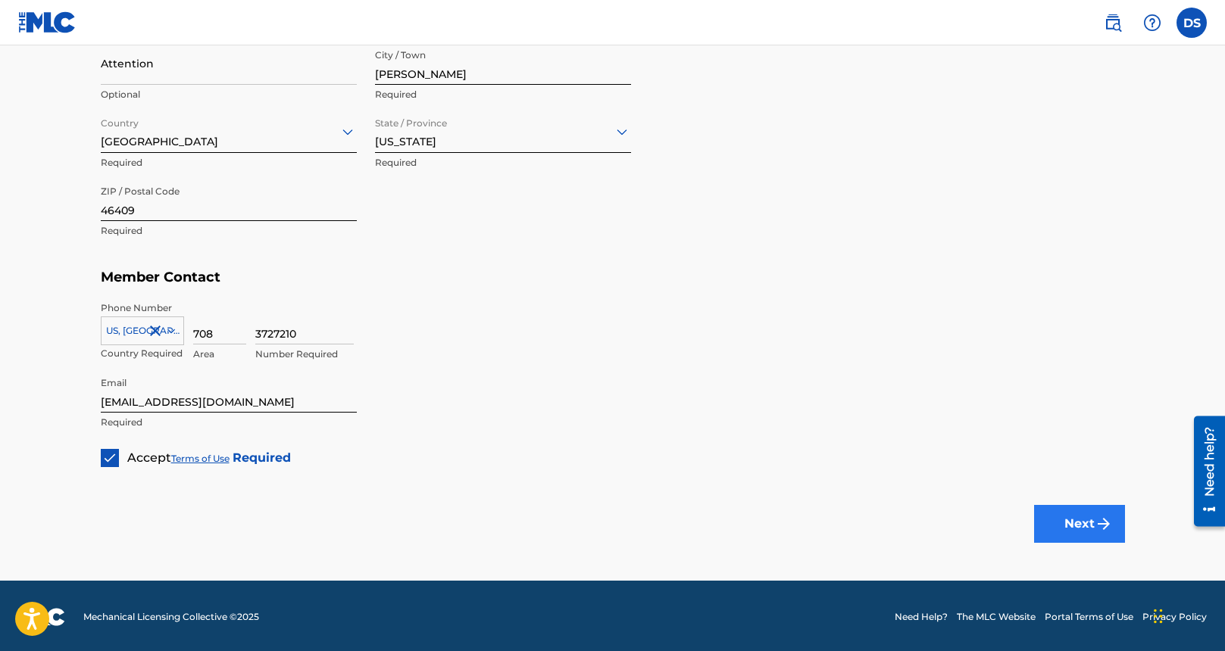
click at [1066, 519] on button "Next" at bounding box center [1079, 524] width 91 height 38
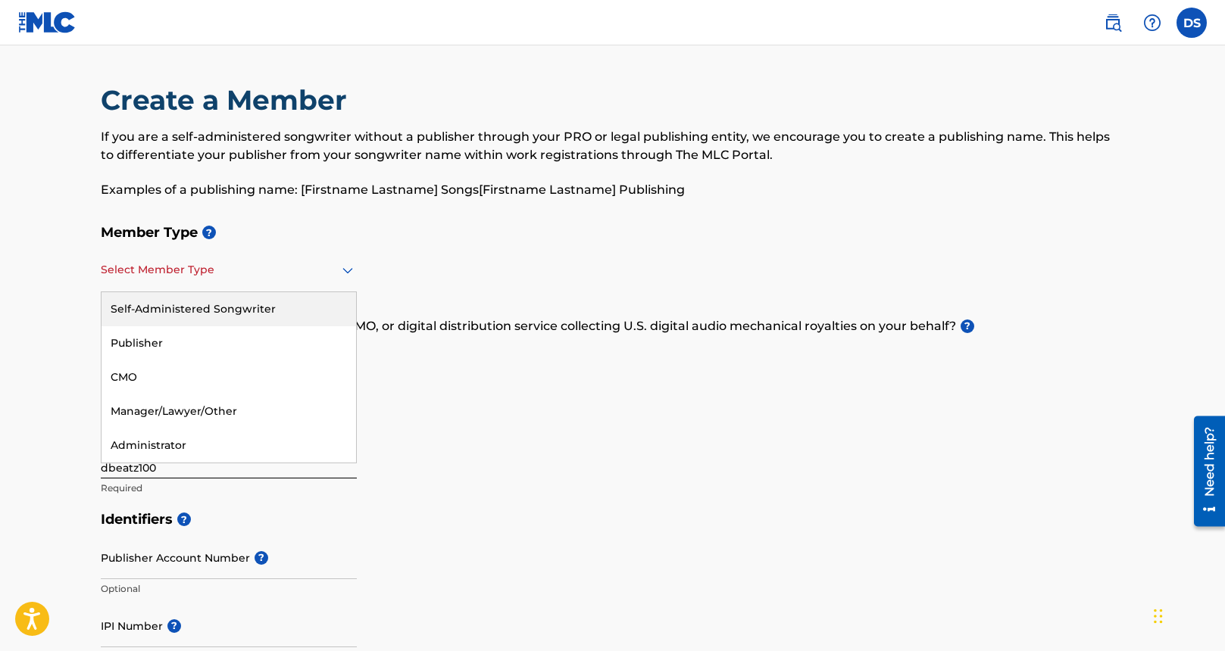
click at [221, 284] on div "Select Member Type" at bounding box center [229, 270] width 256 height 43
click at [267, 308] on div "Self-Administered Songwriter" at bounding box center [228, 309] width 254 height 34
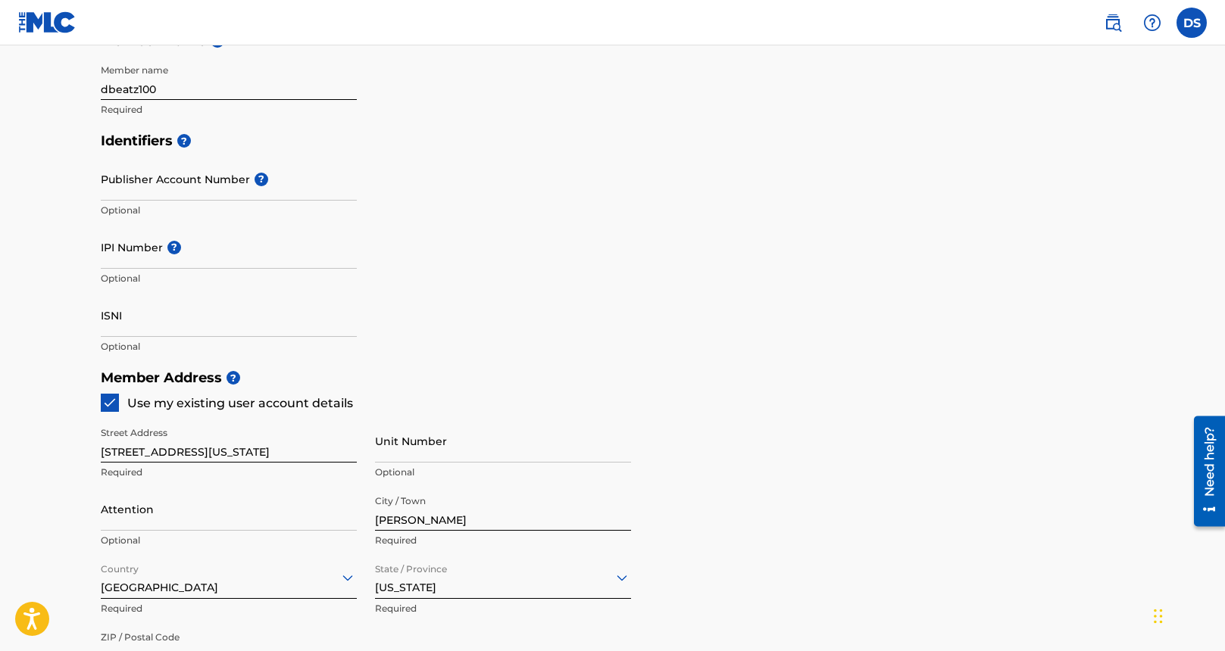
scroll to position [825, 0]
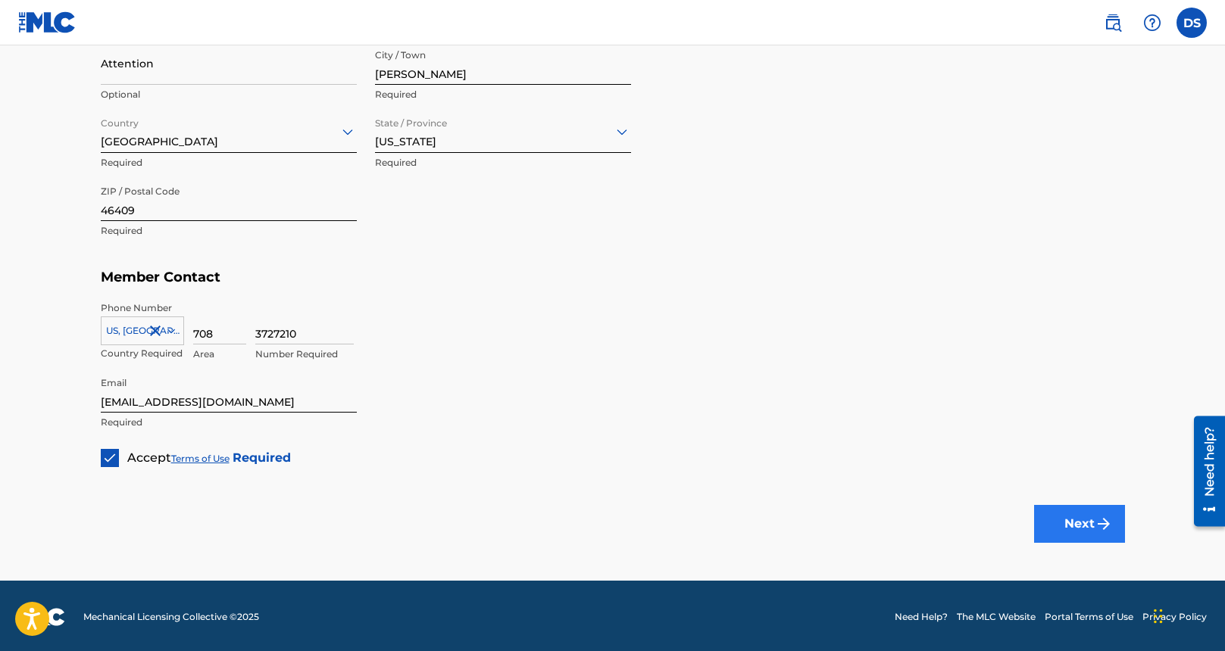
click at [1053, 524] on button "Next" at bounding box center [1079, 524] width 91 height 38
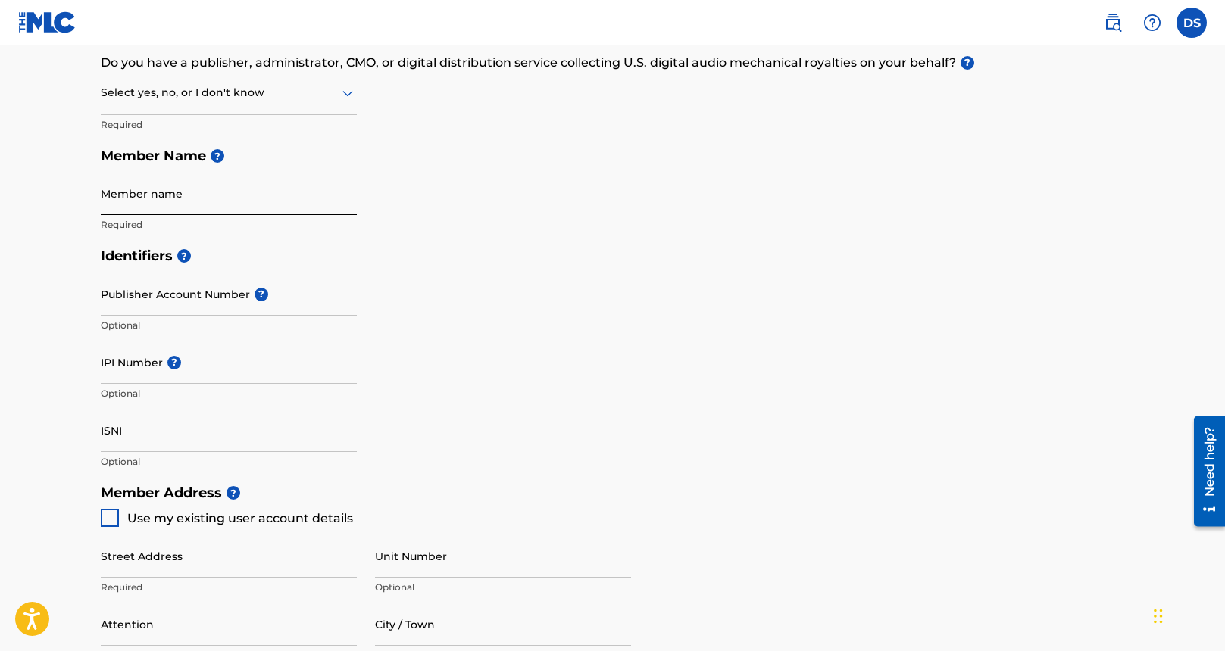
scroll to position [825, 0]
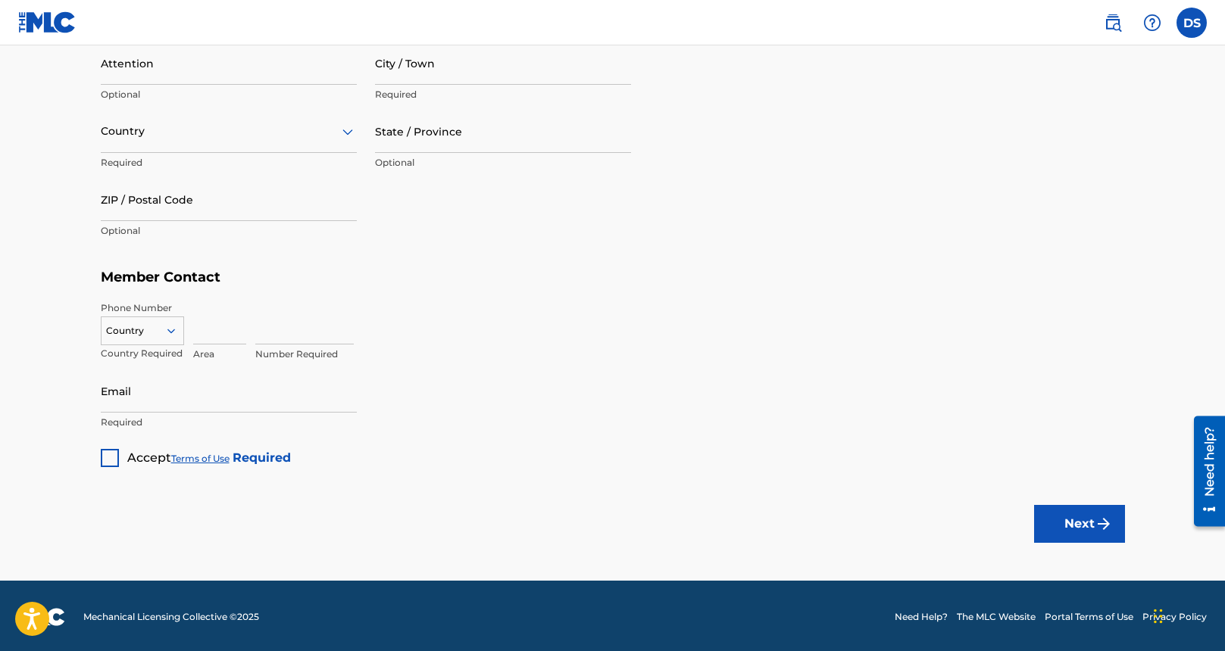
click at [211, 464] on span "Accept Terms of Use Required" at bounding box center [209, 458] width 164 height 18
click at [125, 458] on div "Accept Terms of Use Required" at bounding box center [196, 453] width 190 height 30
click at [115, 457] on div at bounding box center [110, 458] width 18 height 18
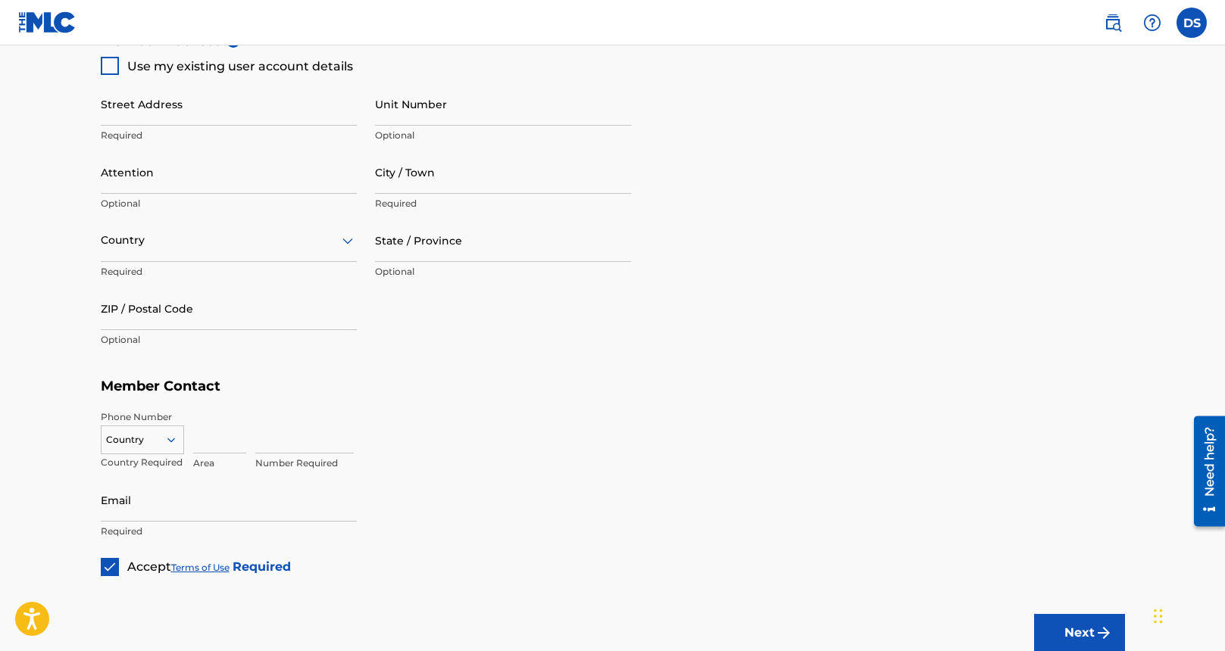
scroll to position [713, 0]
click at [109, 68] on div at bounding box center [110, 69] width 18 height 18
type input "3401 MARYLAND ST."
type input "GARY"
type input "46409"
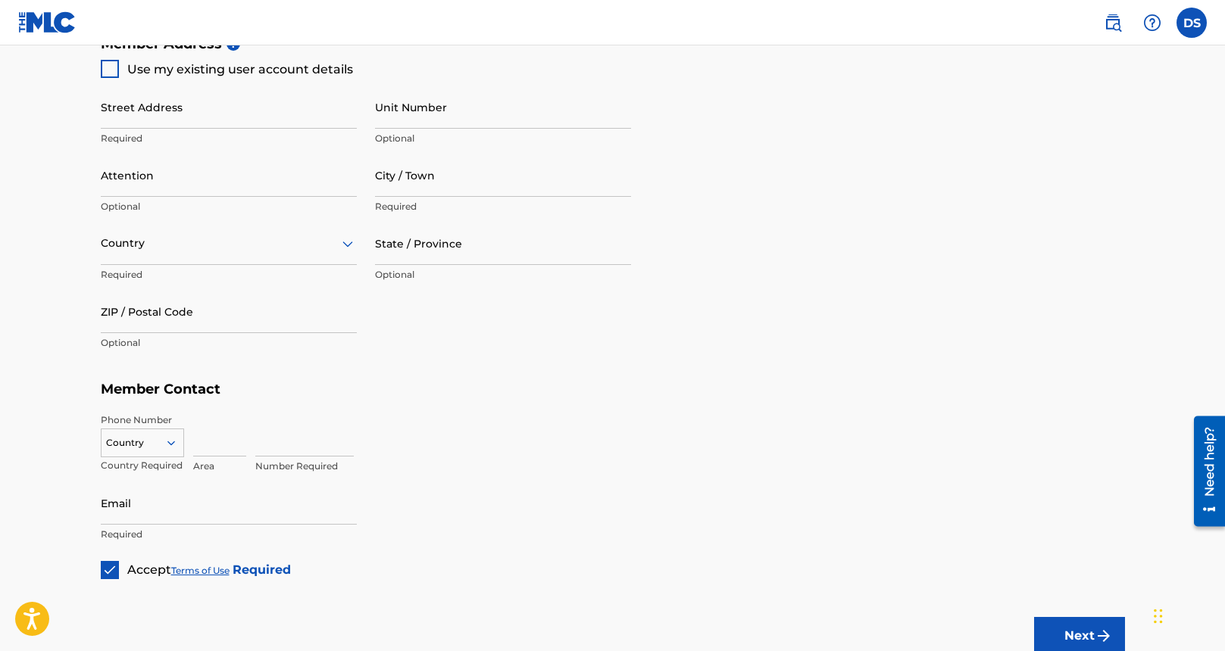
type input "708"
type input "372-7210"
type input "sylvadonnell@gmail.com"
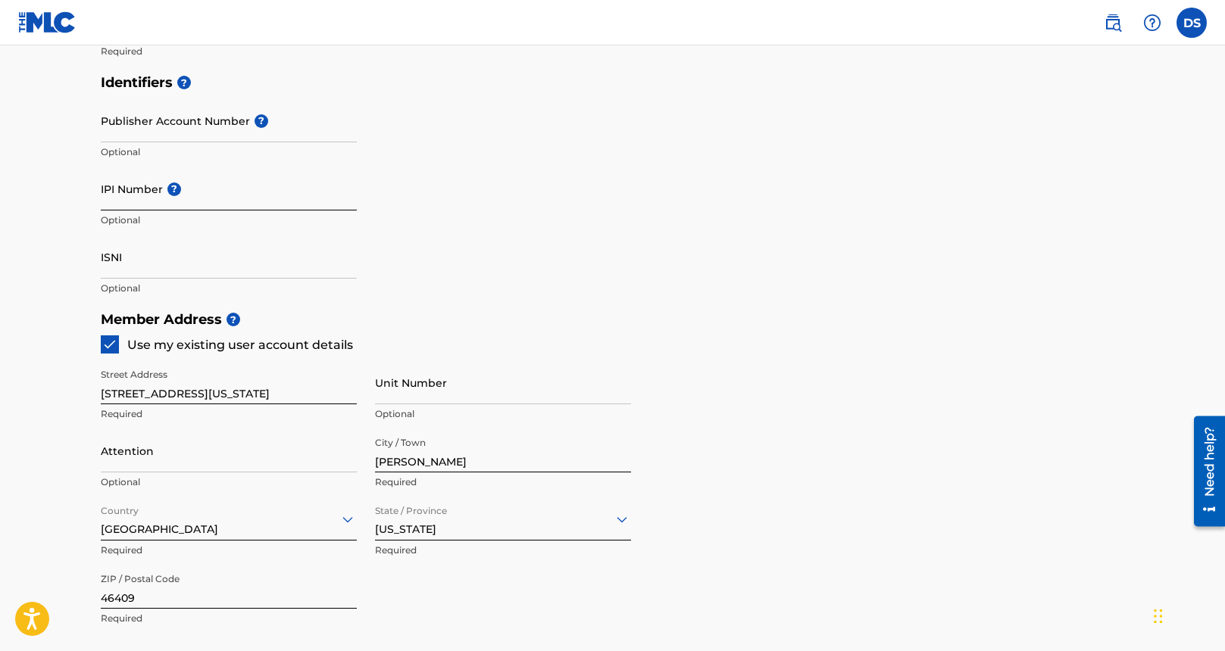
scroll to position [0, 0]
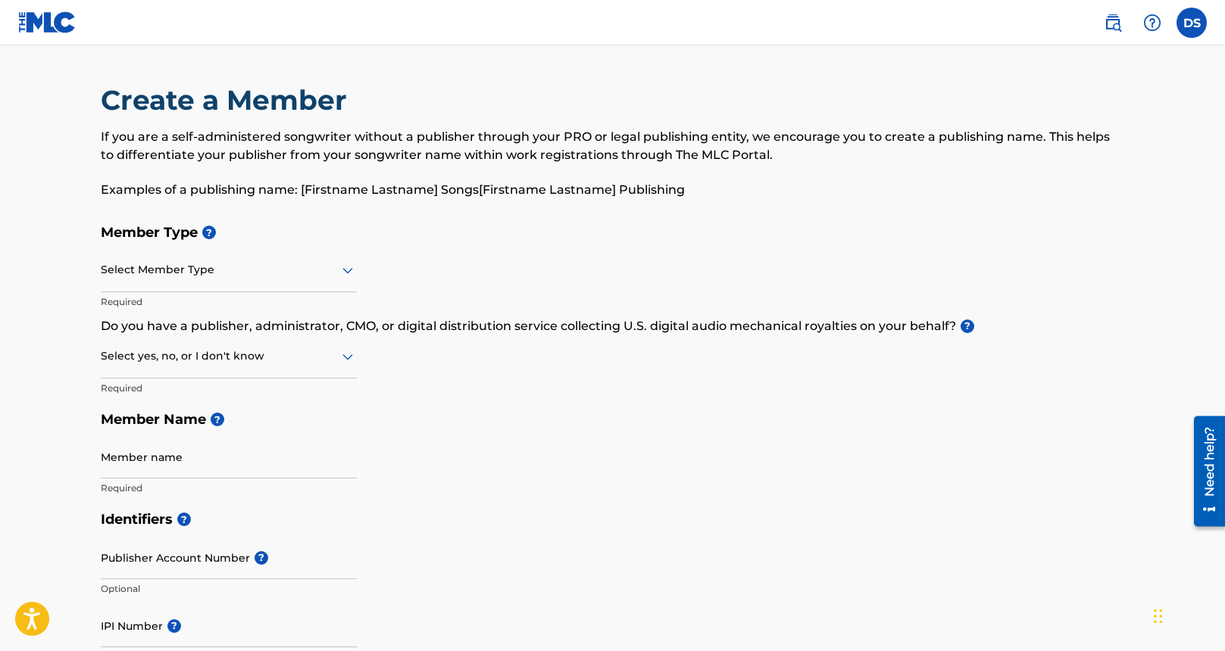
type input "3727210"
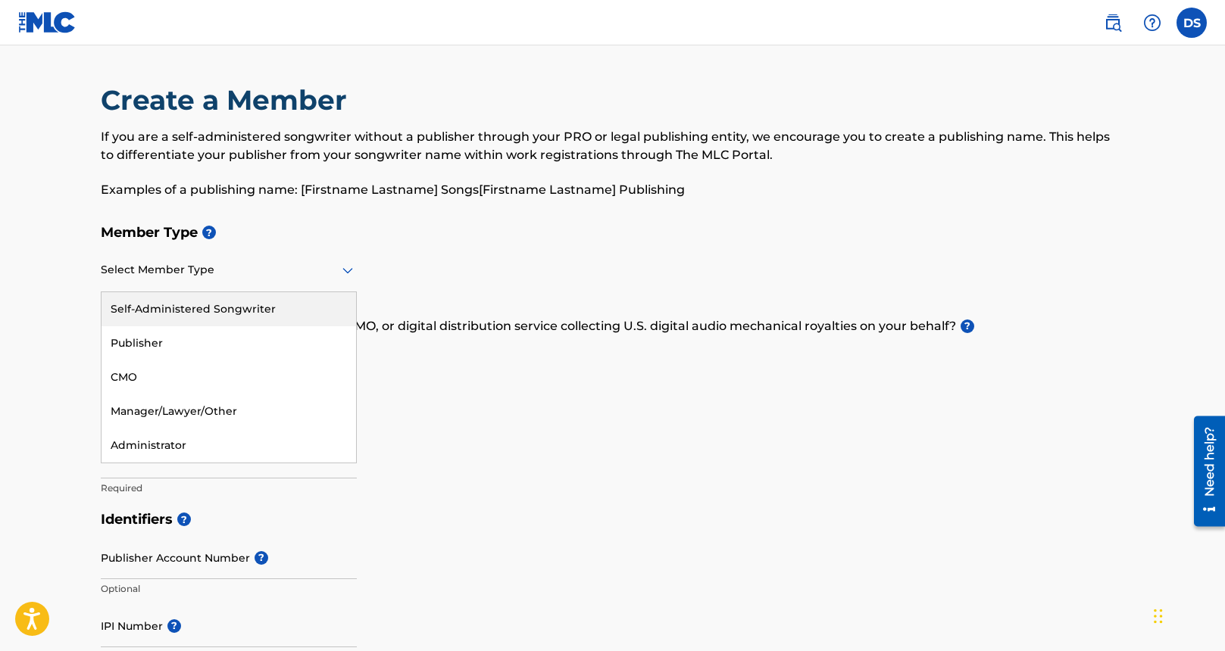
click at [195, 275] on div at bounding box center [229, 270] width 256 height 19
click at [193, 310] on div "Self-Administered Songwriter" at bounding box center [228, 309] width 254 height 34
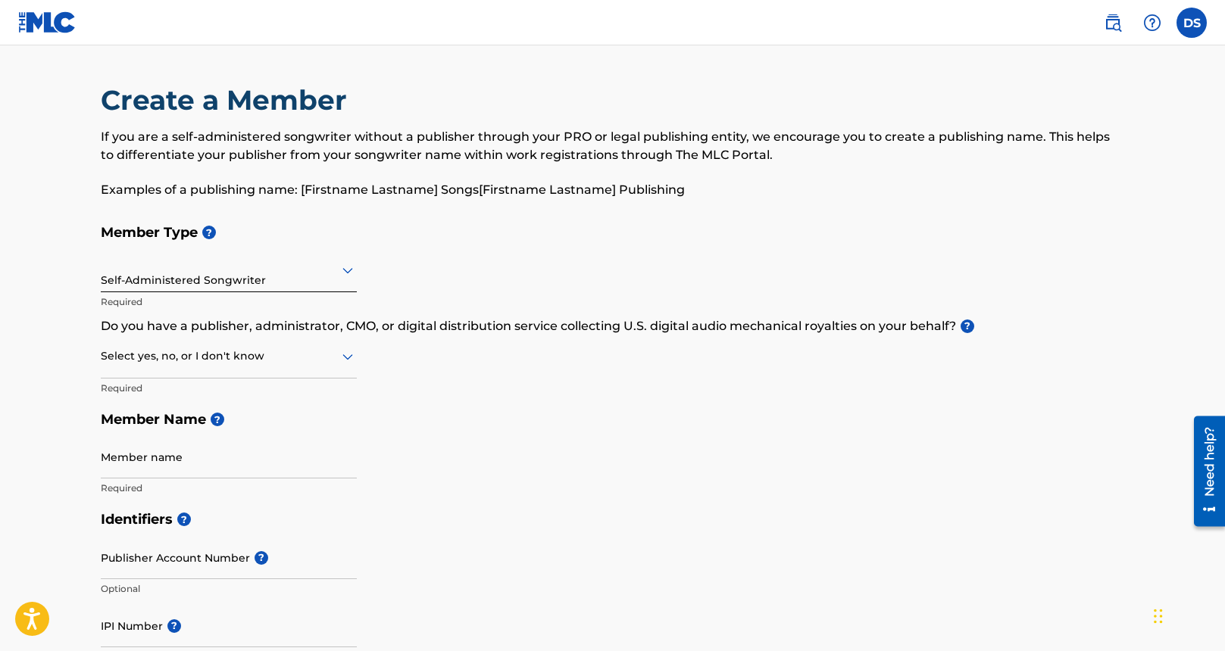
click at [193, 279] on div "Self-Administered Songwriter" at bounding box center [229, 269] width 256 height 37
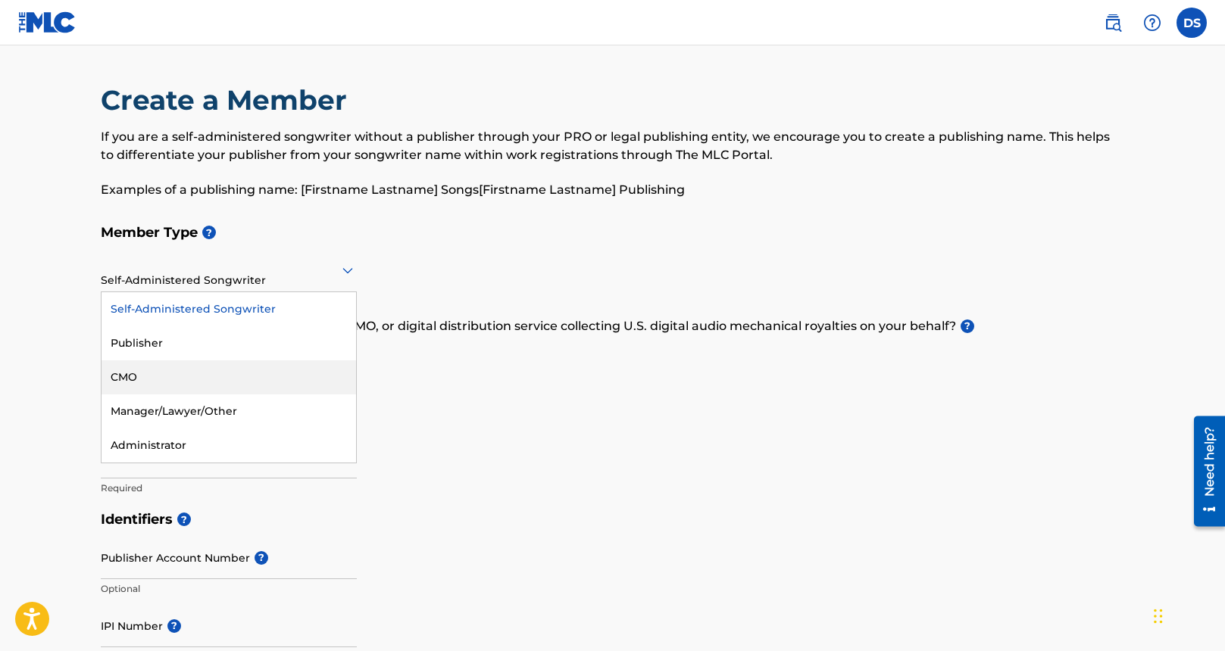
click at [420, 404] on h5 "Member Name ?" at bounding box center [613, 420] width 1024 height 33
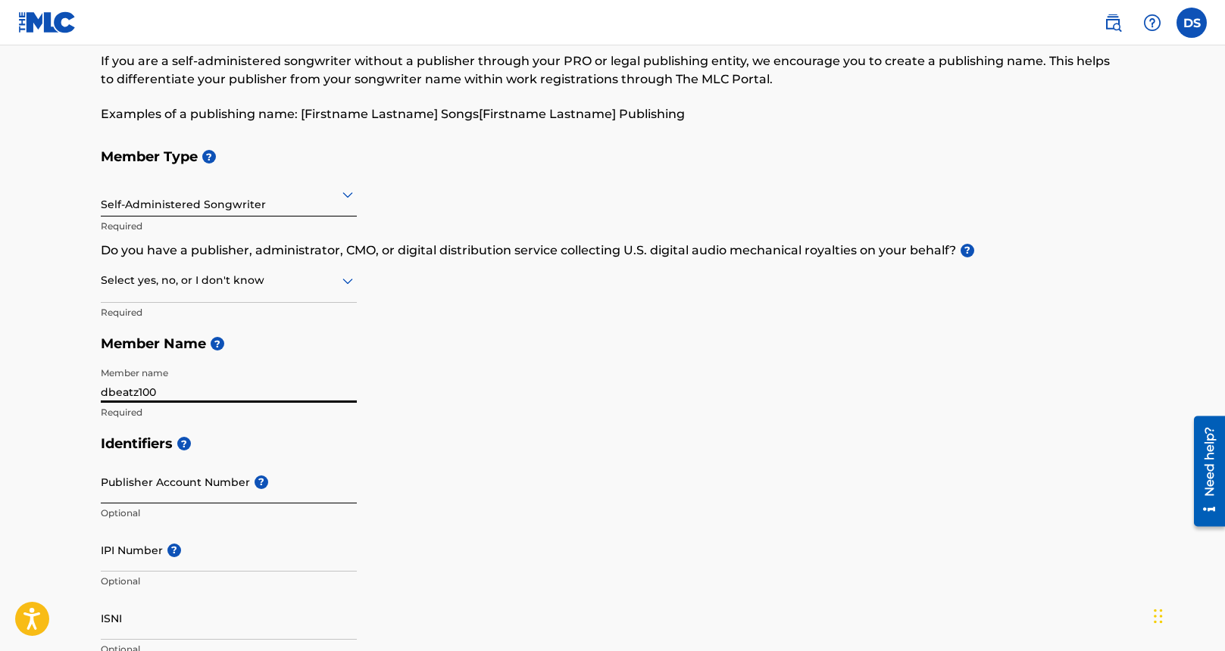
scroll to position [79, 0]
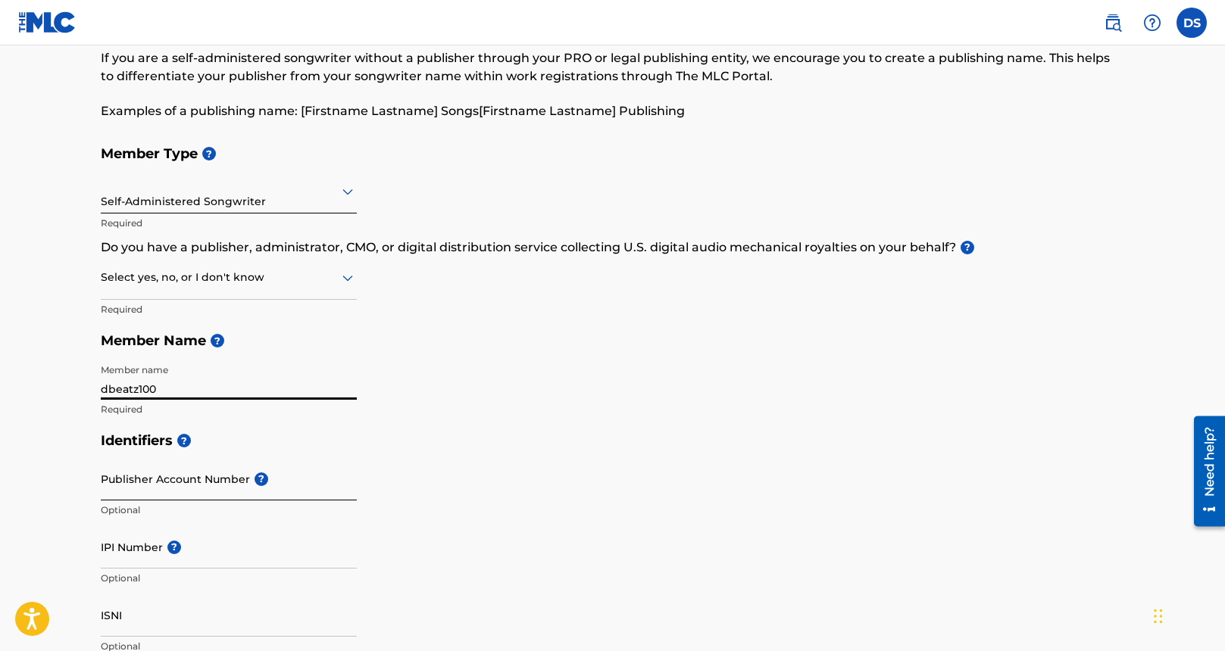
type input "dbeatz100"
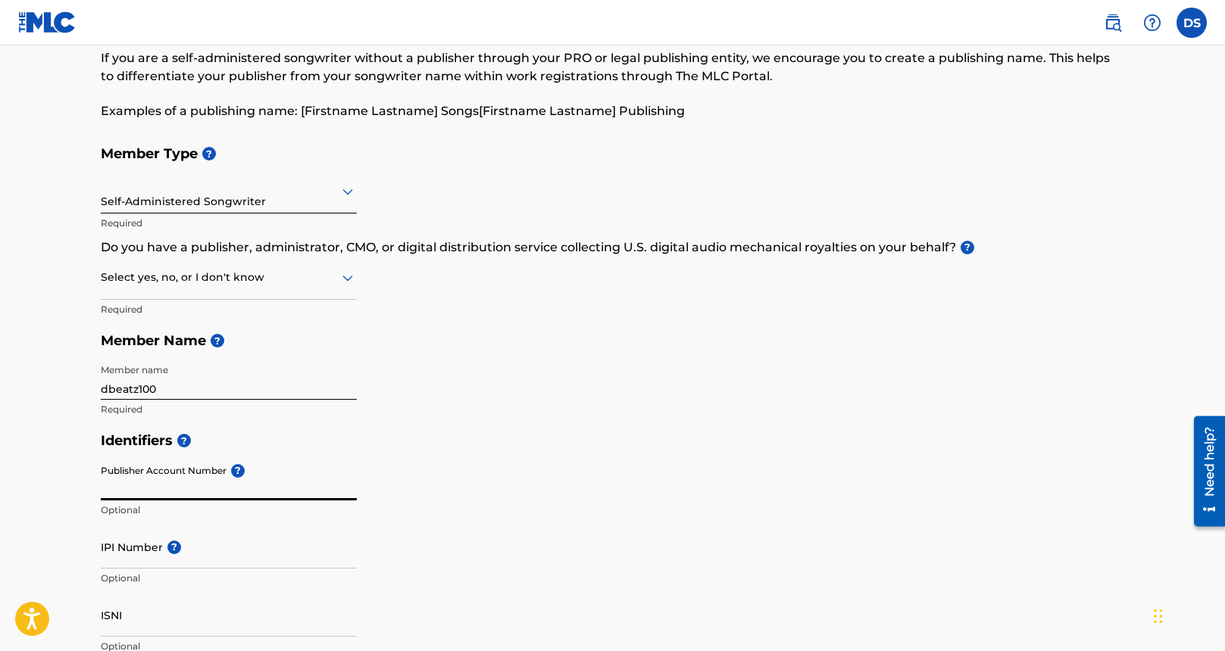
click at [232, 483] on input "Publisher Account Number ?" at bounding box center [229, 478] width 256 height 43
click at [304, 512] on p "Optional" at bounding box center [229, 511] width 256 height 14
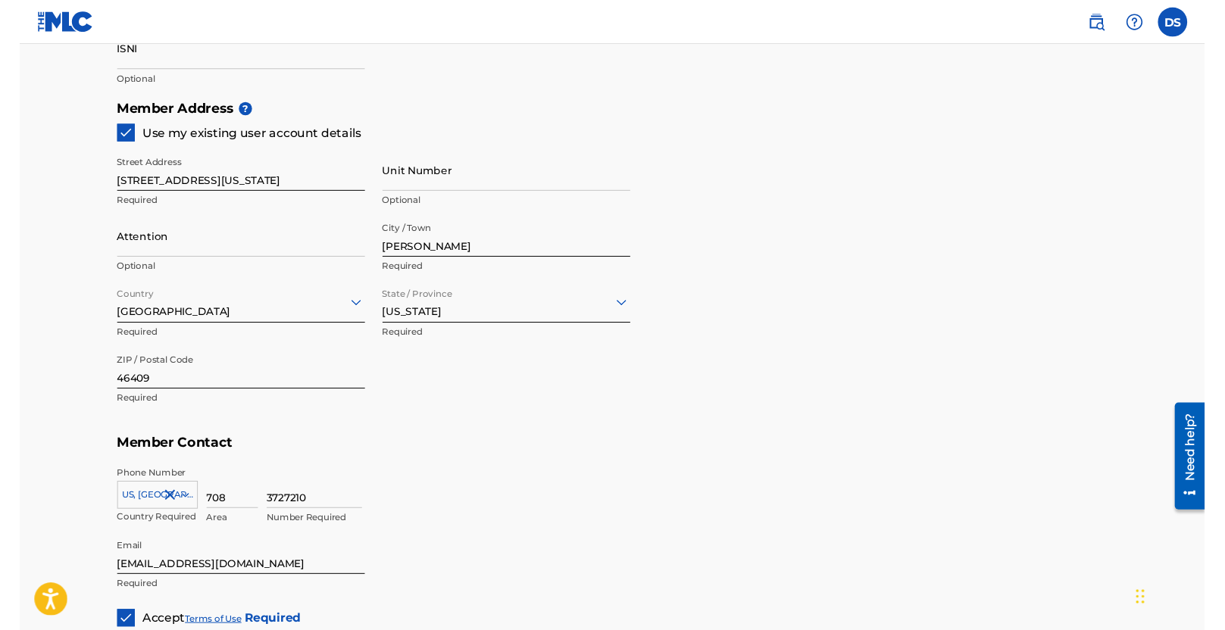
scroll to position [666, 0]
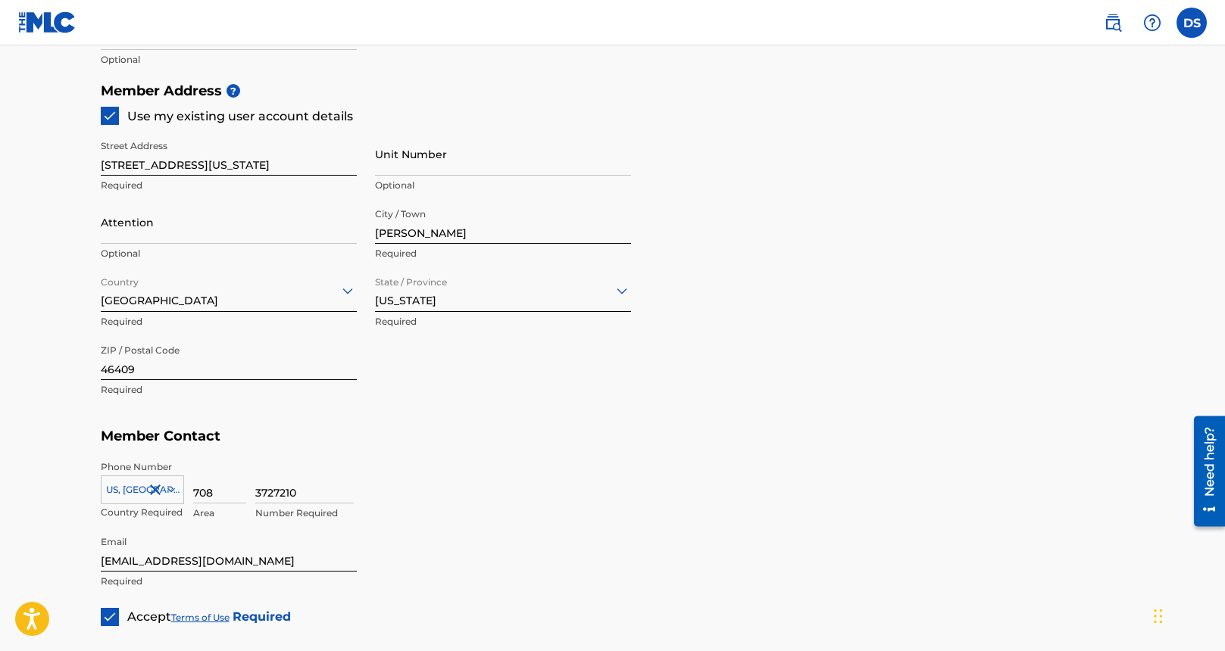
click at [209, 615] on link "Terms of Use" at bounding box center [200, 617] width 58 height 11
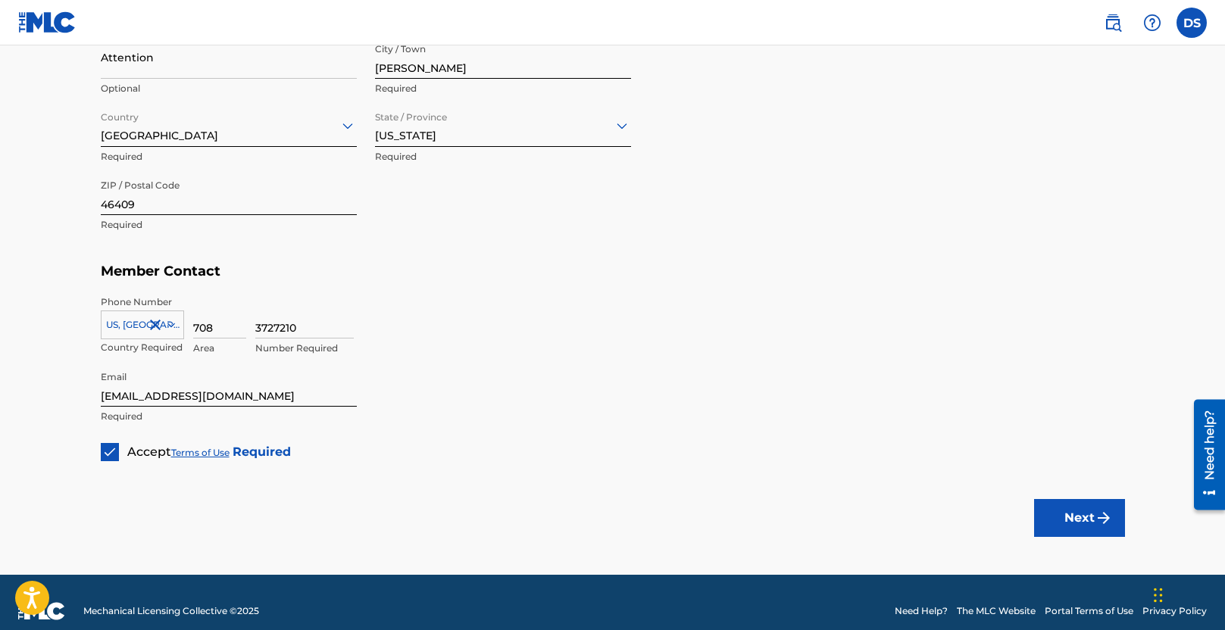
scroll to position [834, 0]
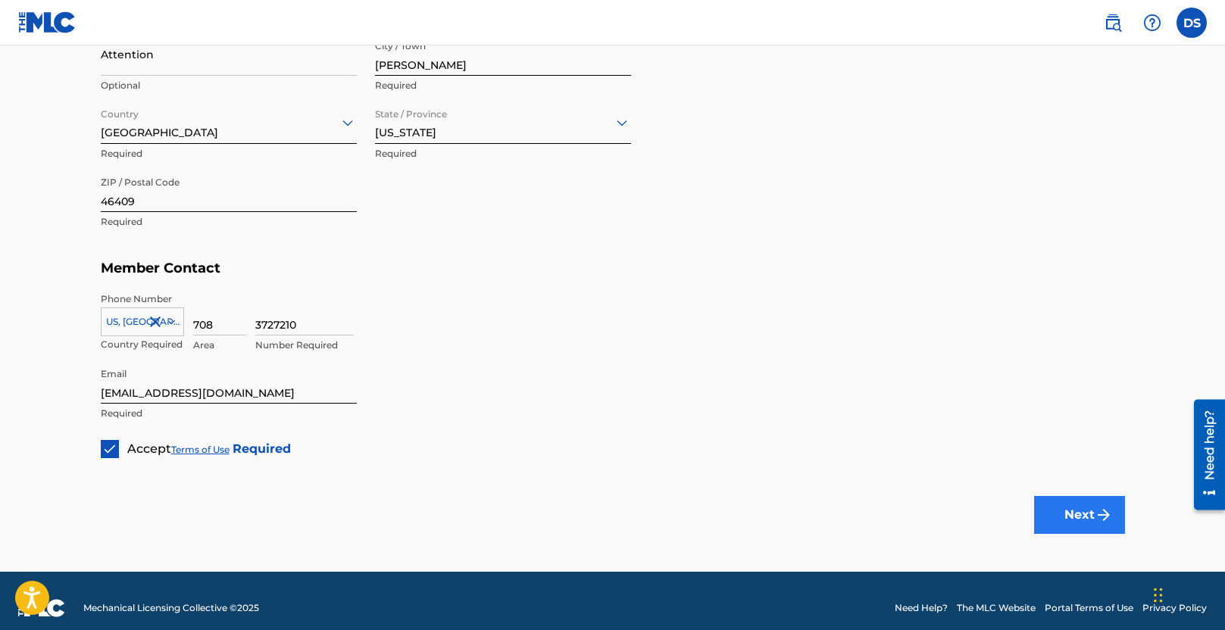
click at [1070, 509] on button "Next" at bounding box center [1079, 515] width 91 height 38
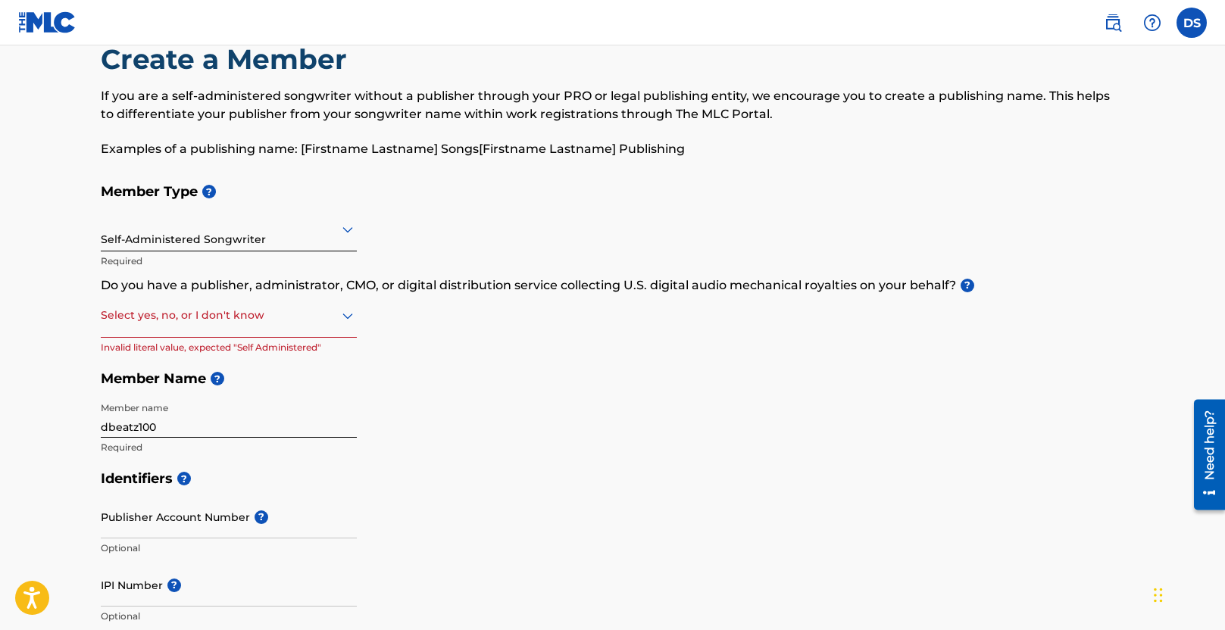
click at [201, 321] on div at bounding box center [229, 315] width 256 height 19
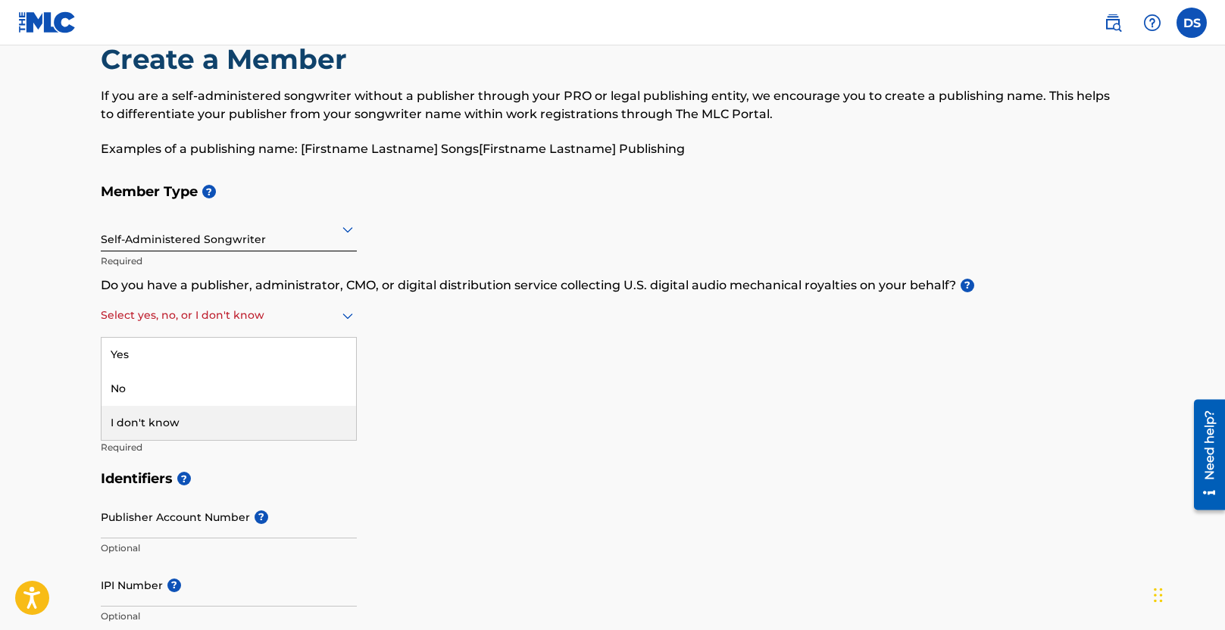
click at [190, 417] on div "I don't know" at bounding box center [228, 423] width 254 height 34
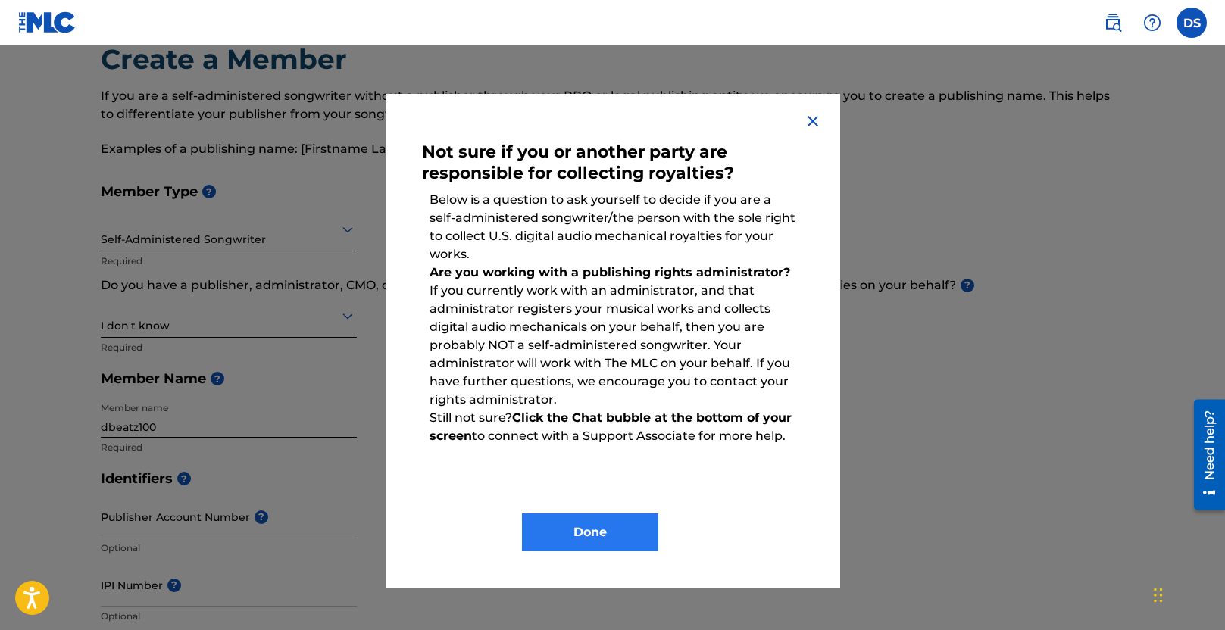
click at [596, 524] on button "Done" at bounding box center [590, 533] width 136 height 38
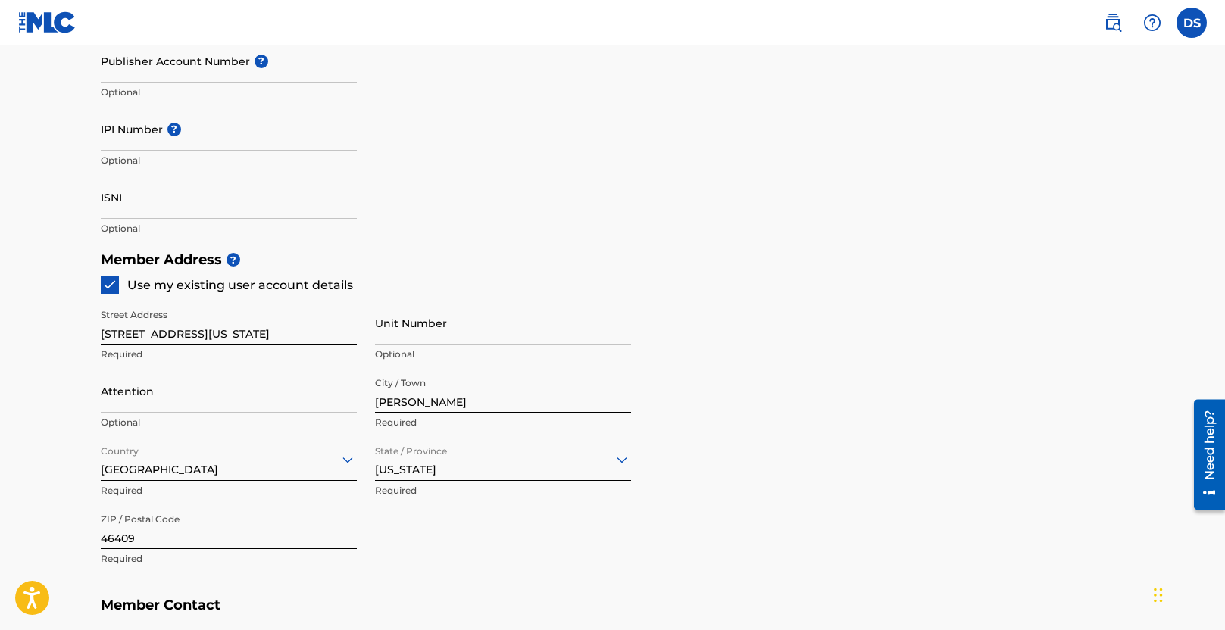
scroll to position [846, 0]
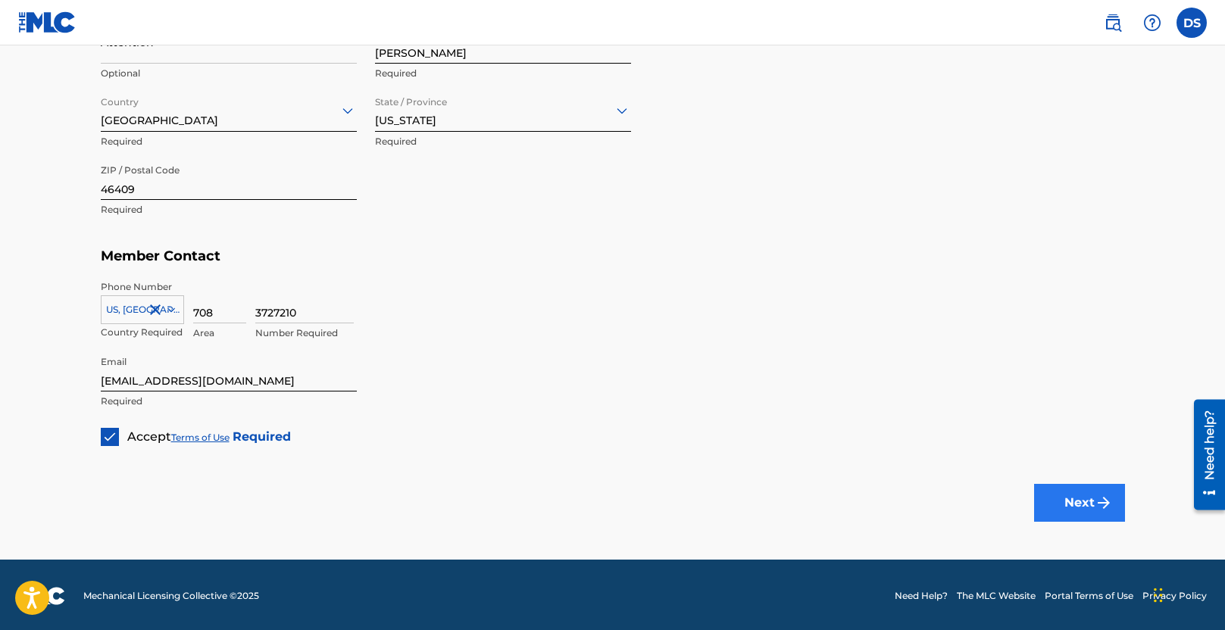
click at [1069, 504] on button "Next" at bounding box center [1079, 503] width 91 height 38
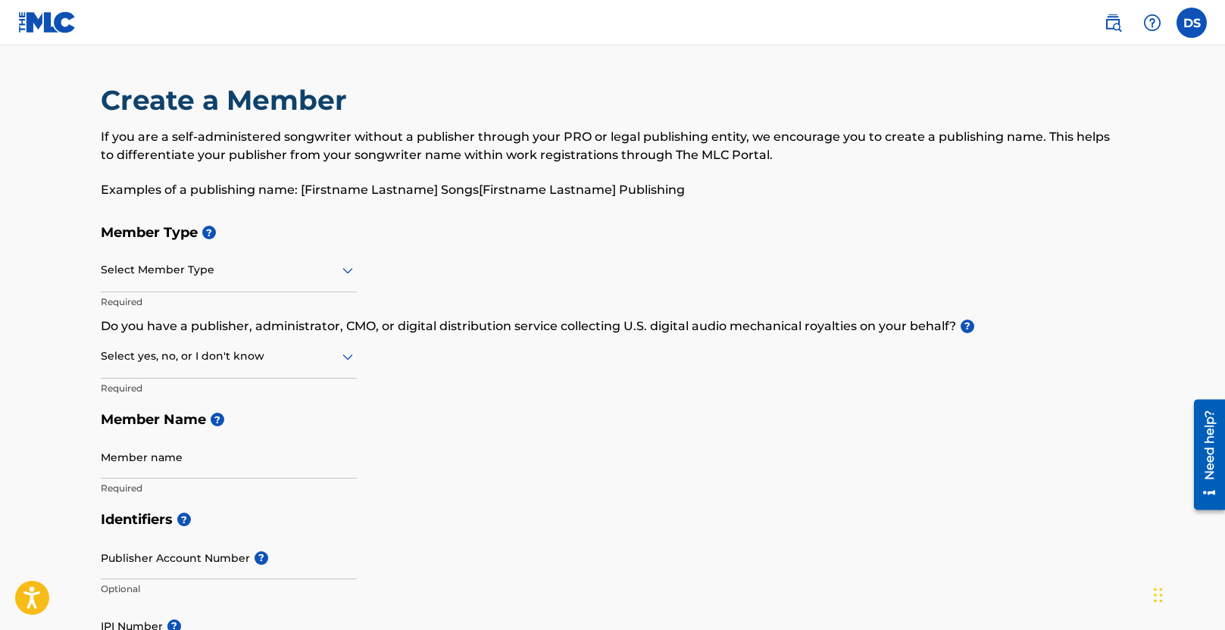
scroll to position [846, 0]
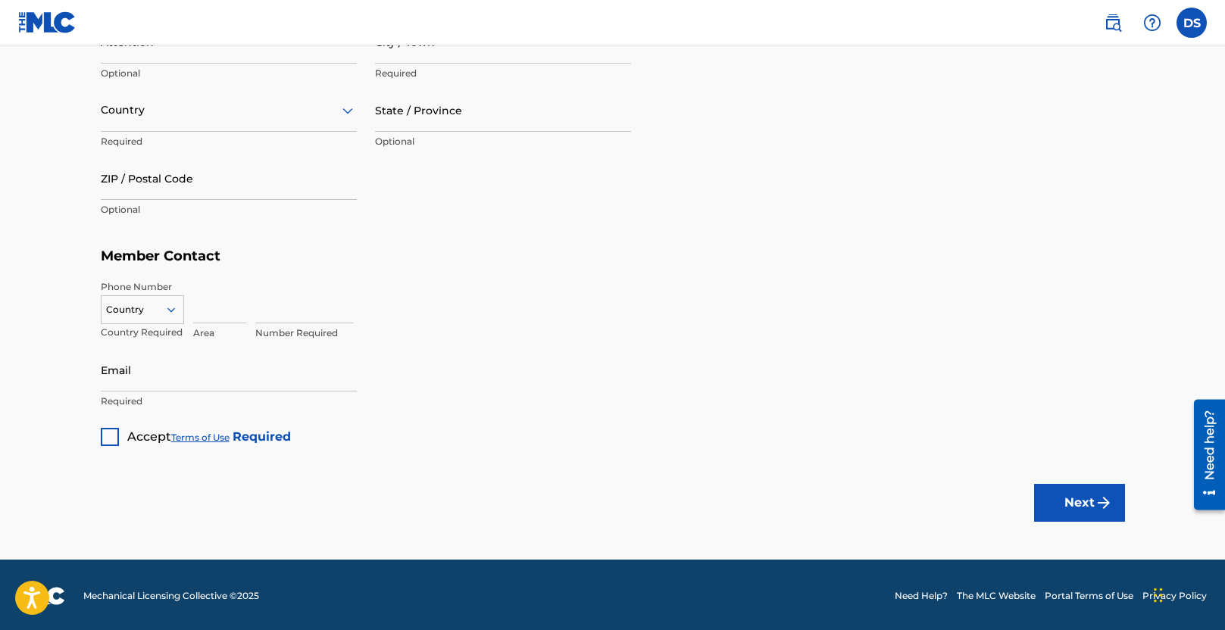
click at [1212, 477] on div "Need help?" at bounding box center [1209, 445] width 20 height 70
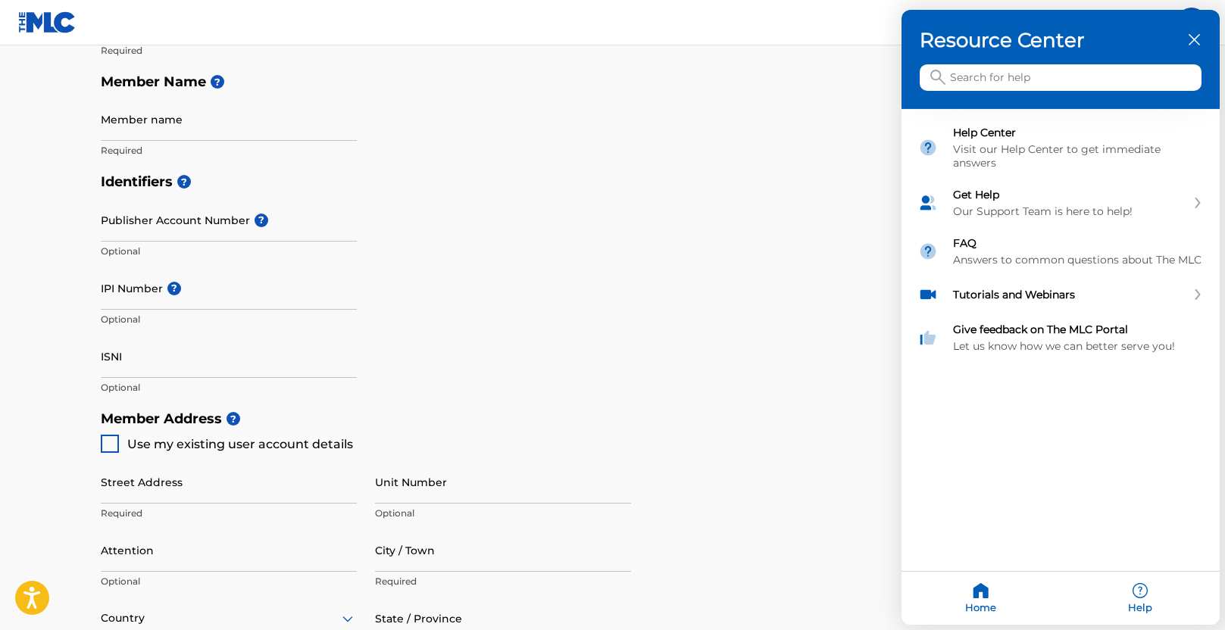
scroll to position [0, 0]
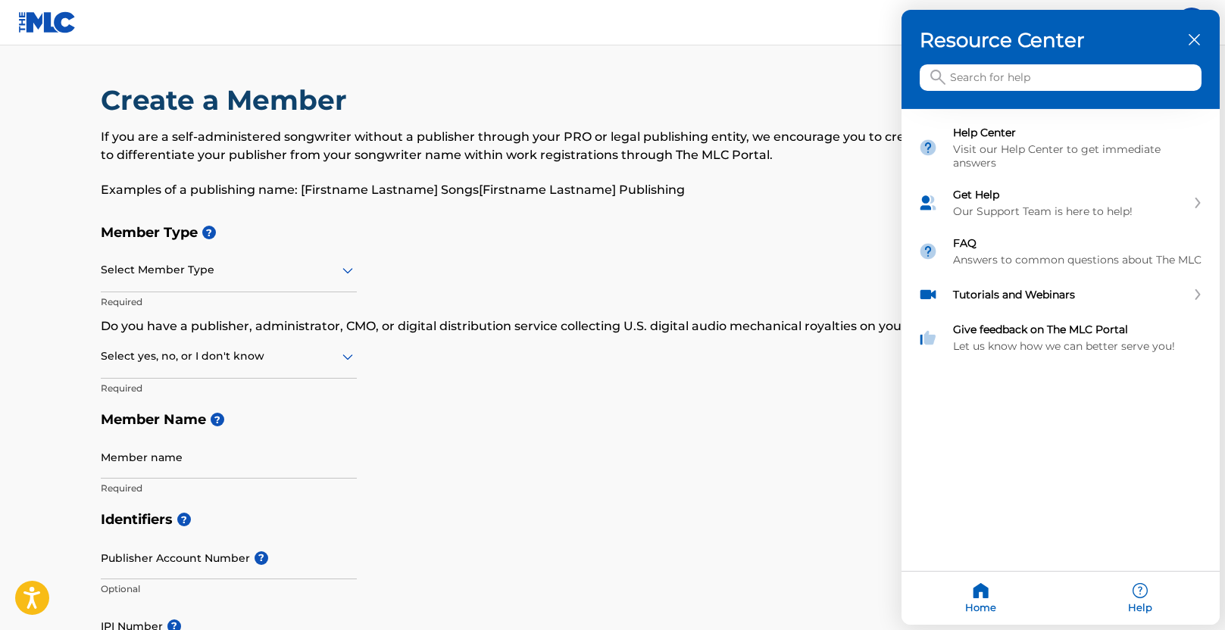
click at [1188, 39] on icon "close resource center" at bounding box center [1193, 39] width 11 height 11
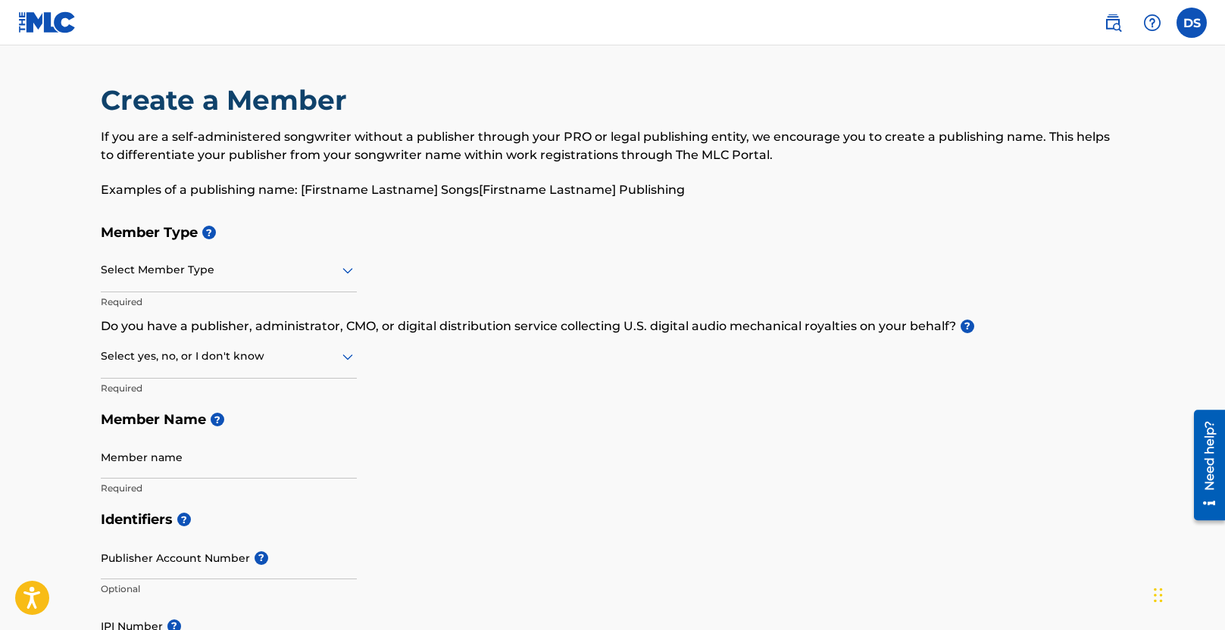
click at [243, 276] on div at bounding box center [229, 270] width 256 height 19
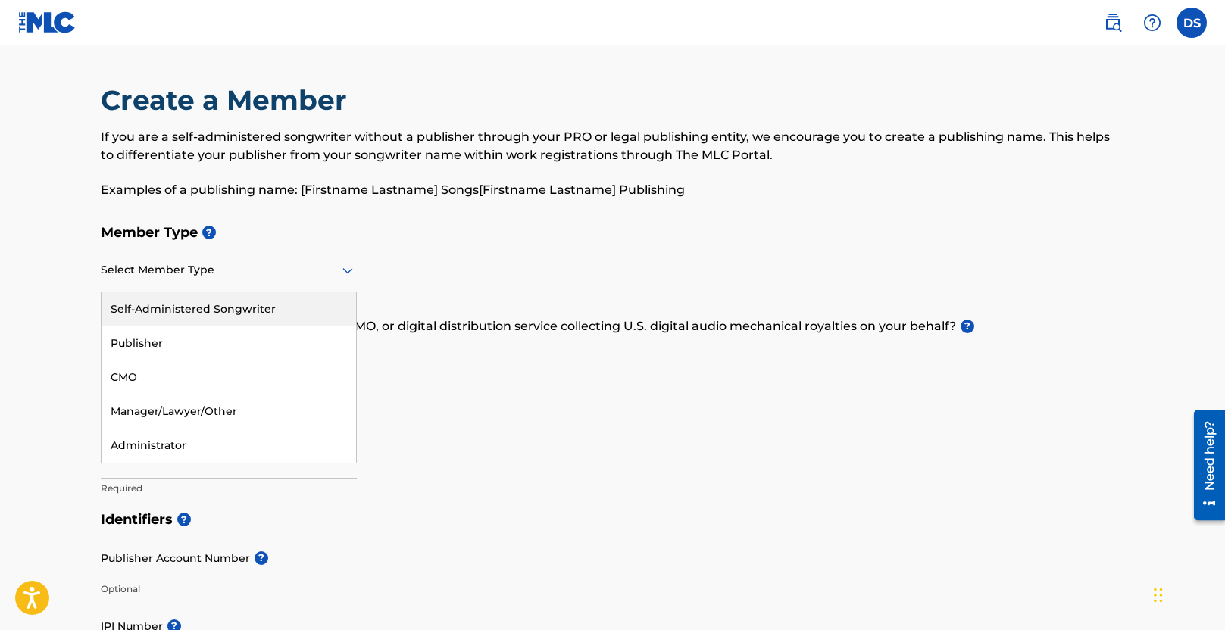
click at [238, 305] on div "Self-Administered Songwriter" at bounding box center [228, 309] width 254 height 34
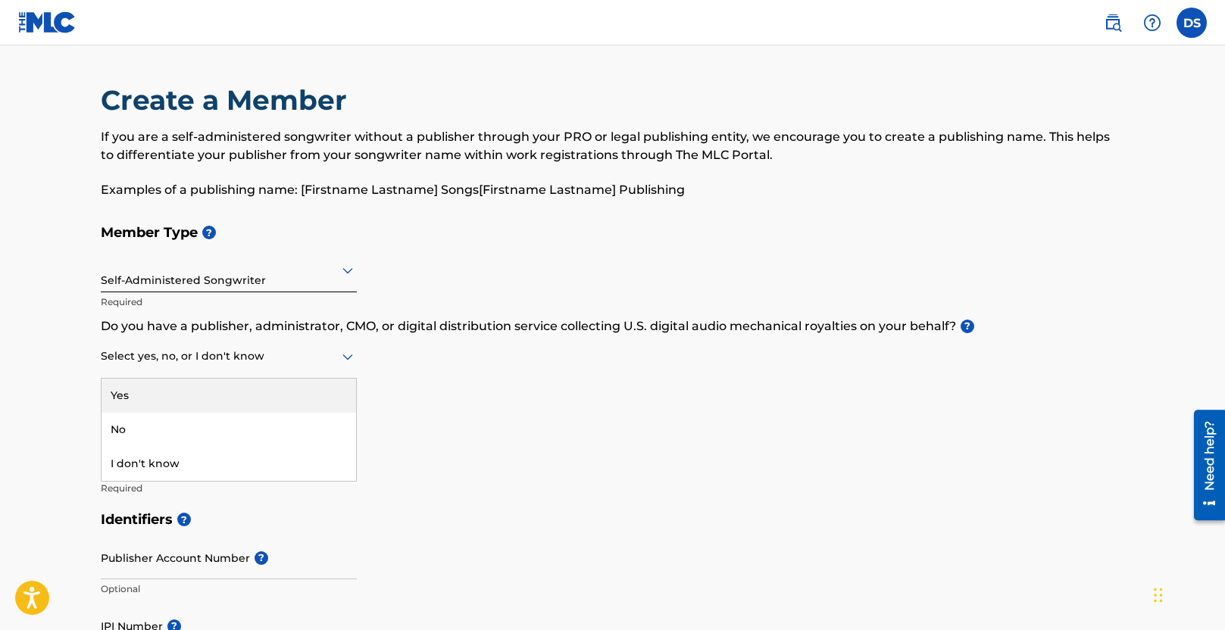
click at [243, 359] on div at bounding box center [229, 356] width 256 height 19
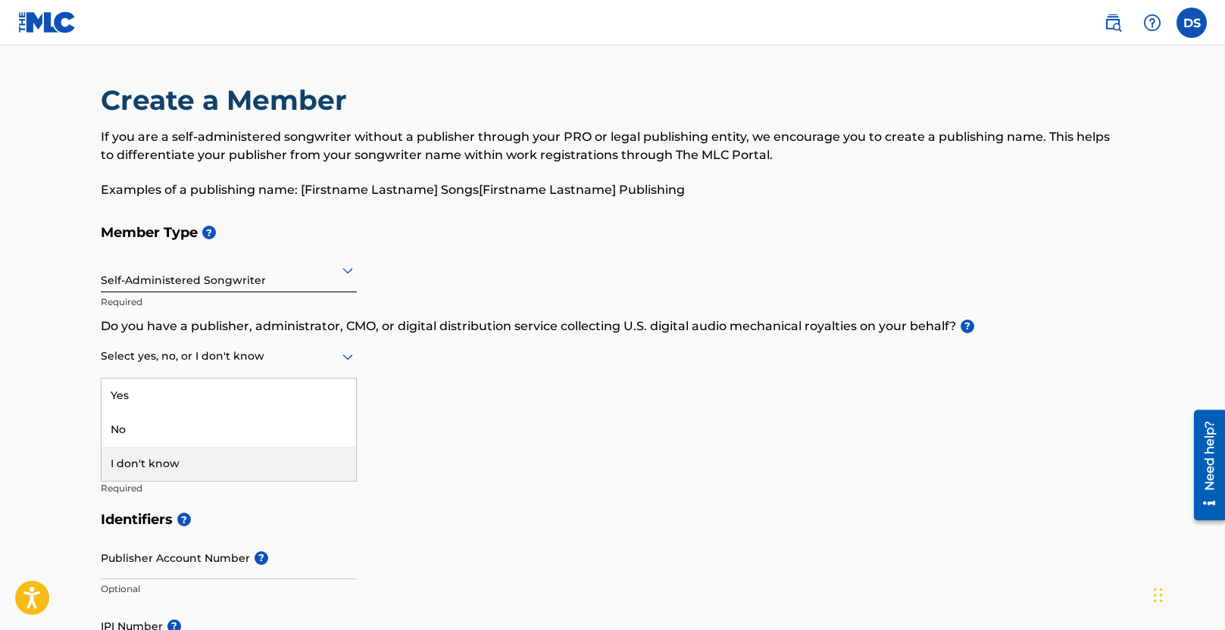
click at [243, 458] on div "I don't know" at bounding box center [228, 464] width 254 height 34
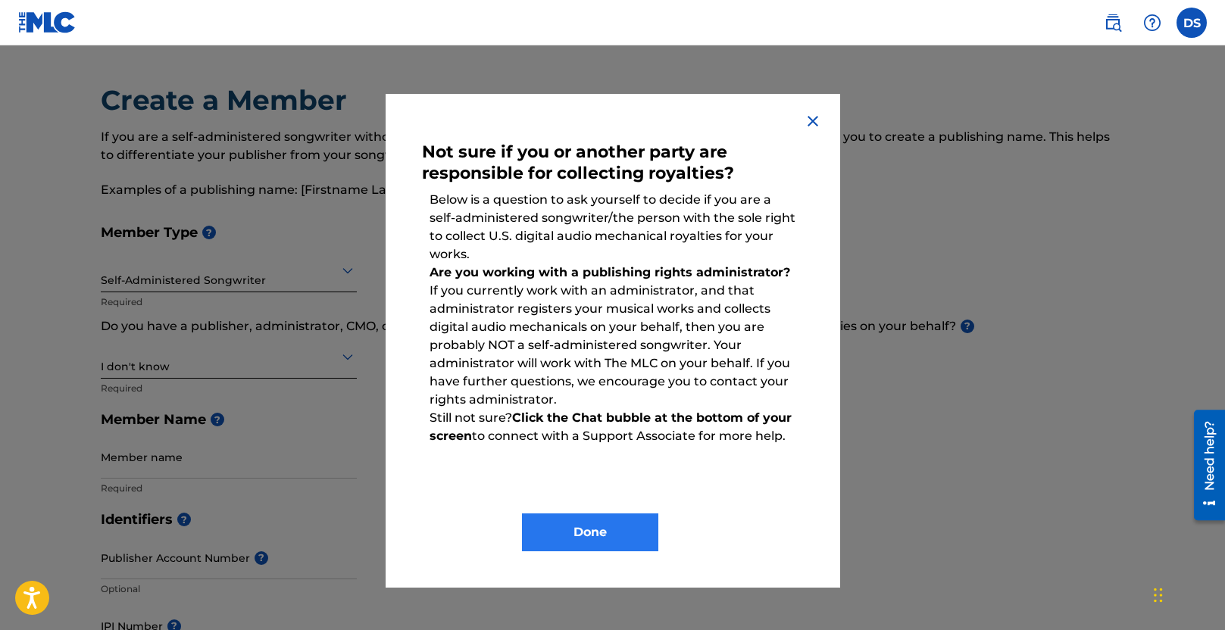
click at [625, 545] on button "Done" at bounding box center [590, 533] width 136 height 38
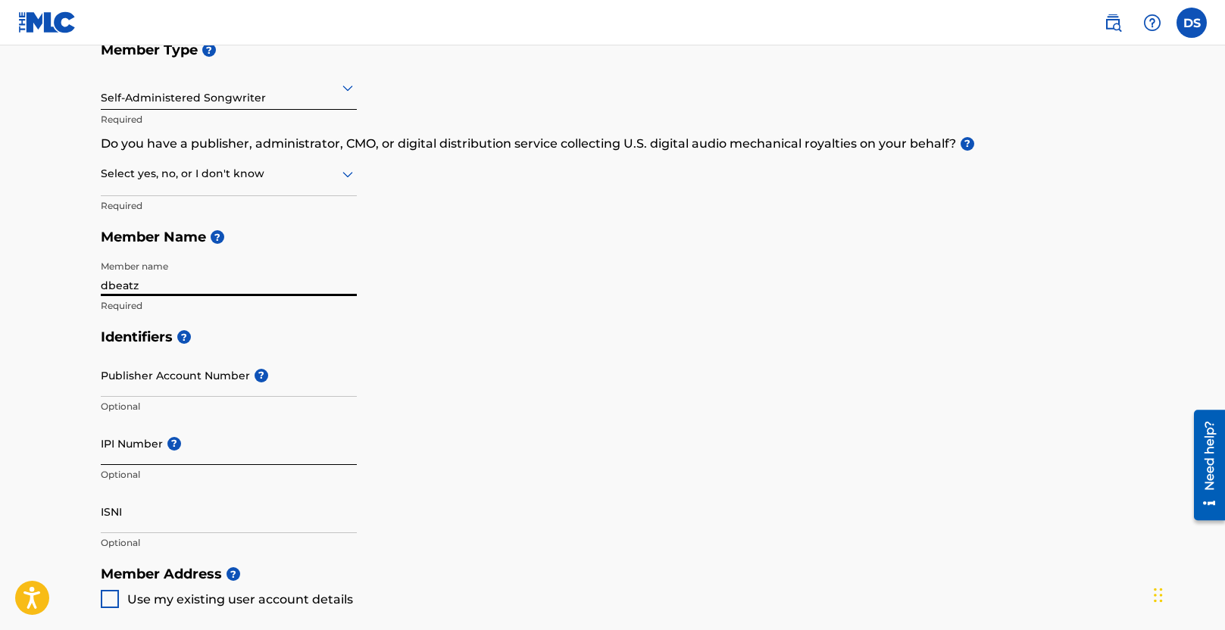
scroll to position [401, 0]
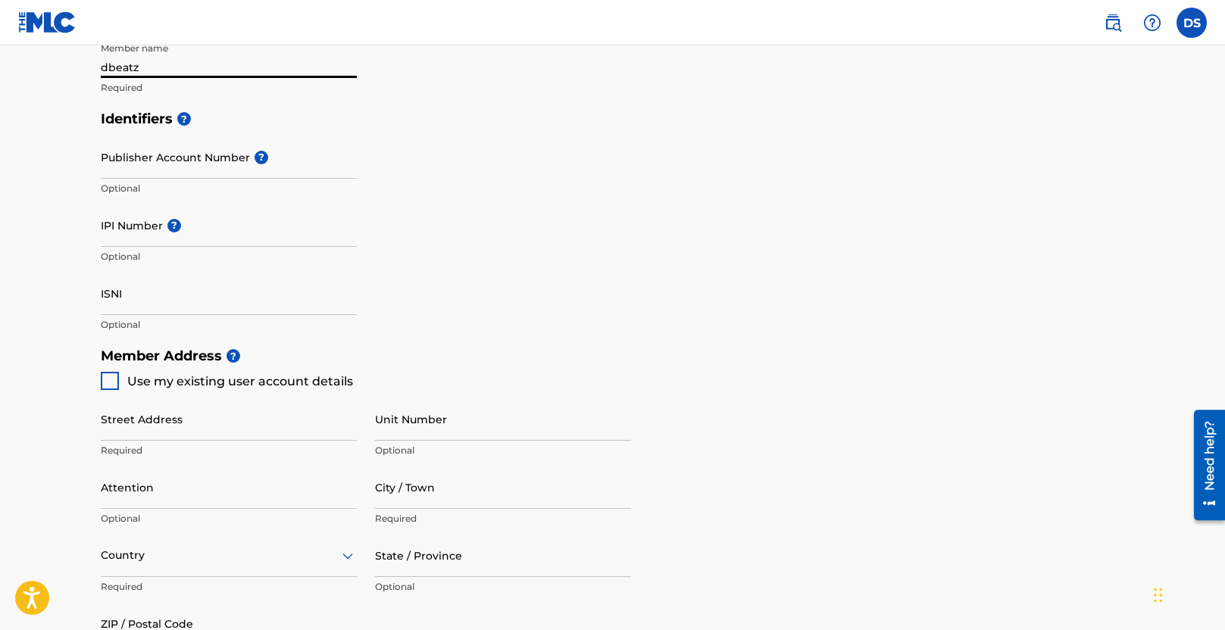
type input "dbeatz"
drag, startPoint x: 104, startPoint y: 382, endPoint x: 209, endPoint y: 457, distance: 129.7
click at [104, 382] on div at bounding box center [110, 381] width 18 height 18
type input "3401 MARYLAND ST."
type input "GARY"
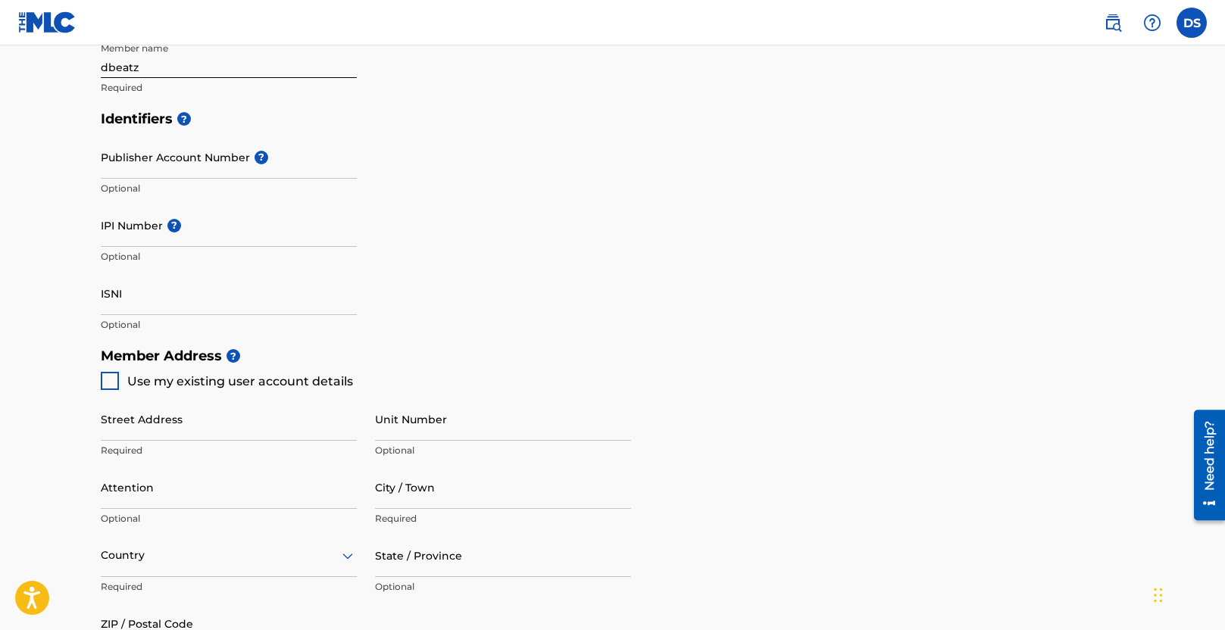
type input "46409"
type input "708"
type input "372-7210"
type input "sylvadonnell@gmail.com"
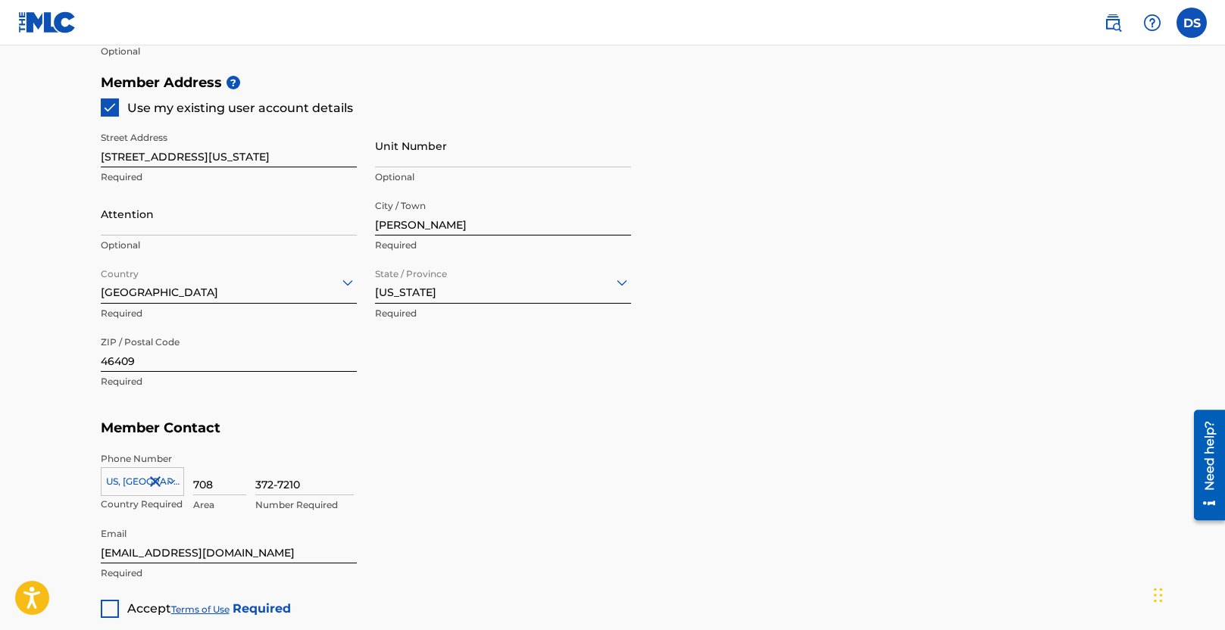
scroll to position [739, 0]
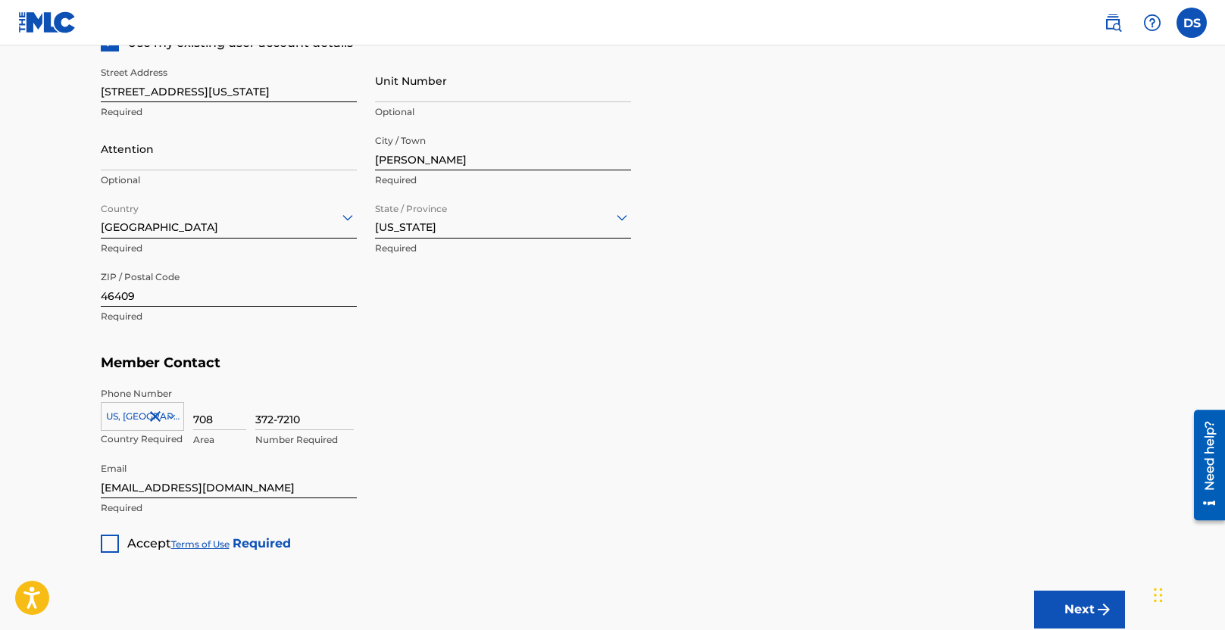
drag, startPoint x: 280, startPoint y: 419, endPoint x: 278, endPoint y: 437, distance: 18.3
type input "3727210"
click at [116, 544] on div at bounding box center [110, 544] width 18 height 18
click at [1050, 601] on button "Next" at bounding box center [1079, 610] width 91 height 38
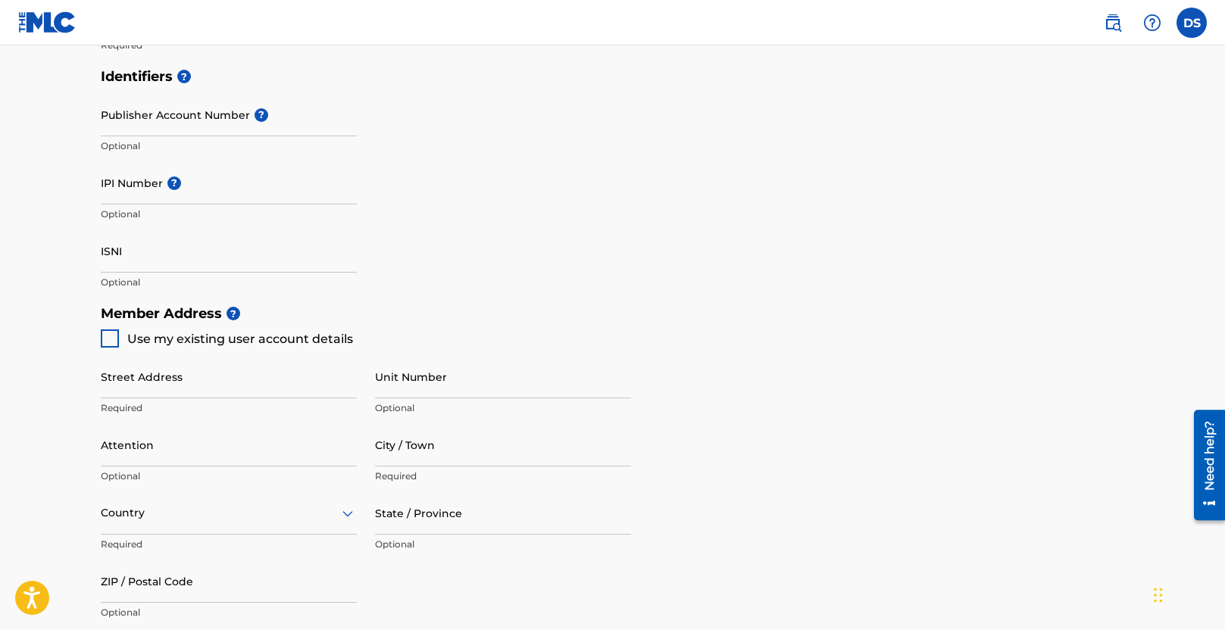
scroll to position [846, 0]
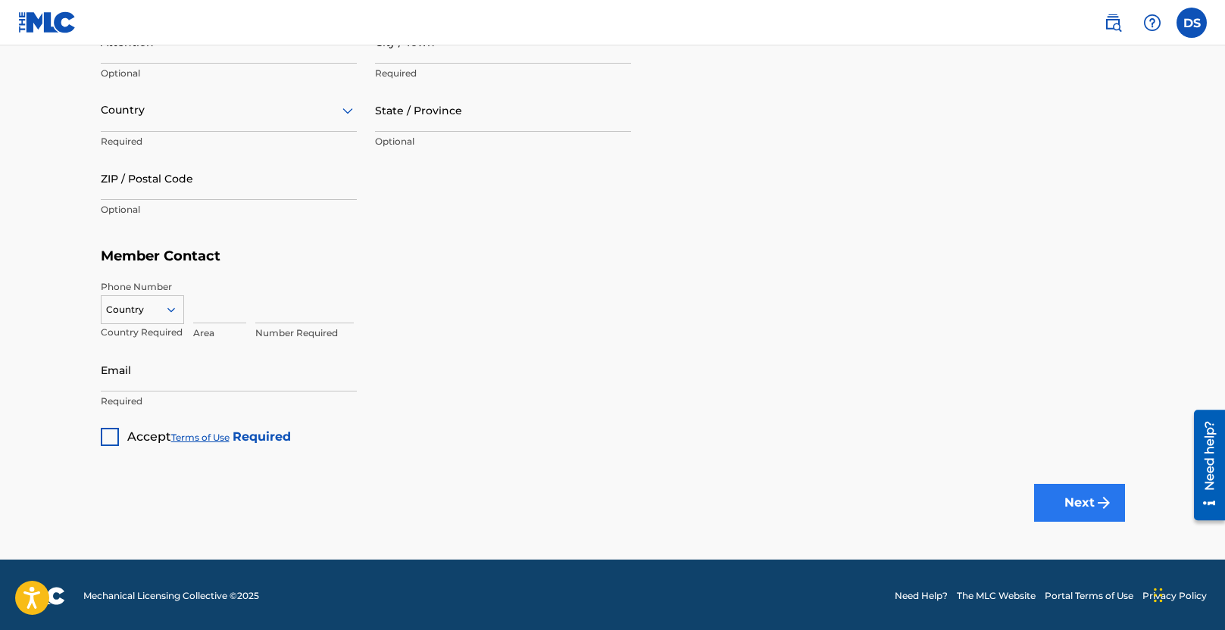
click at [1073, 508] on button "Next" at bounding box center [1079, 503] width 91 height 38
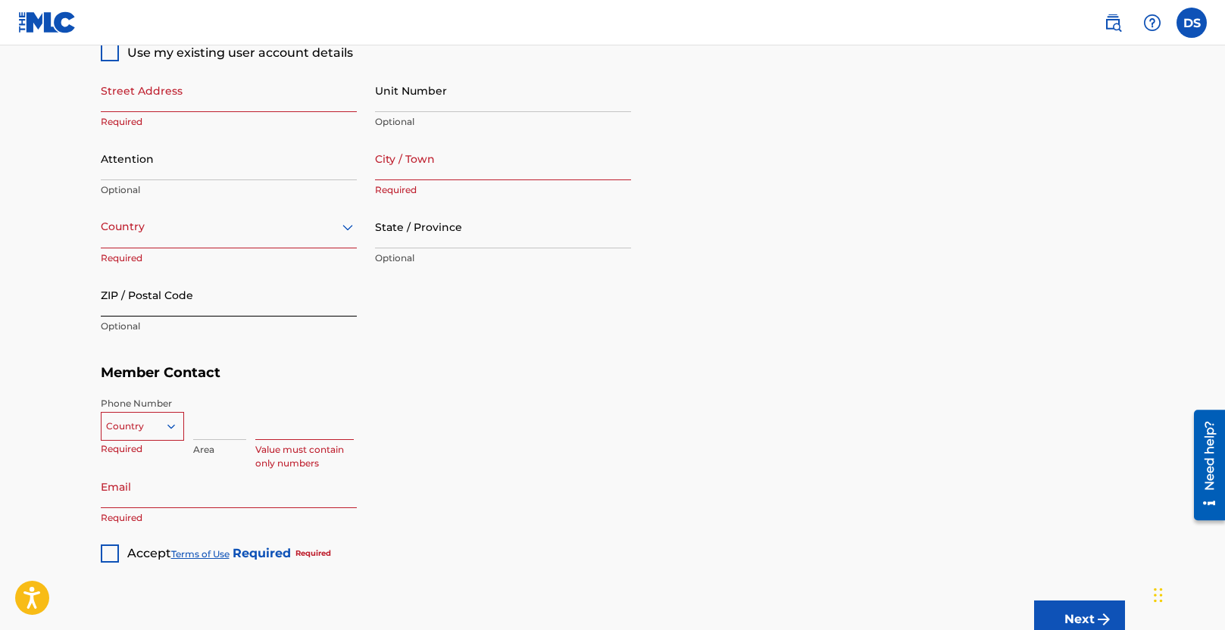
scroll to position [610, 0]
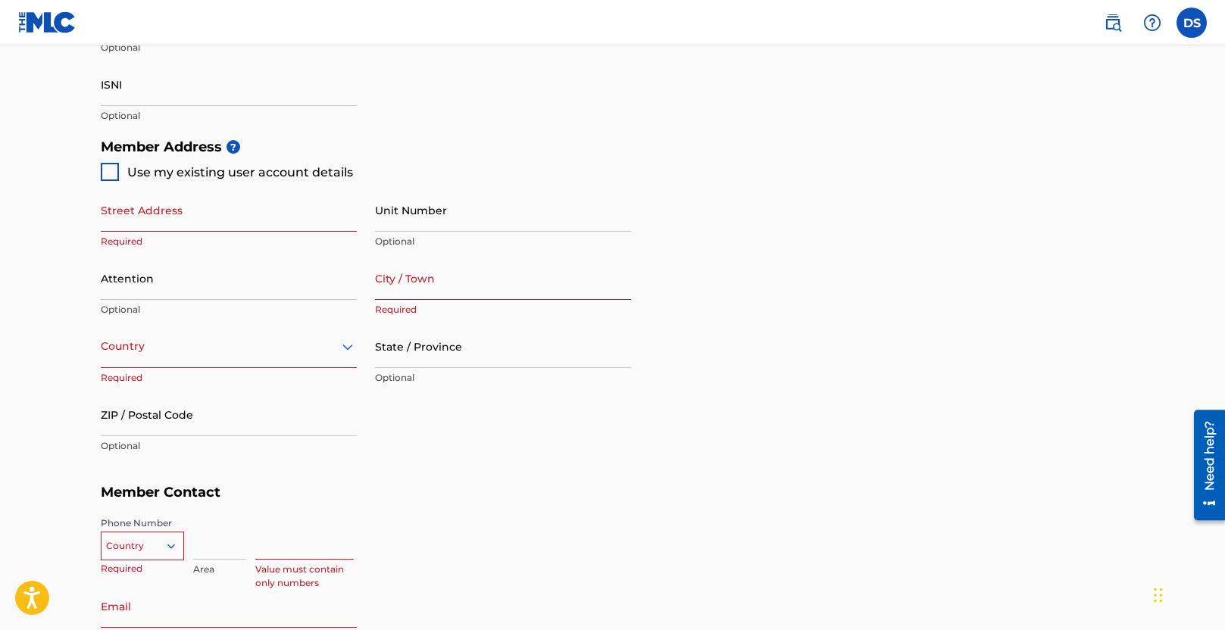
click at [114, 174] on div at bounding box center [110, 172] width 18 height 18
type input "3401 MARYLAND ST."
type input "GARY"
type input "46409"
type input "708"
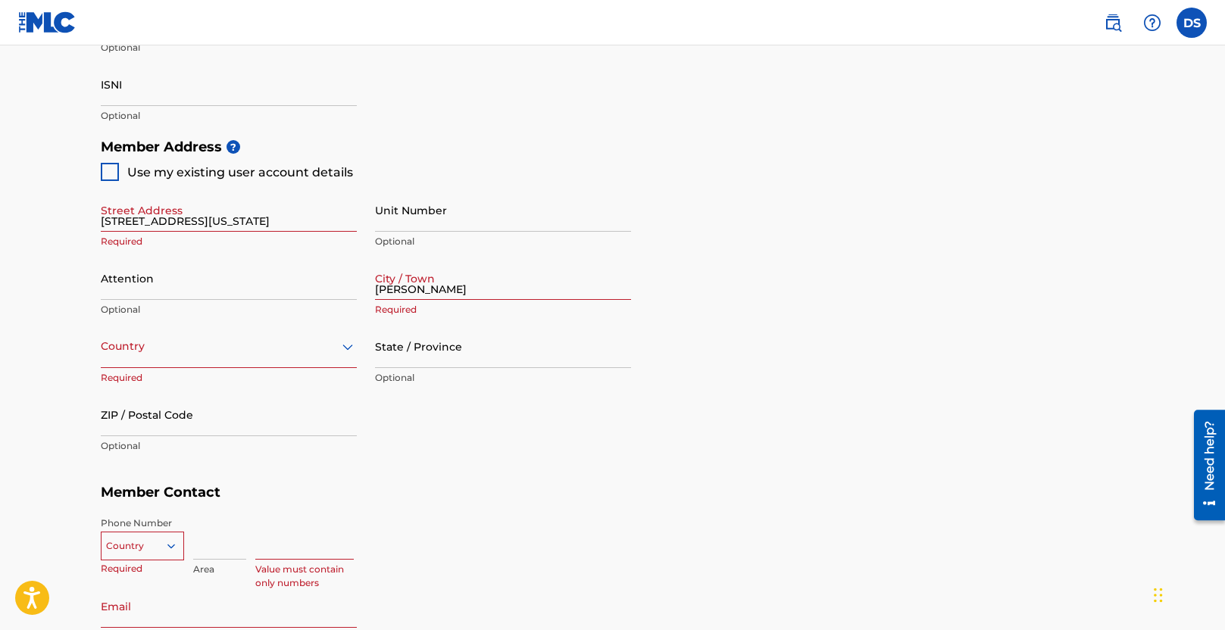
type input "372-7210"
type input "sylvadonnell@gmail.com"
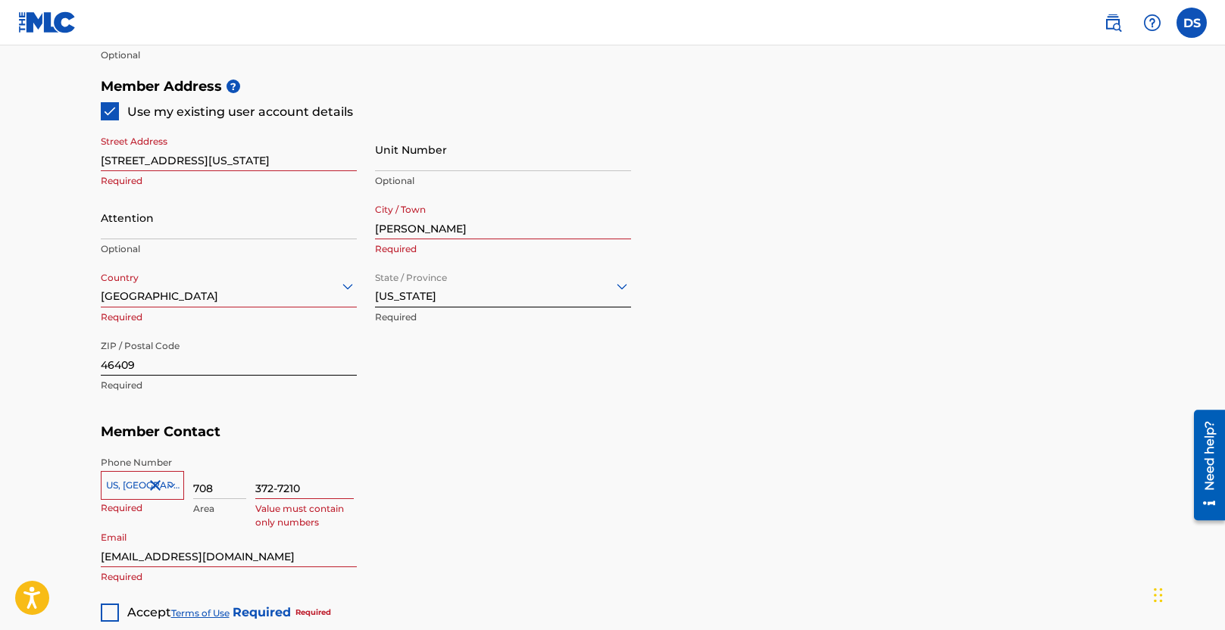
scroll to position [739, 0]
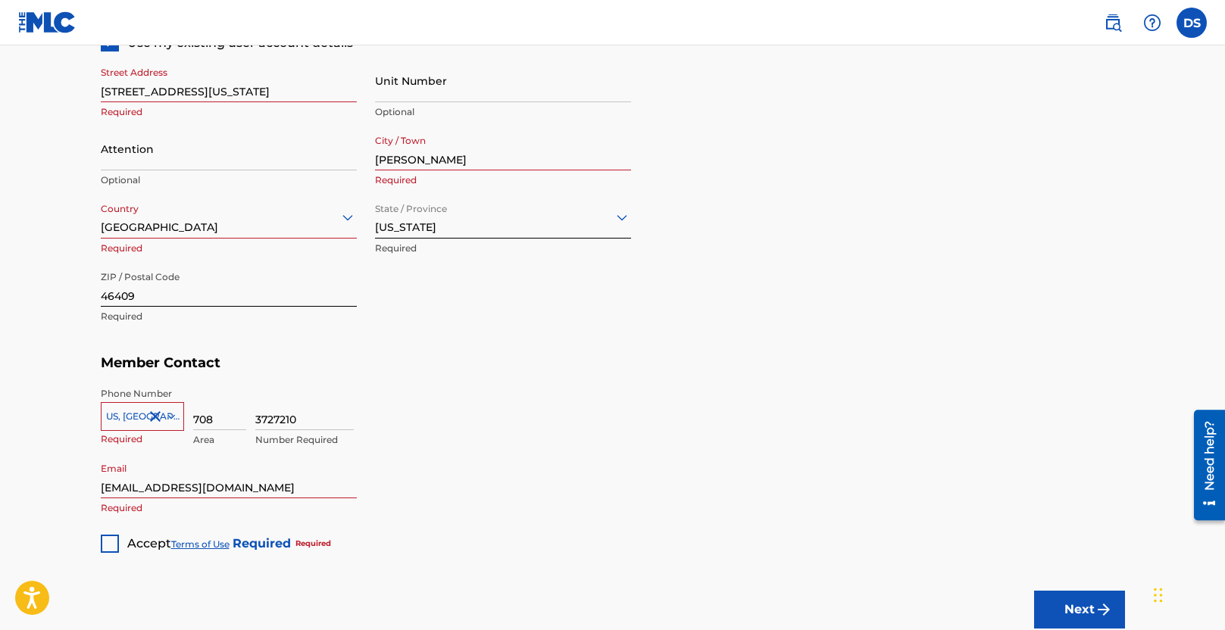
type input "3727210"
click at [119, 541] on div "Accept Terms of Use Required Required" at bounding box center [216, 538] width 230 height 30
click at [114, 542] on div at bounding box center [110, 544] width 18 height 18
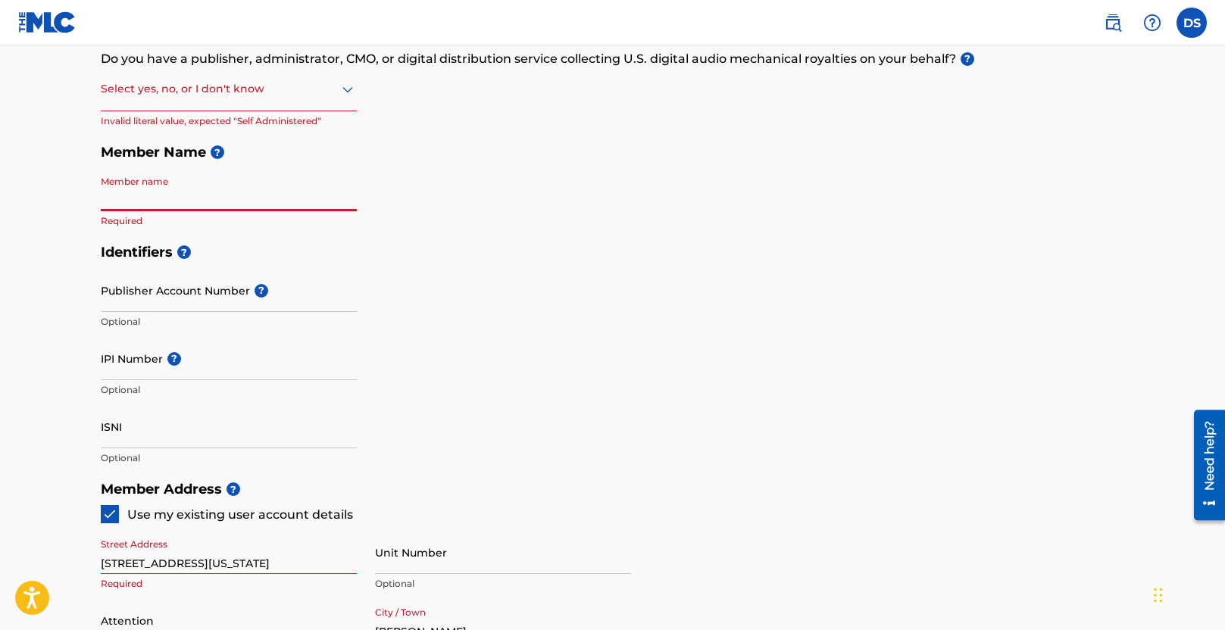
click at [214, 195] on input "Member name" at bounding box center [229, 189] width 256 height 43
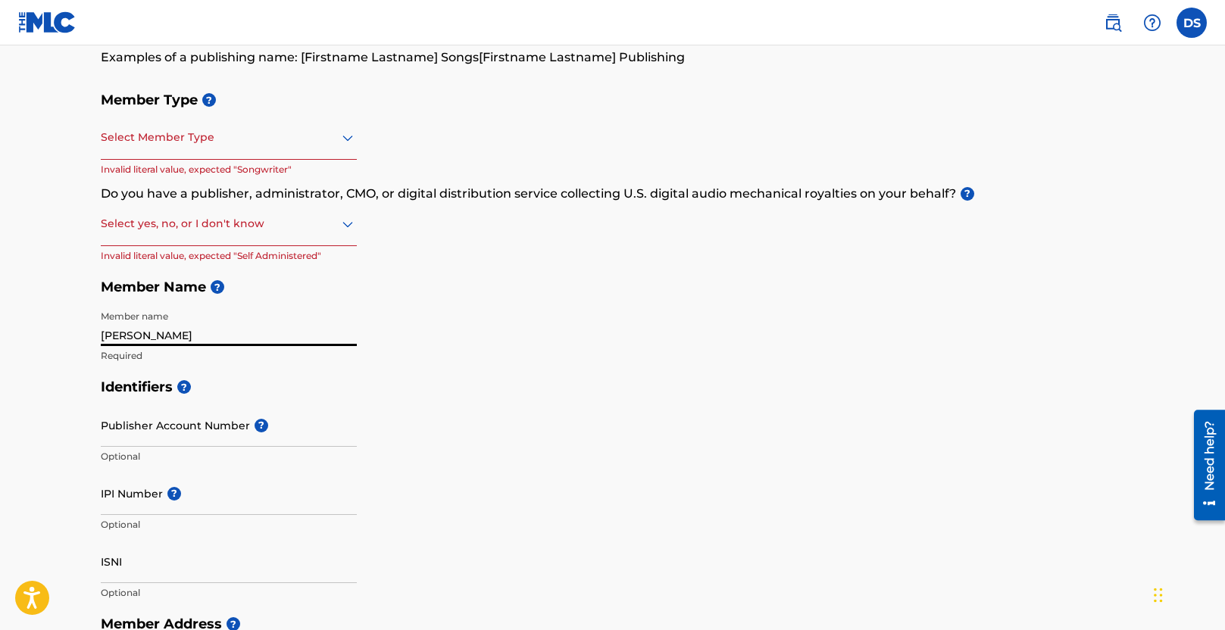
scroll to position [54, 0]
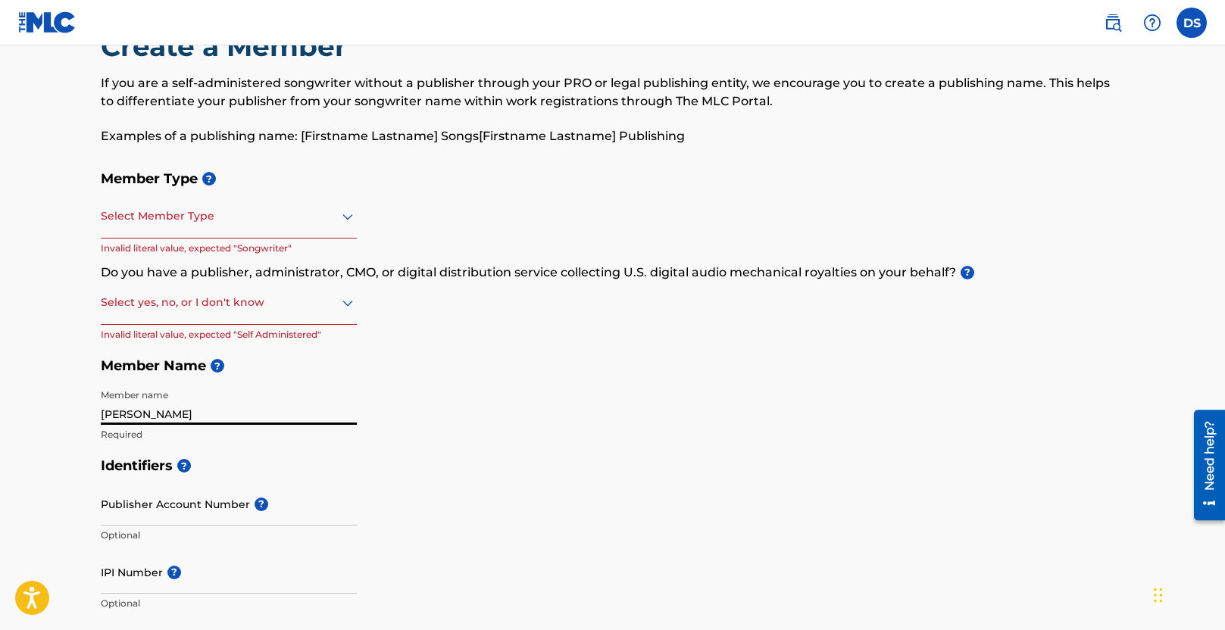
type input "donnell sylva"
click at [204, 218] on div at bounding box center [229, 216] width 256 height 19
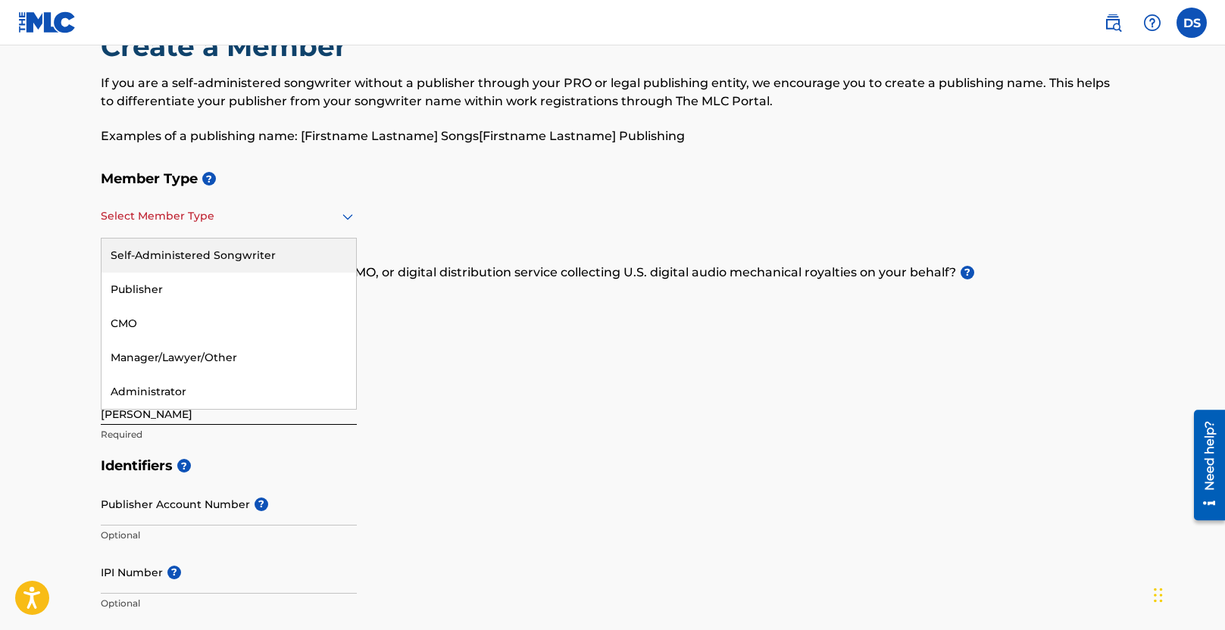
click at [204, 240] on div "Self-Administered Songwriter" at bounding box center [228, 256] width 254 height 34
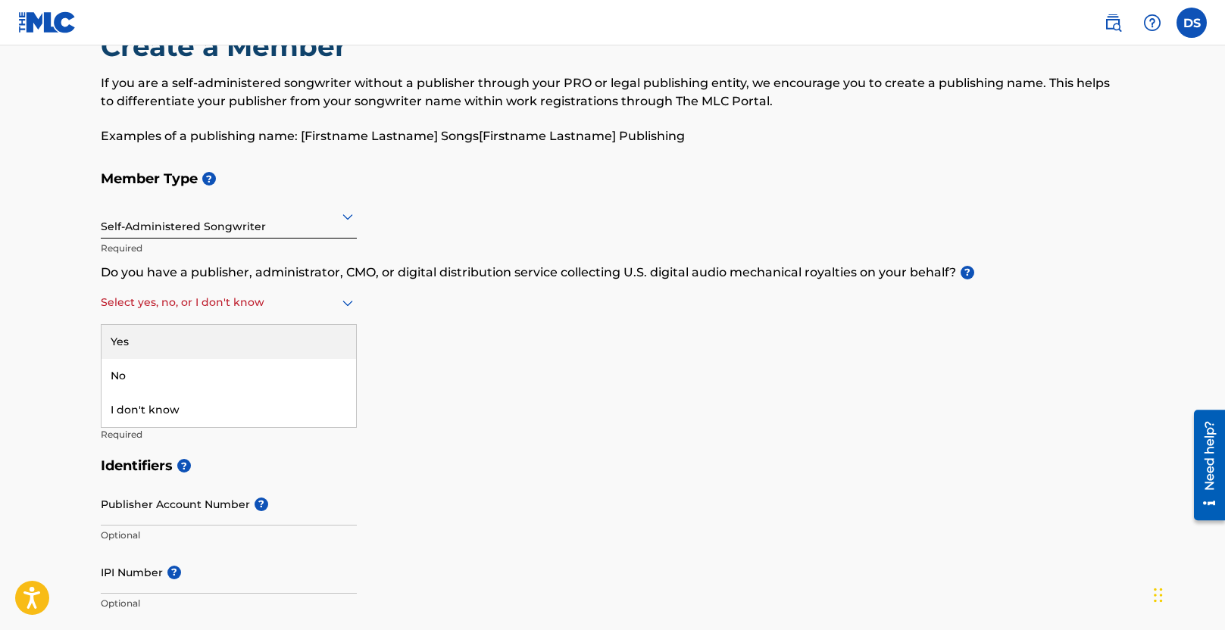
click at [226, 308] on div at bounding box center [229, 302] width 256 height 19
click at [223, 336] on div "Yes" at bounding box center [228, 342] width 254 height 34
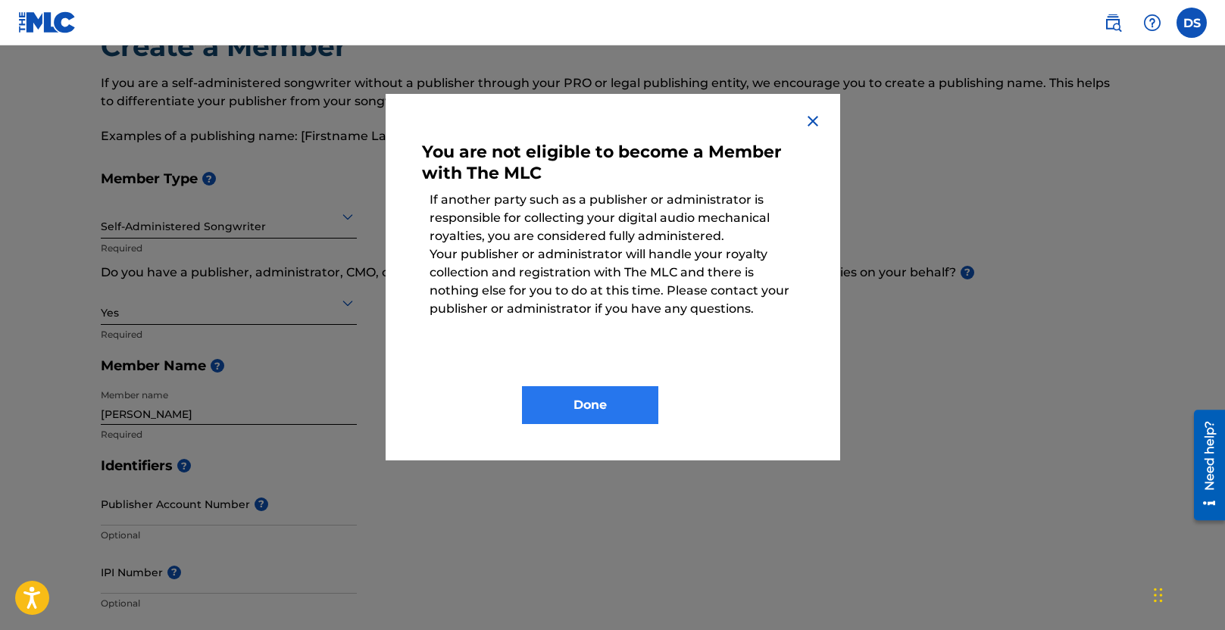
click at [557, 415] on button "Done" at bounding box center [590, 405] width 136 height 38
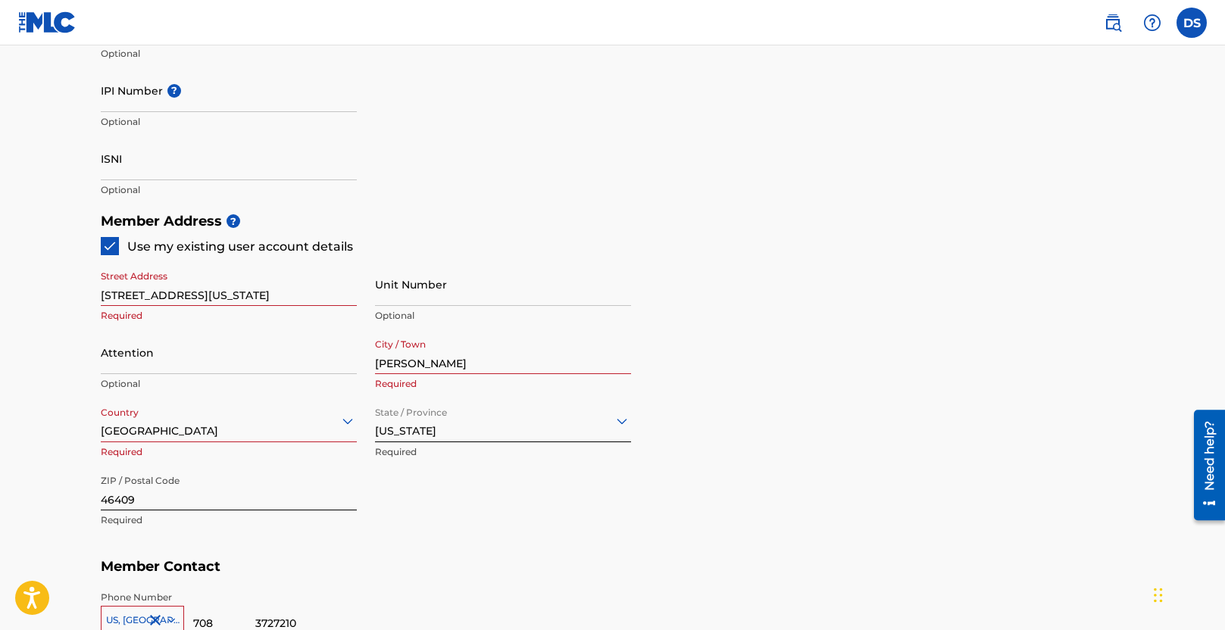
scroll to position [846, 0]
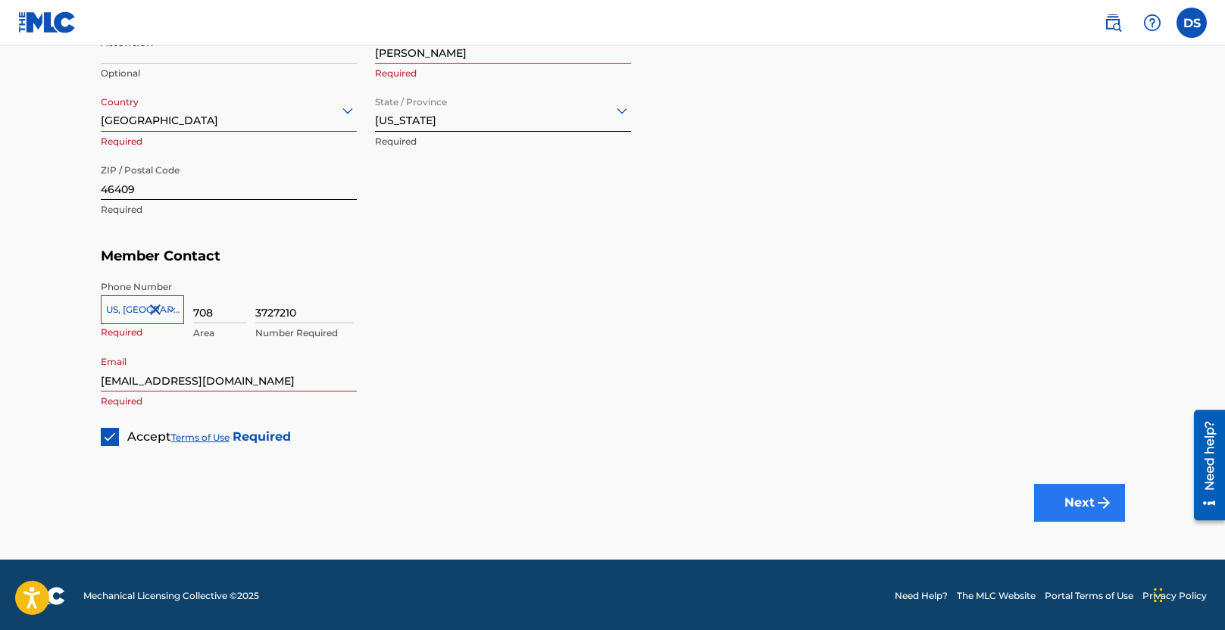
click at [1094, 494] on button "Next" at bounding box center [1079, 503] width 91 height 38
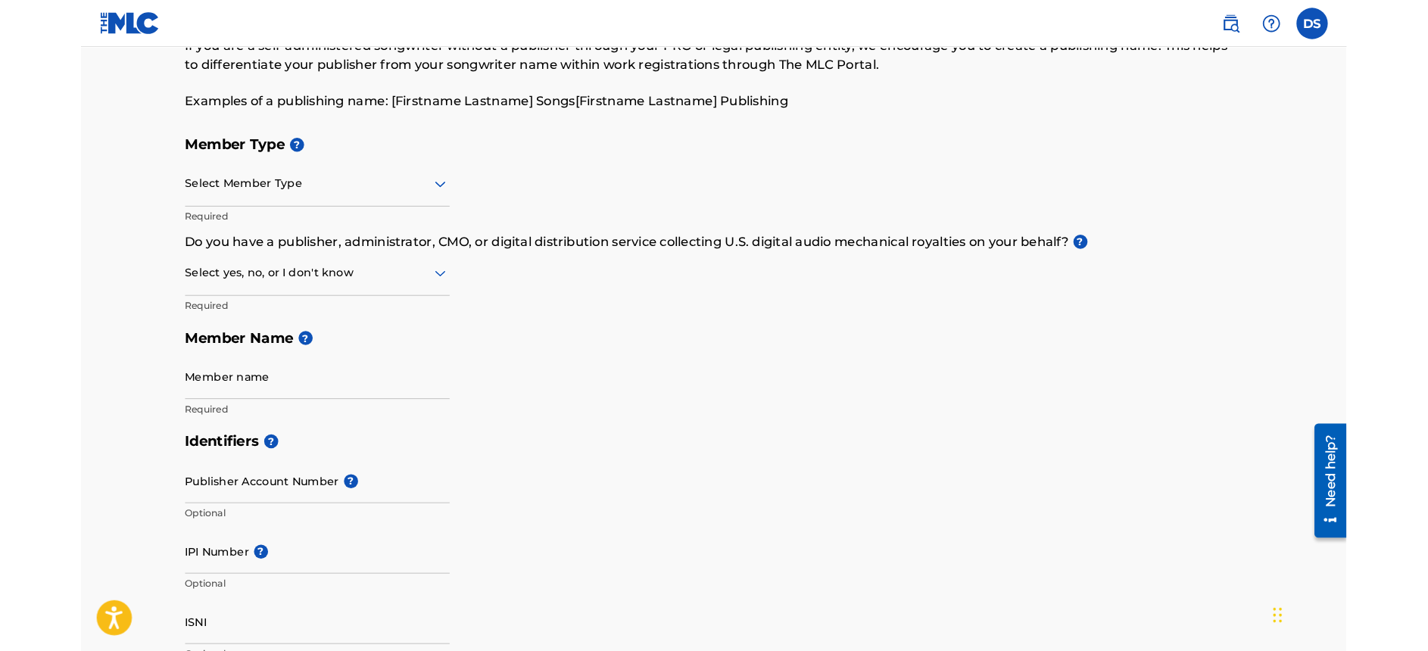
scroll to position [69, 0]
